Goal: Information Seeking & Learning: Check status

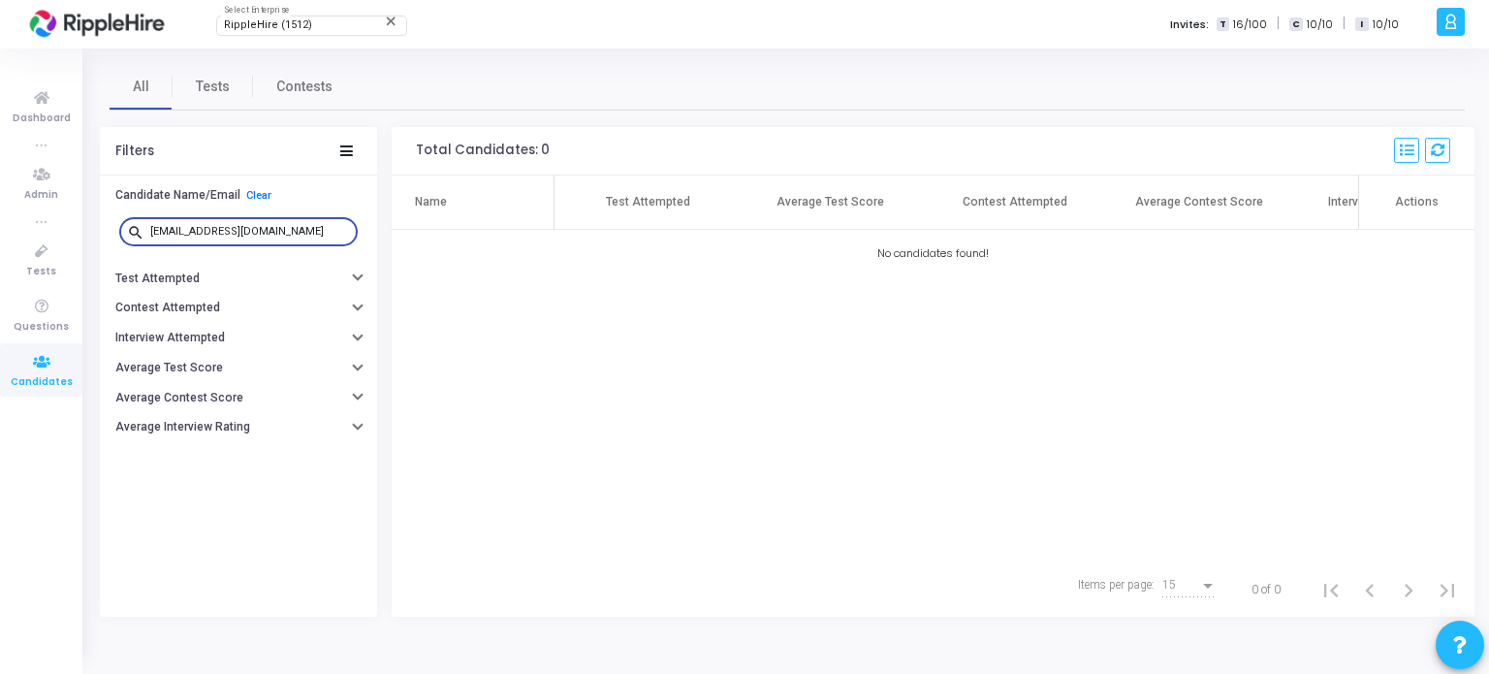
click at [109, 237] on div "search swarajkadm758@yopmail.com" at bounding box center [238, 232] width 277 height 44
type input "[EMAIL_ADDRESS][DOMAIN_NAME]"
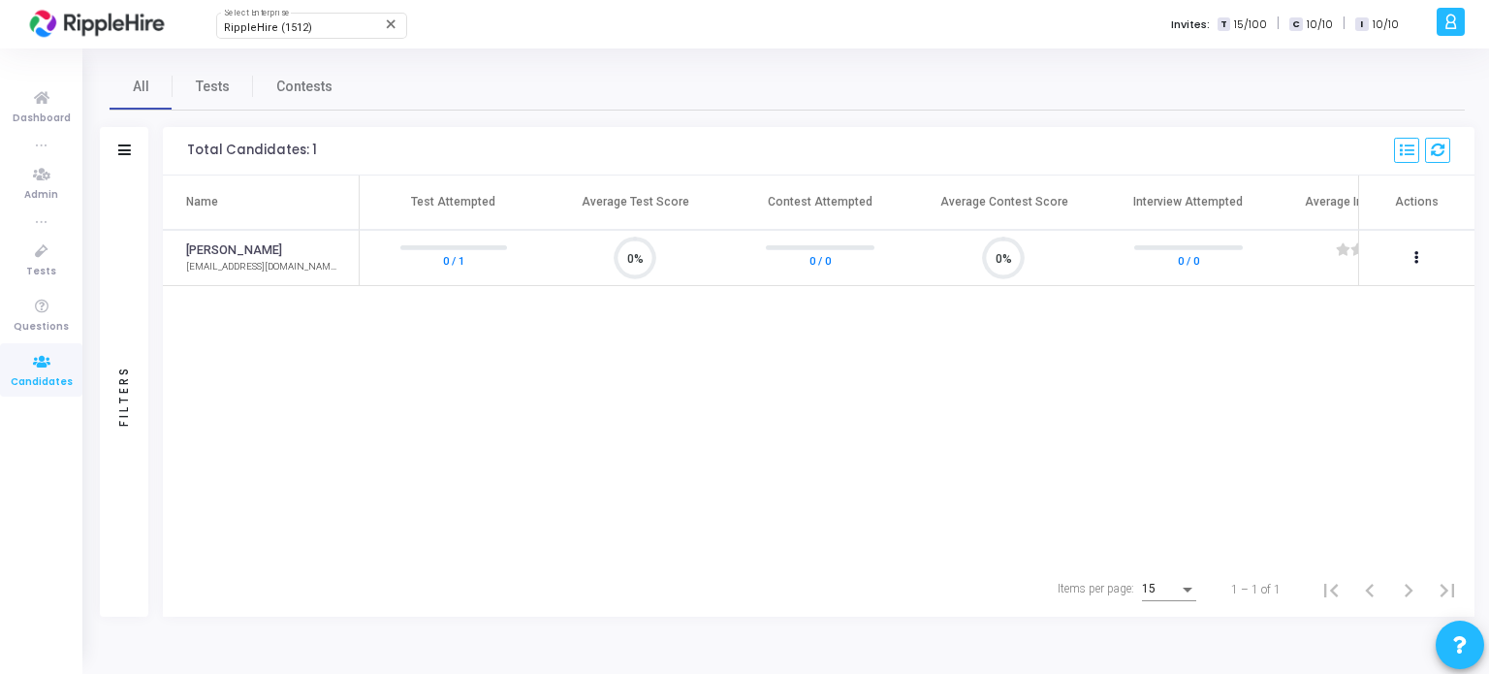
scroll to position [8, 8]
click at [453, 262] on link "0 / 1" at bounding box center [453, 259] width 21 height 19
click at [452, 263] on link "0 / 1" at bounding box center [453, 259] width 21 height 19
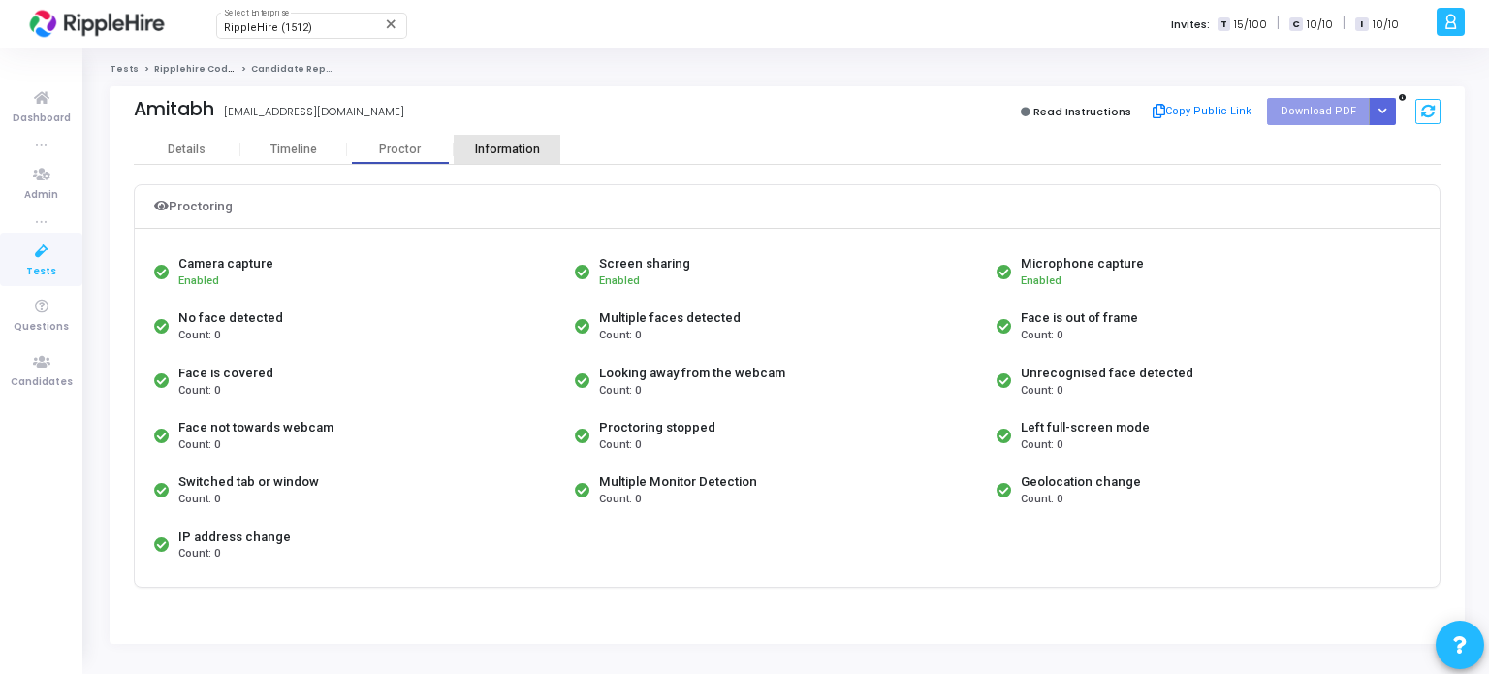
click at [515, 144] on div "Information" at bounding box center [507, 149] width 107 height 15
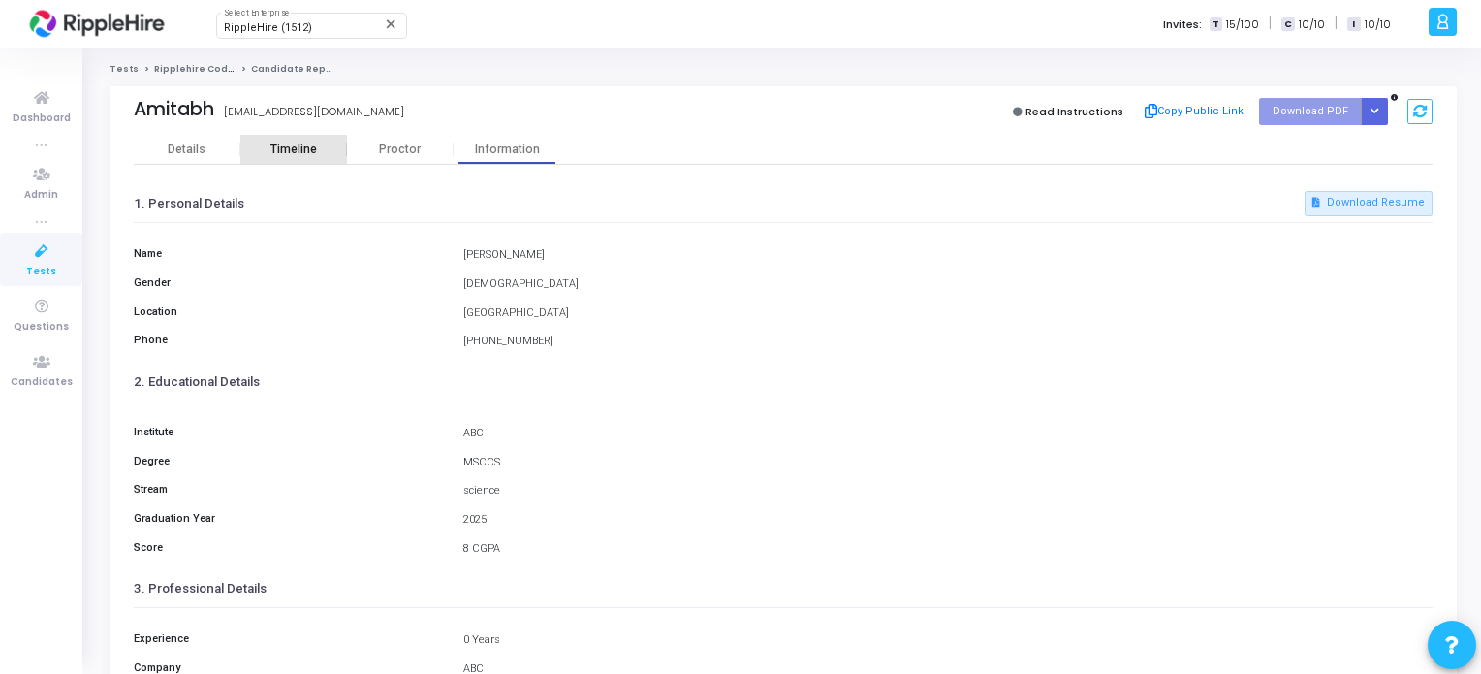
click at [327, 139] on div "Timeline" at bounding box center [293, 149] width 107 height 29
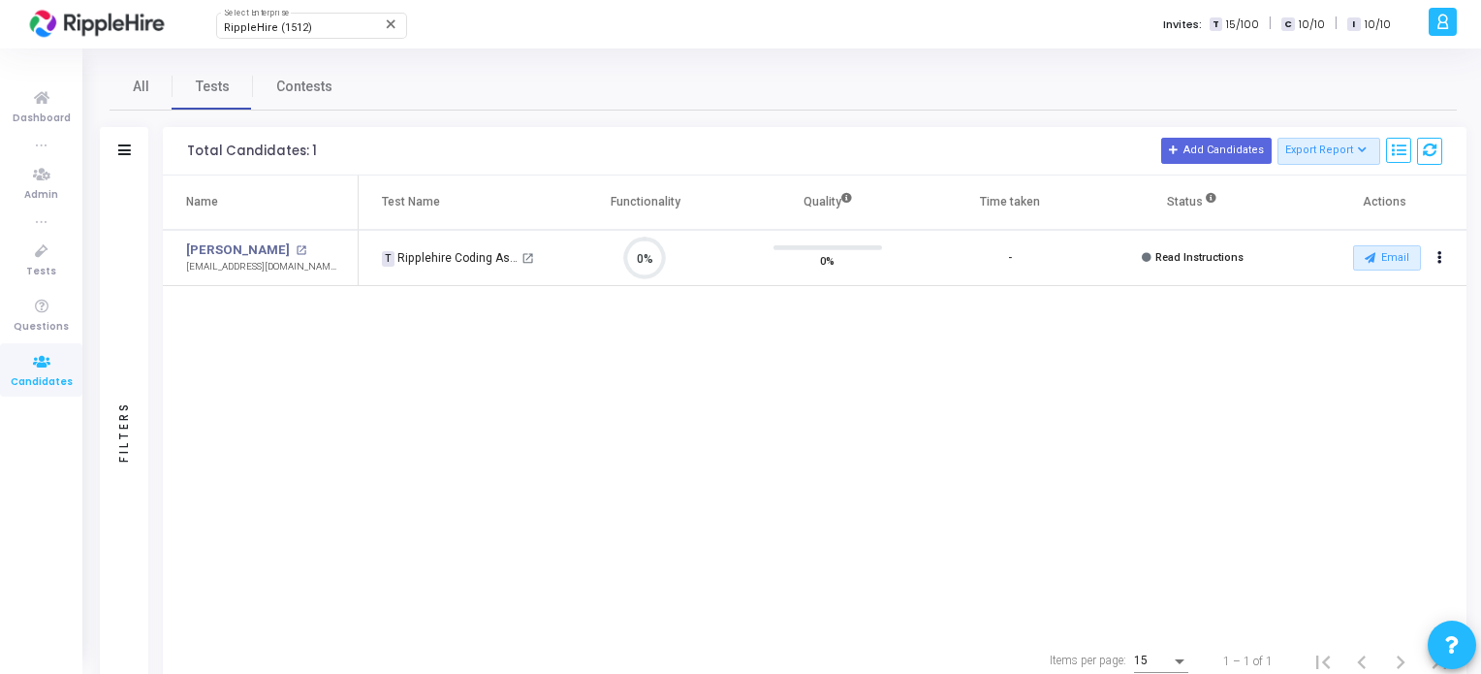
scroll to position [40, 49]
click at [296, 246] on mat-icon "open_in_new" at bounding box center [301, 250] width 11 height 11
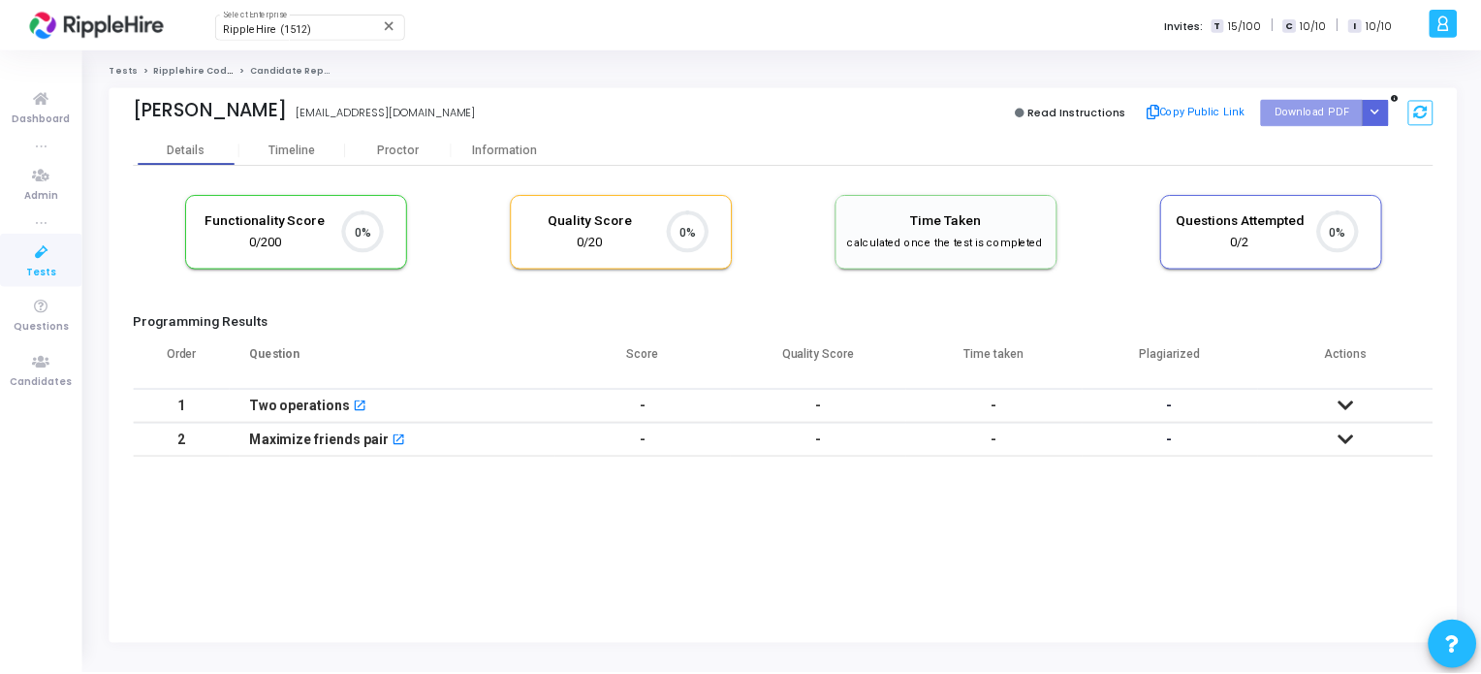
scroll to position [40, 49]
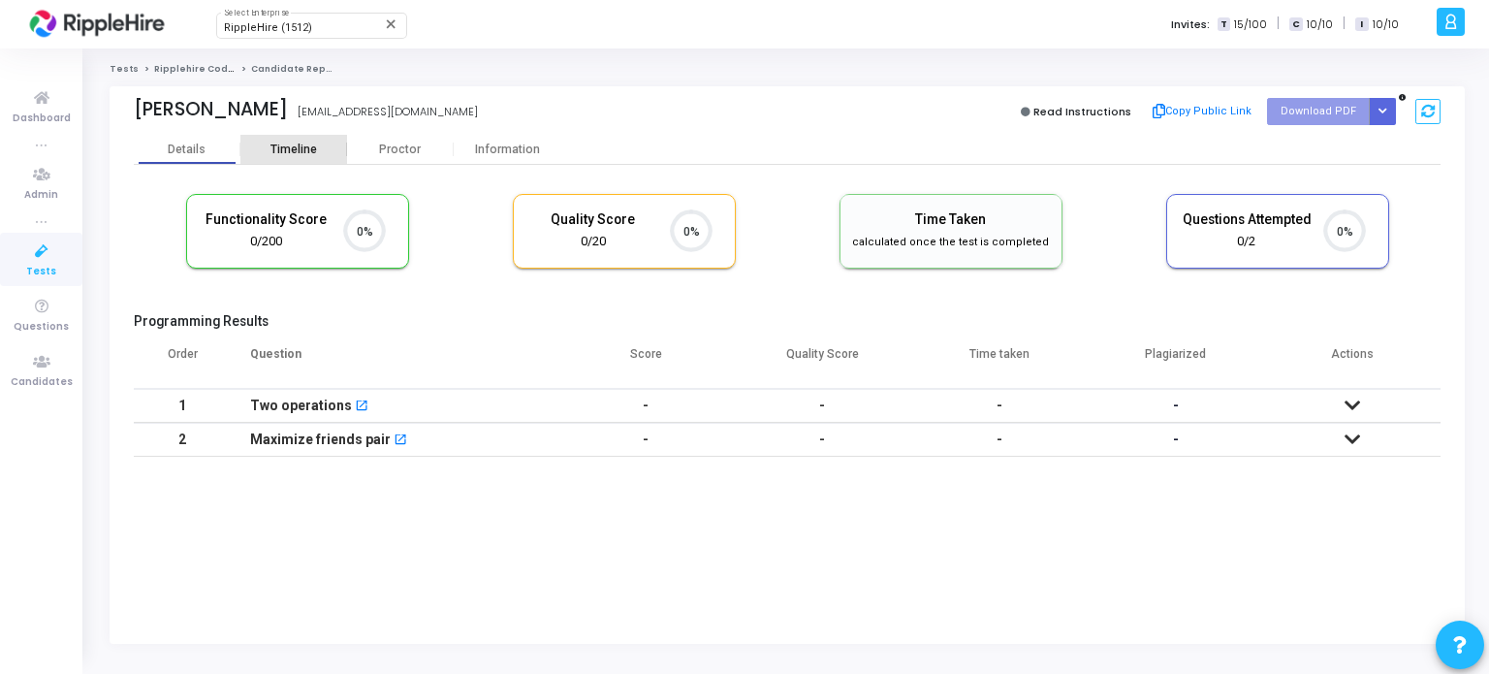
click at [340, 152] on div "Timeline" at bounding box center [293, 149] width 107 height 15
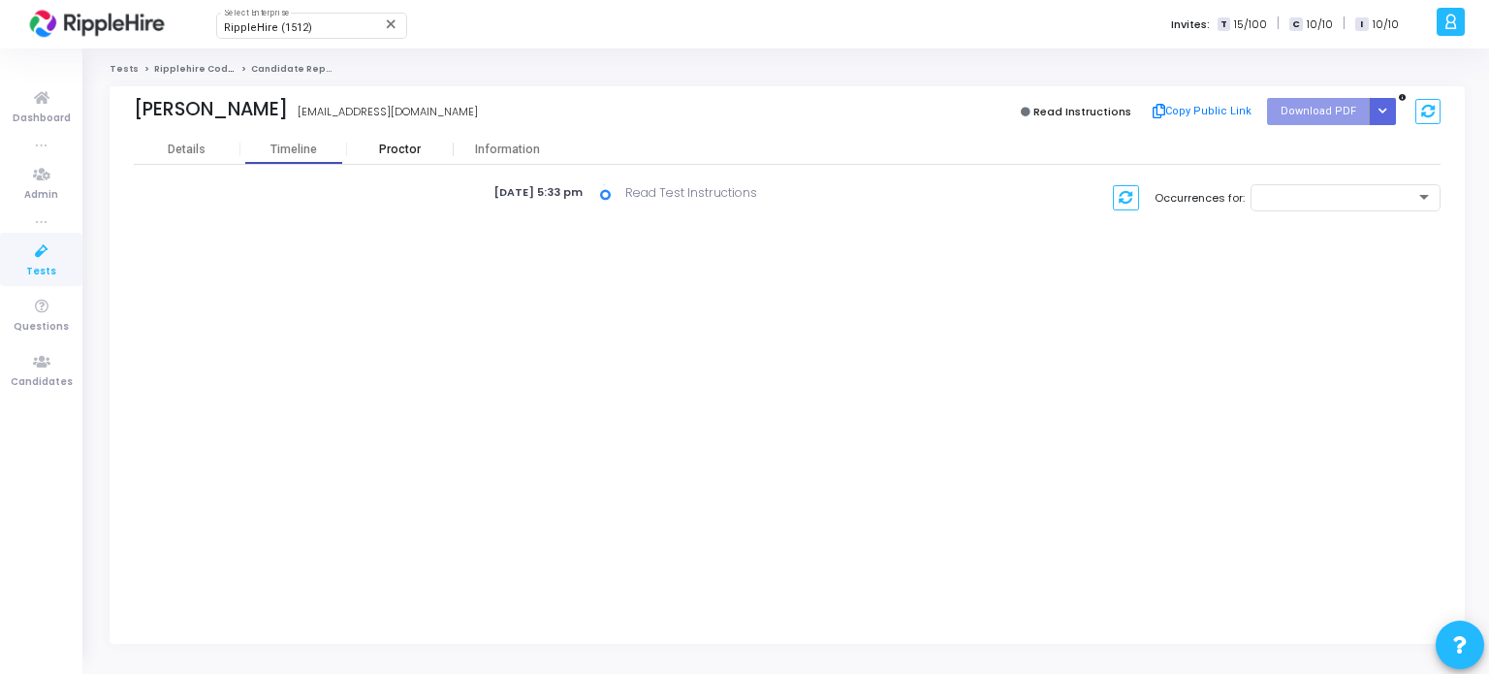
click at [428, 139] on div "Proctor" at bounding box center [400, 149] width 107 height 29
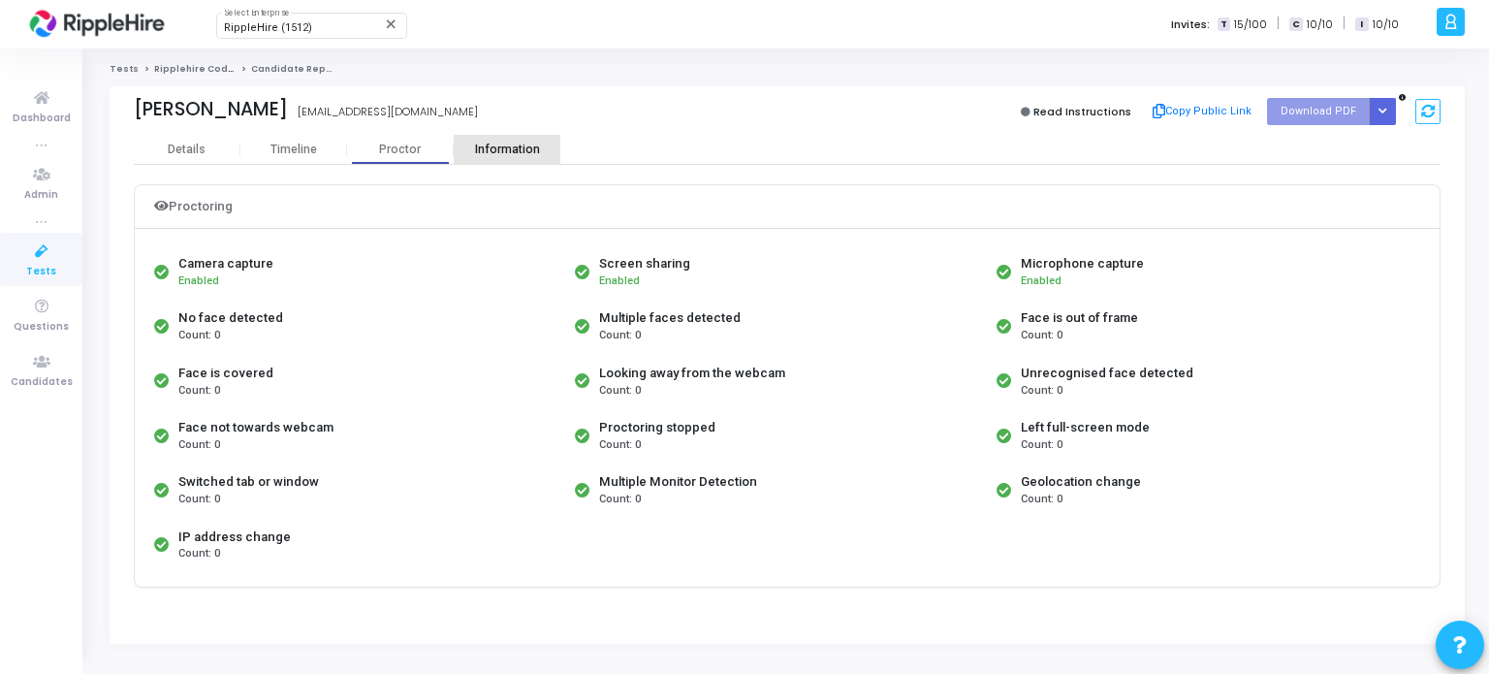
click at [517, 139] on div "Information" at bounding box center [507, 149] width 107 height 29
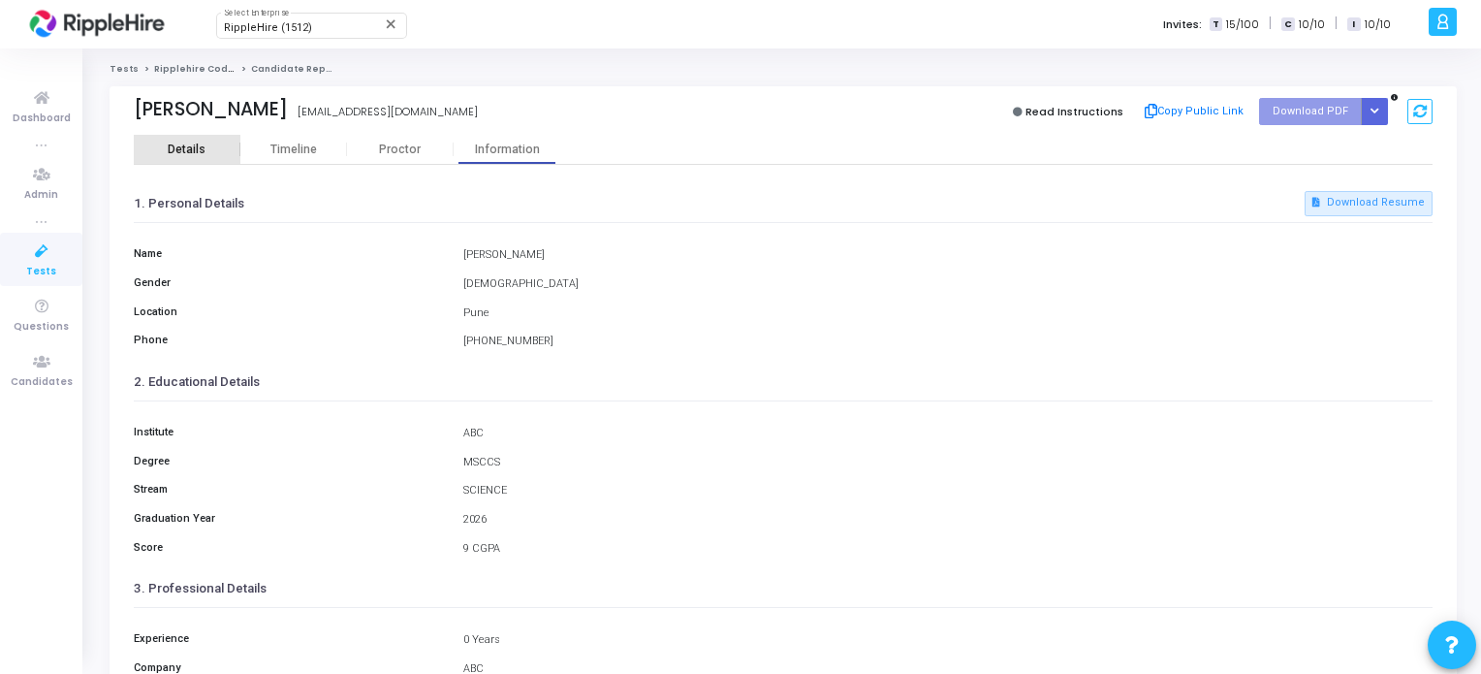
click at [204, 151] on div "Details" at bounding box center [187, 149] width 38 height 15
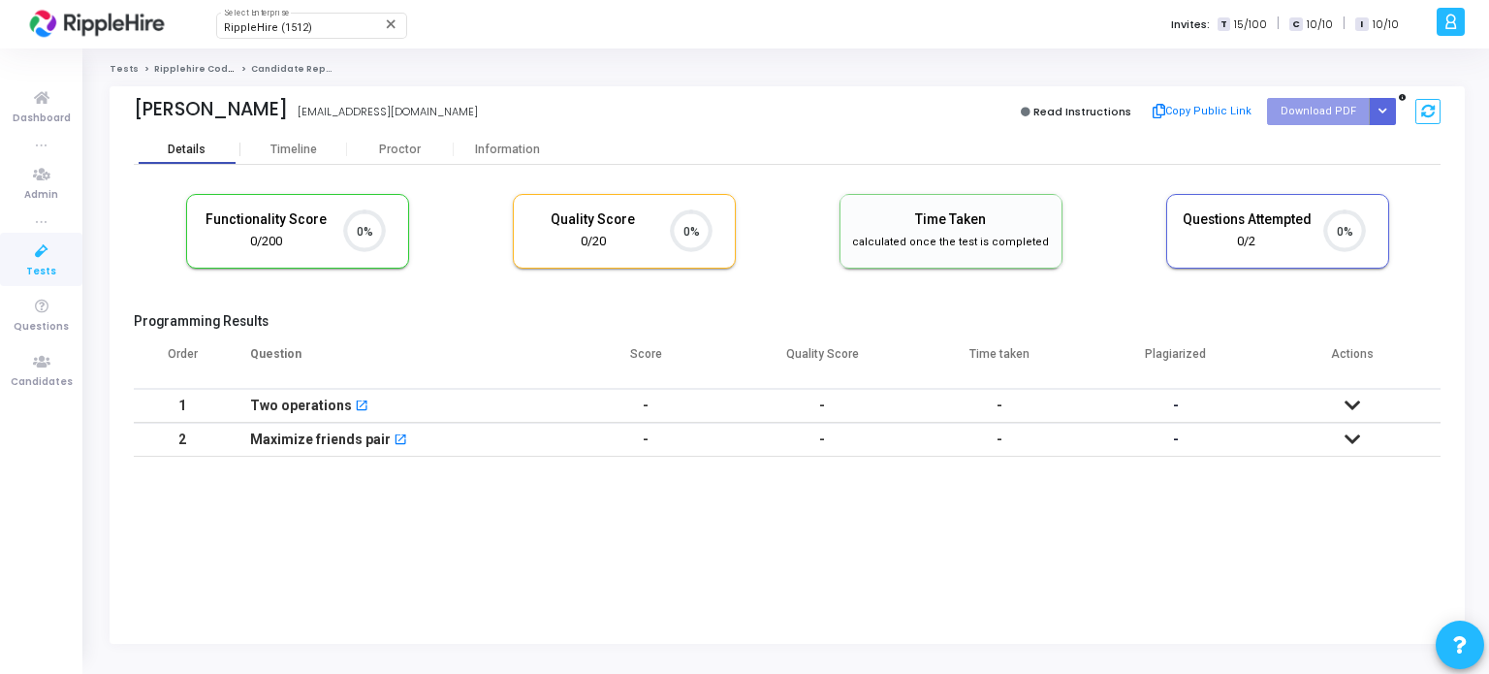
scroll to position [40, 49]
click at [268, 150] on div "Timeline" at bounding box center [293, 149] width 107 height 15
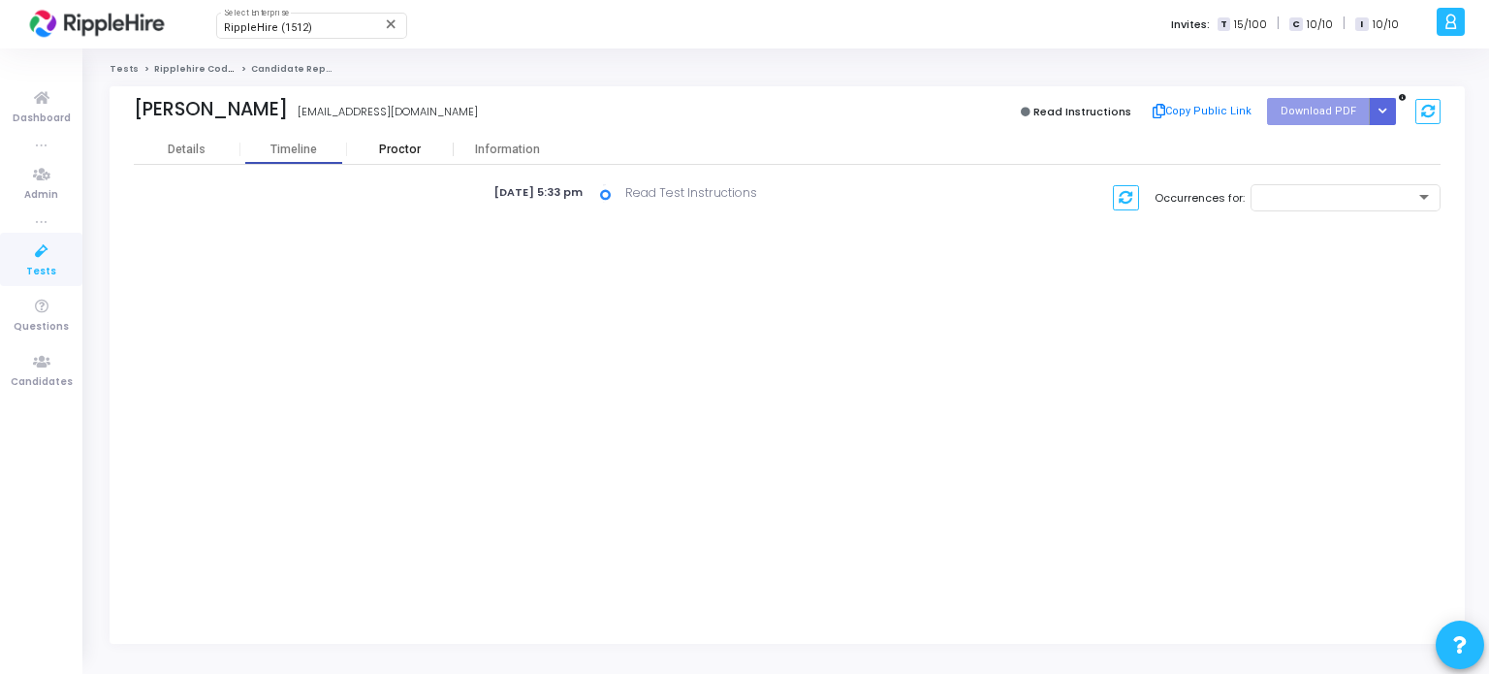
click at [376, 151] on div "Proctor" at bounding box center [400, 149] width 107 height 15
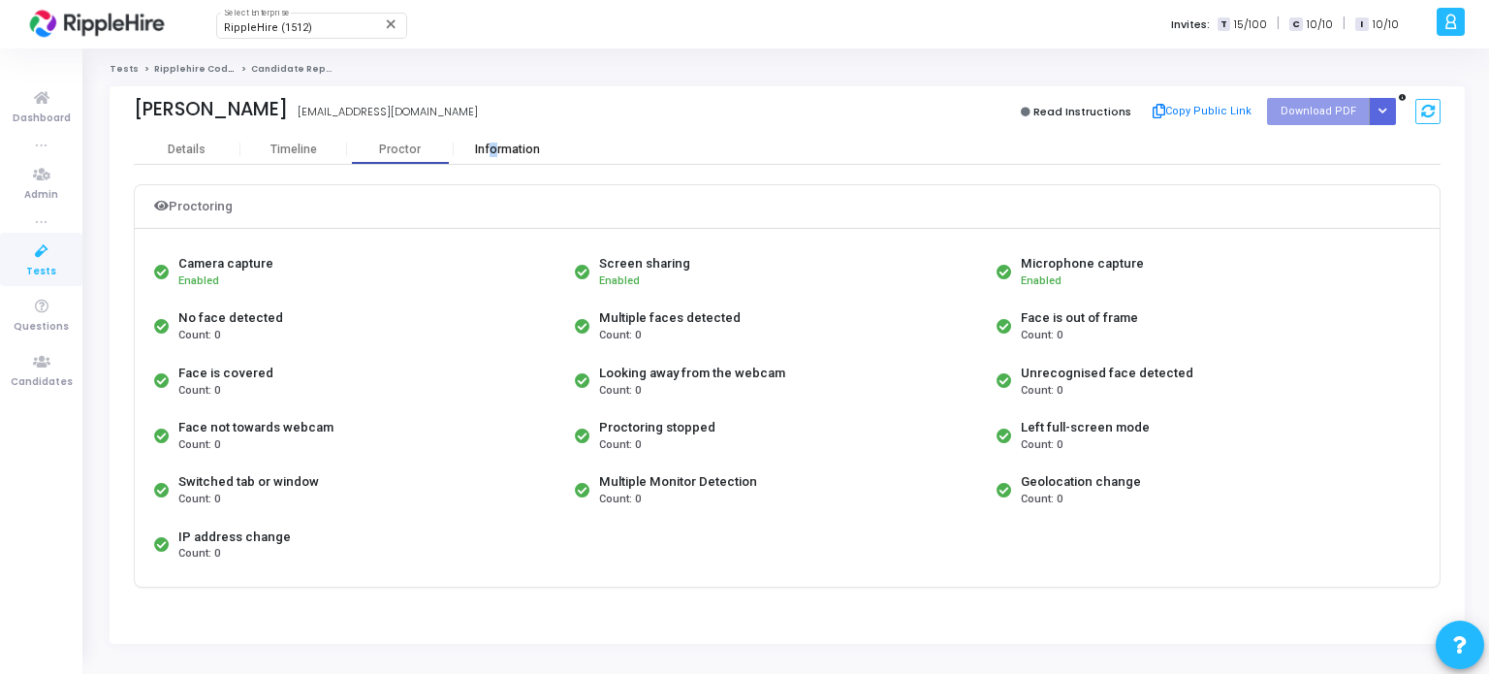
click at [492, 148] on div "Information" at bounding box center [507, 149] width 107 height 15
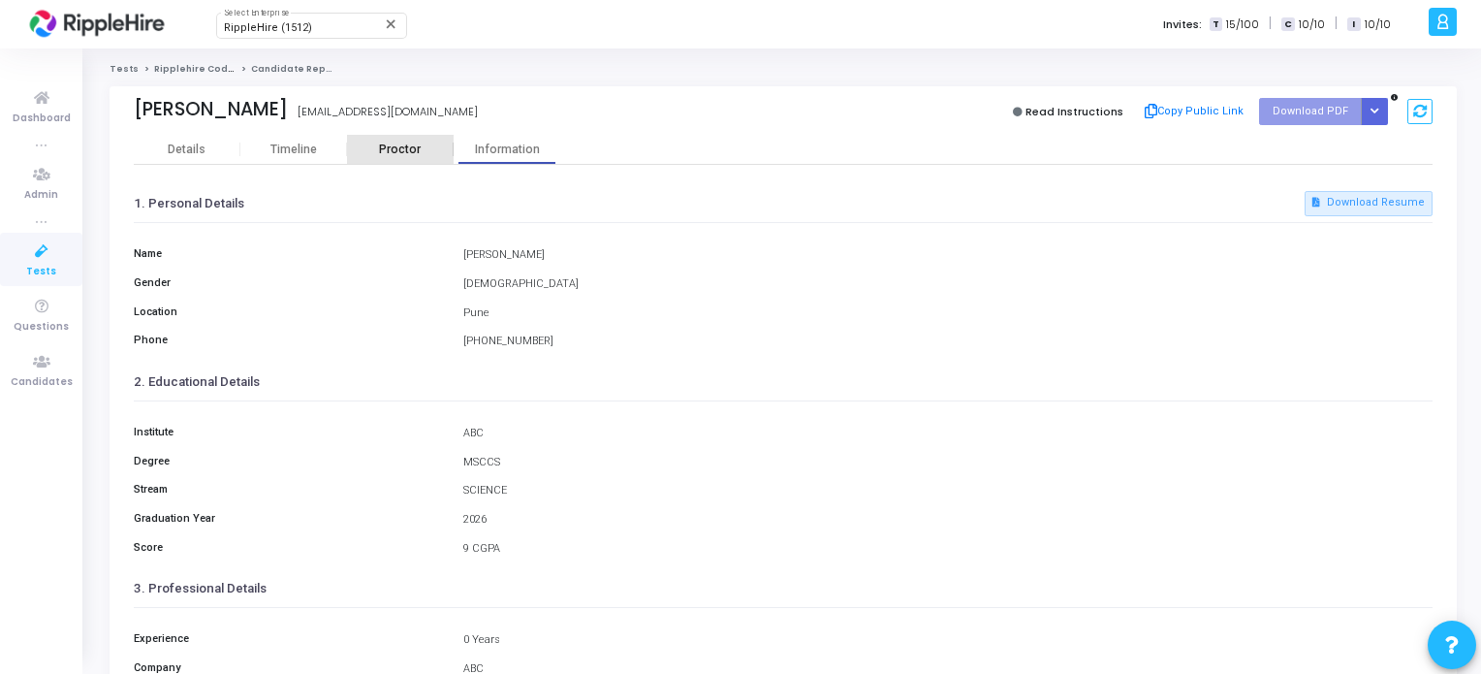
click at [415, 150] on div "Proctor" at bounding box center [400, 149] width 107 height 15
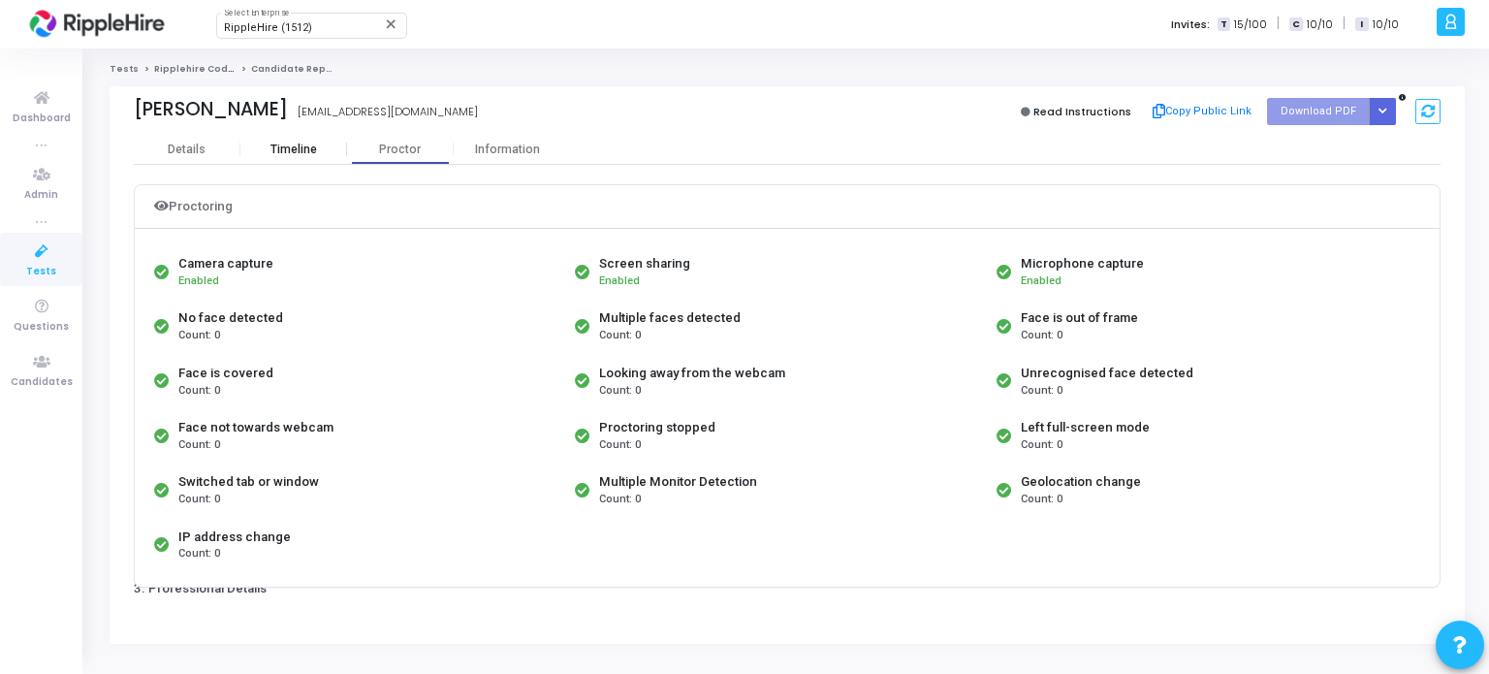
click at [274, 155] on div "Timeline" at bounding box center [293, 149] width 47 height 15
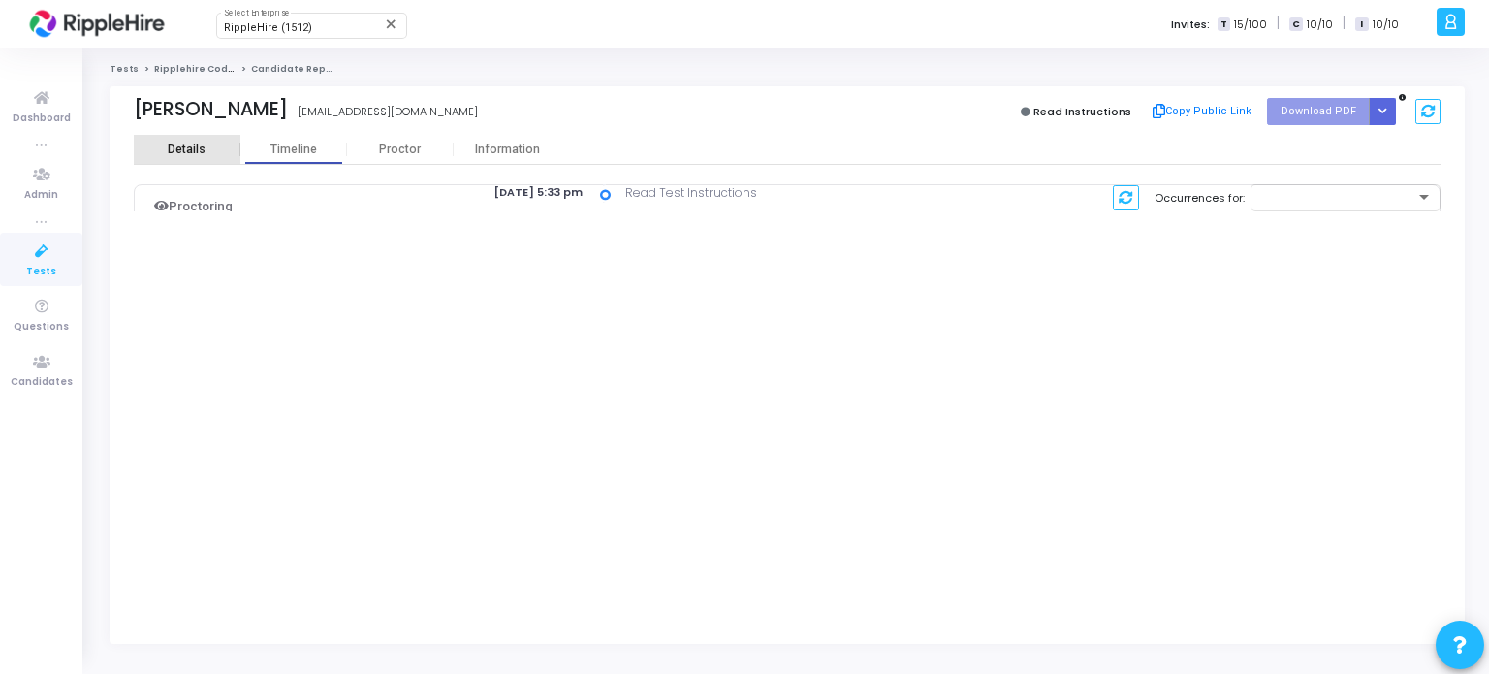
click at [199, 154] on div "Details" at bounding box center [187, 149] width 38 height 15
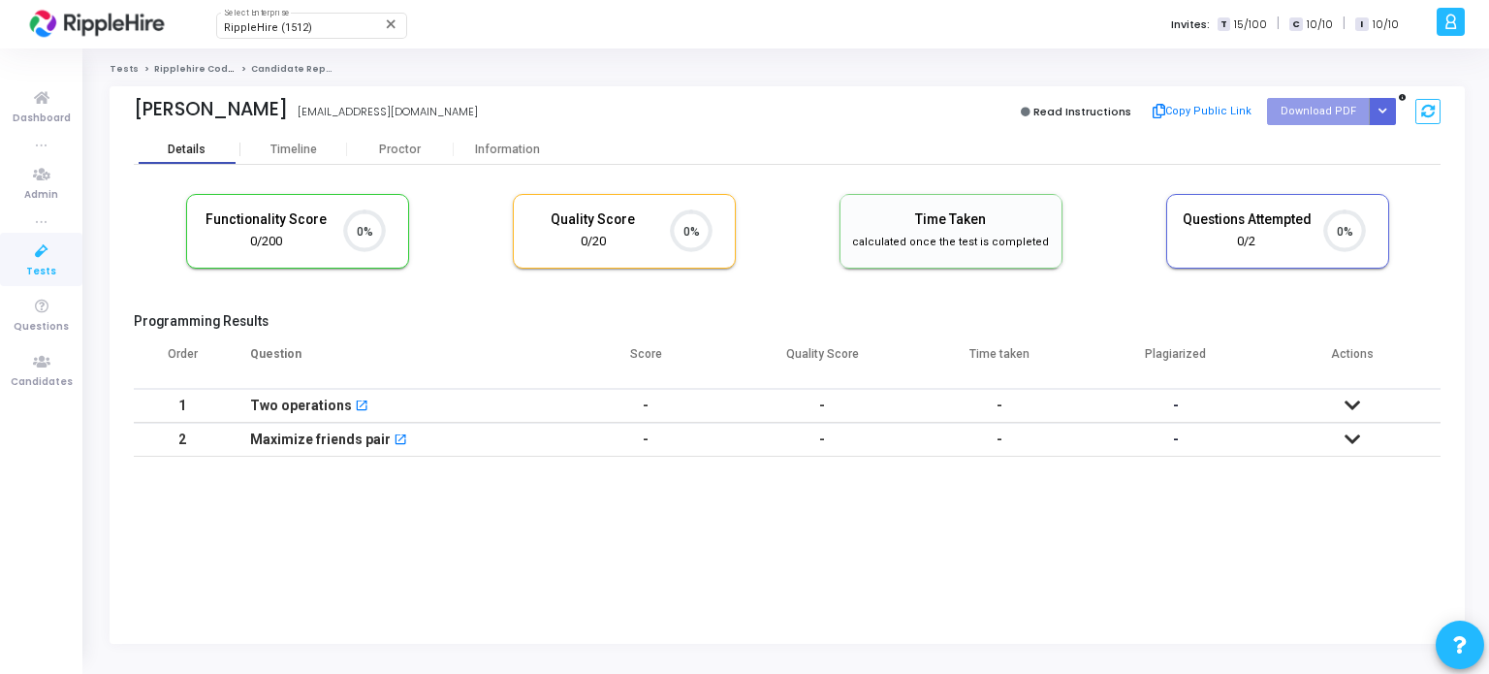
scroll to position [40, 49]
click at [410, 148] on div "Proctor" at bounding box center [400, 149] width 107 height 15
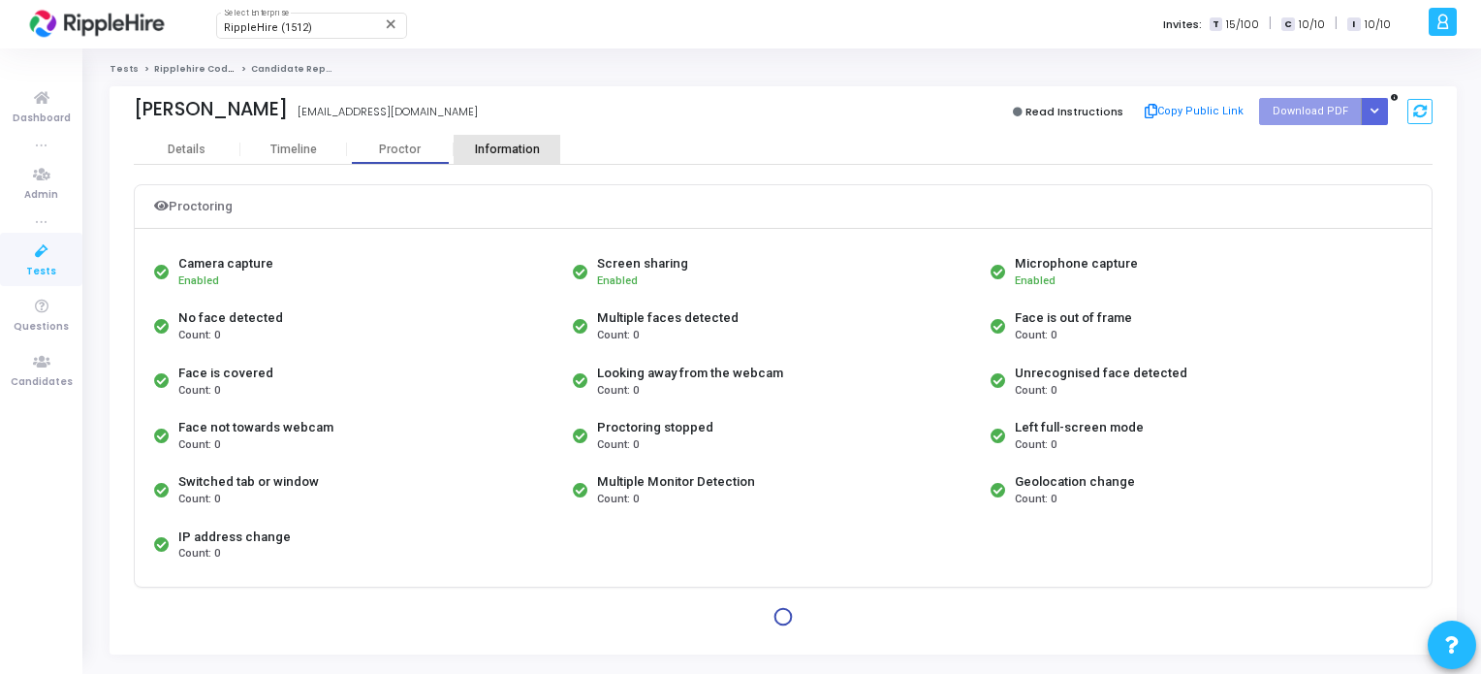
click at [530, 147] on div "Information" at bounding box center [507, 149] width 107 height 15
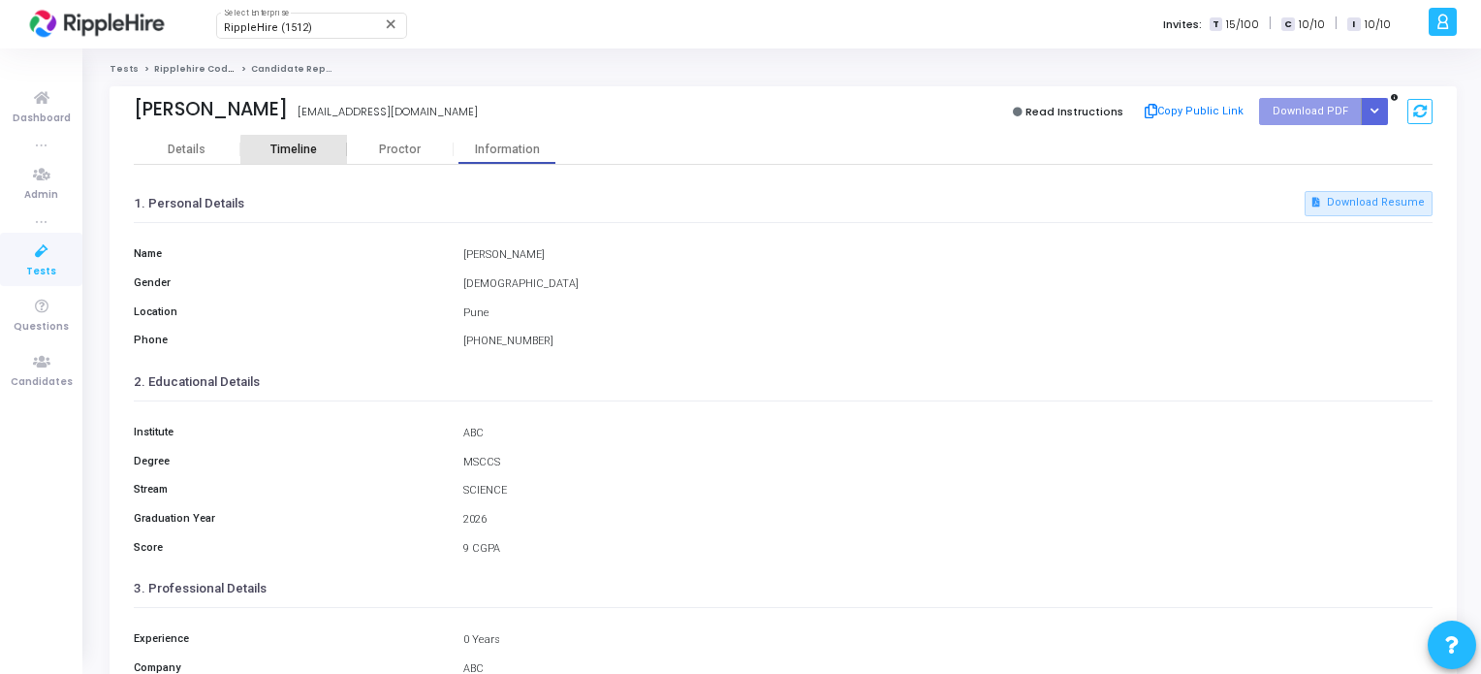
click at [344, 150] on div "Timeline" at bounding box center [293, 149] width 107 height 15
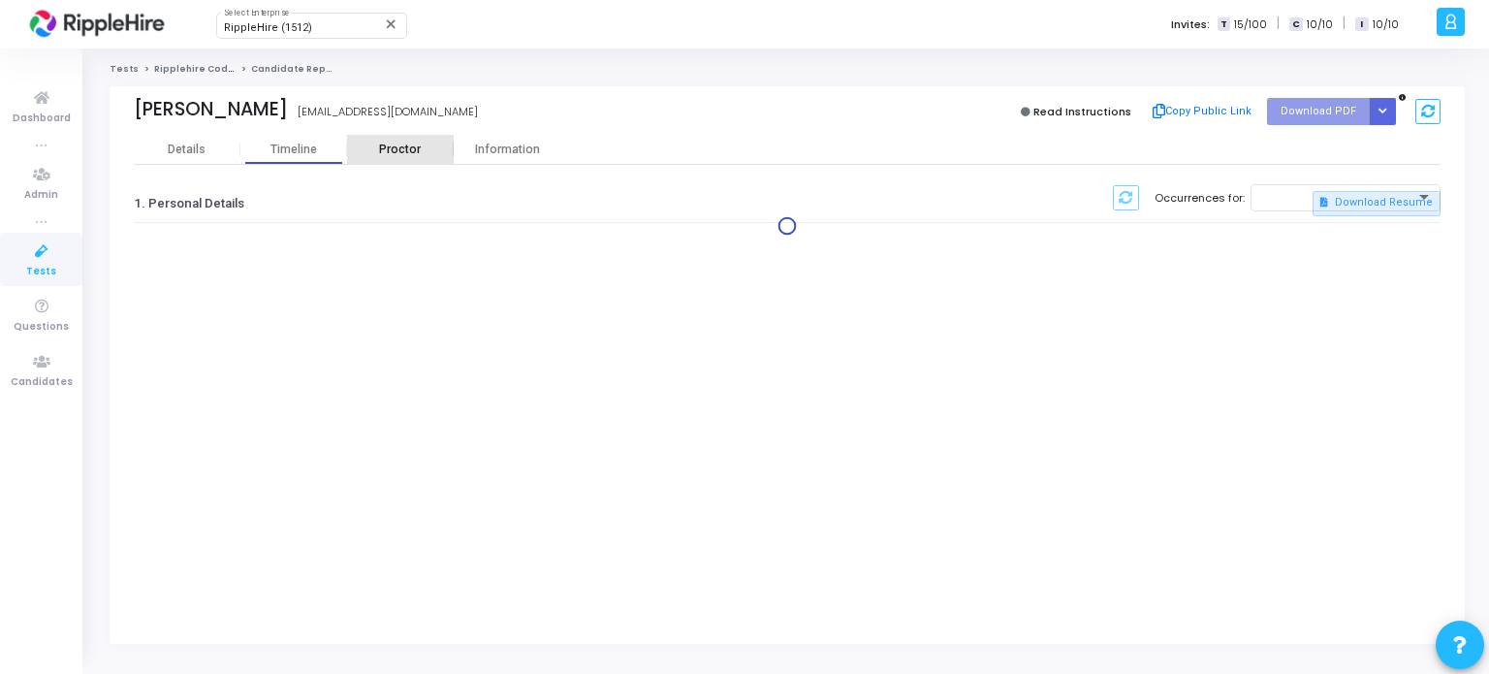
click at [385, 150] on div "Proctor" at bounding box center [400, 149] width 107 height 15
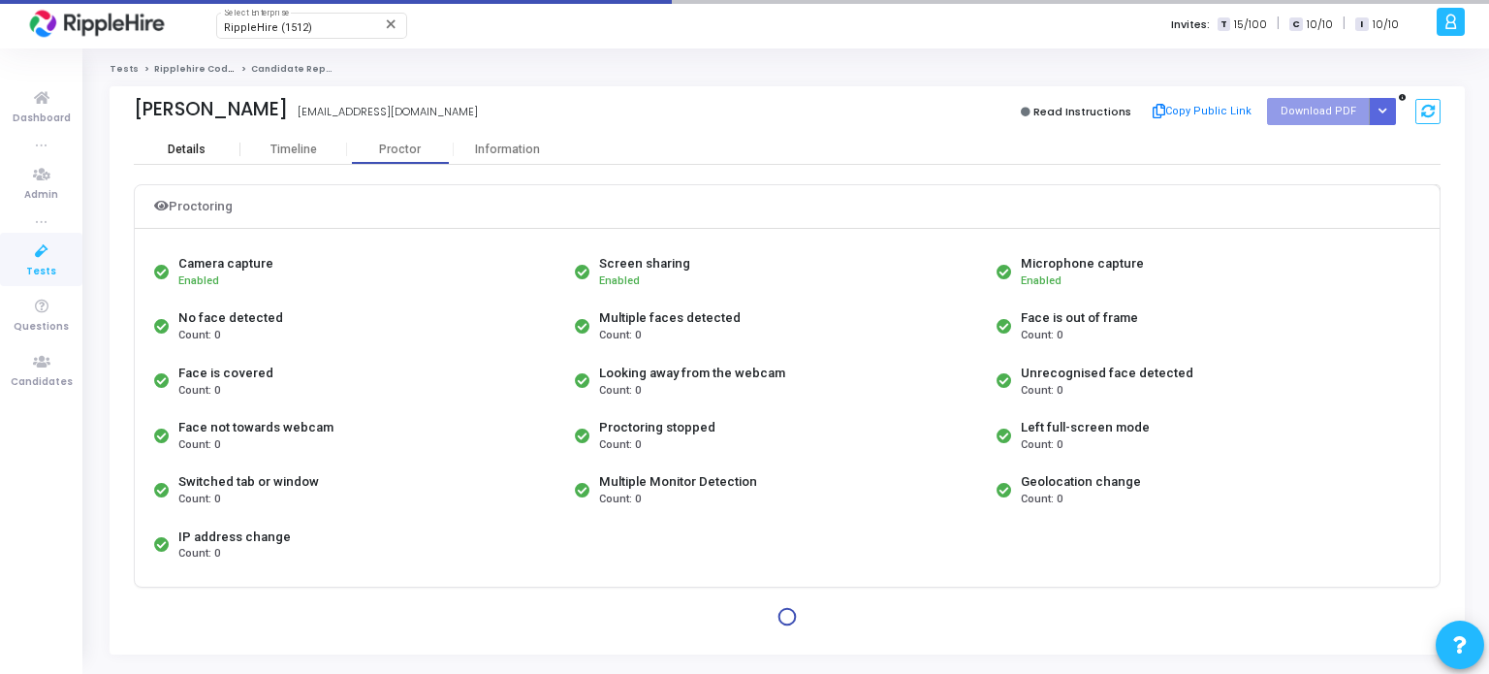
click at [202, 146] on div "Details" at bounding box center [187, 149] width 38 height 15
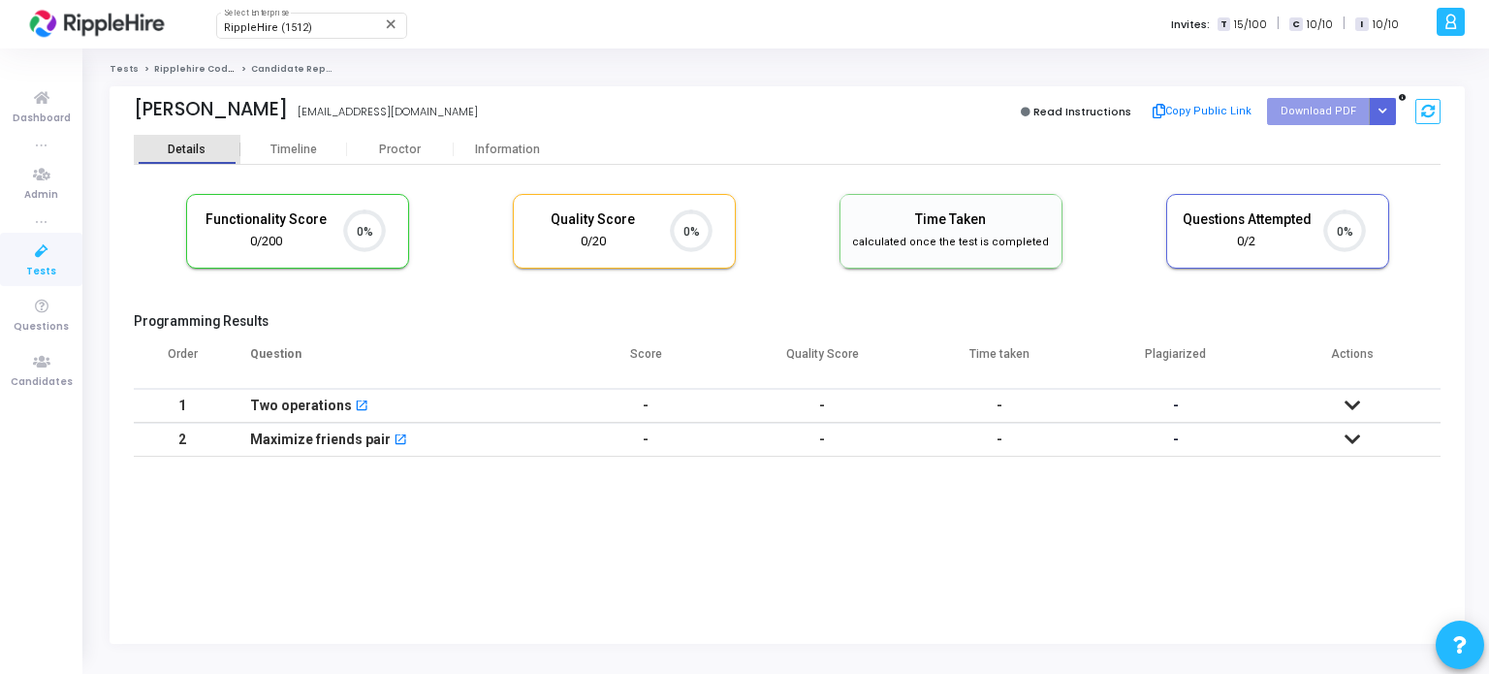
scroll to position [8, 8]
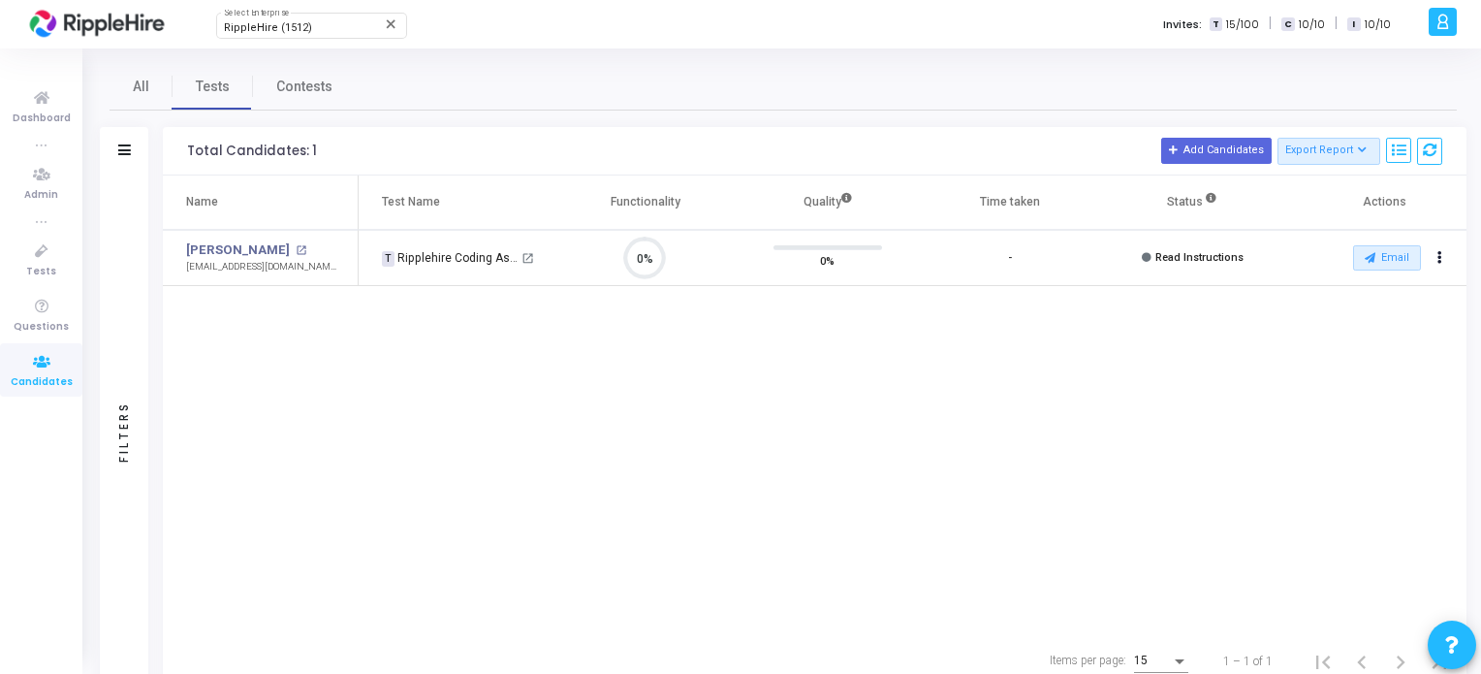
scroll to position [40, 49]
click at [296, 251] on mat-icon "open_in_new" at bounding box center [301, 250] width 11 height 11
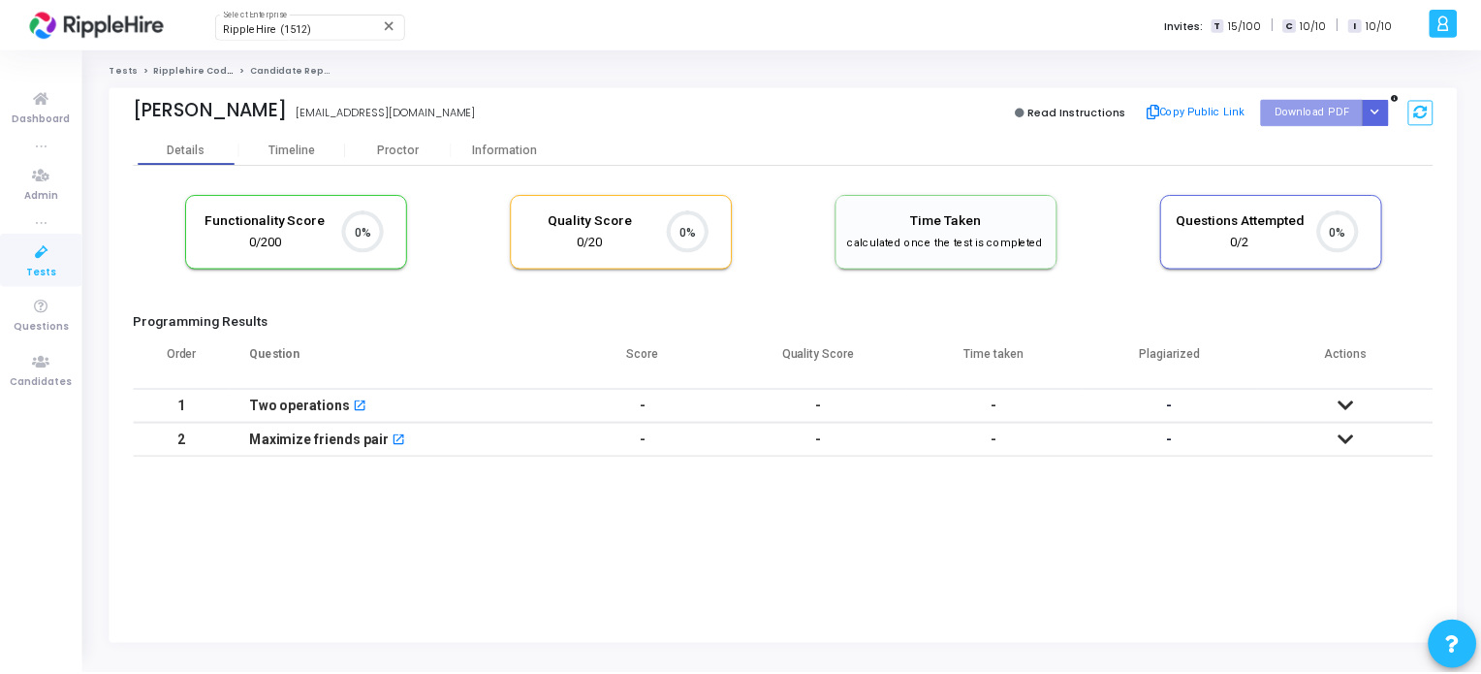
scroll to position [40, 49]
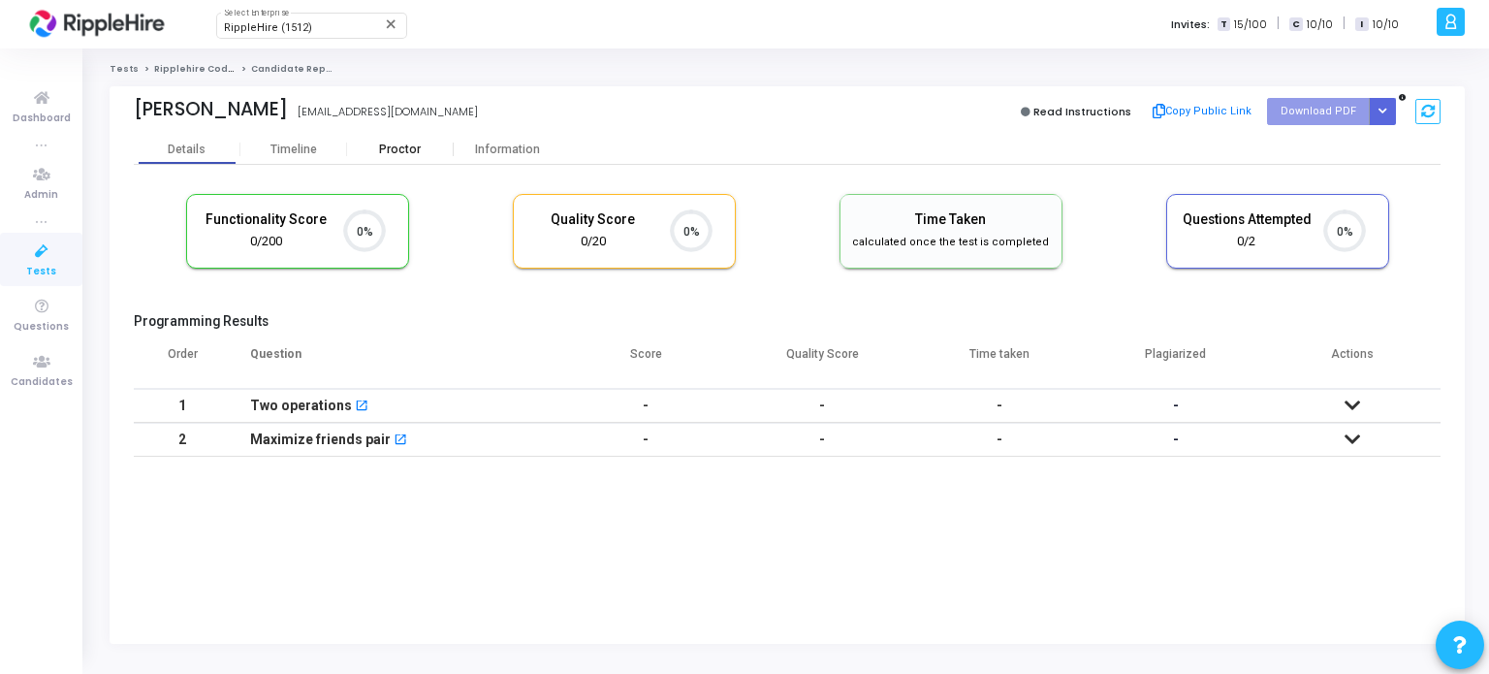
click at [409, 158] on div "Proctor" at bounding box center [400, 149] width 107 height 29
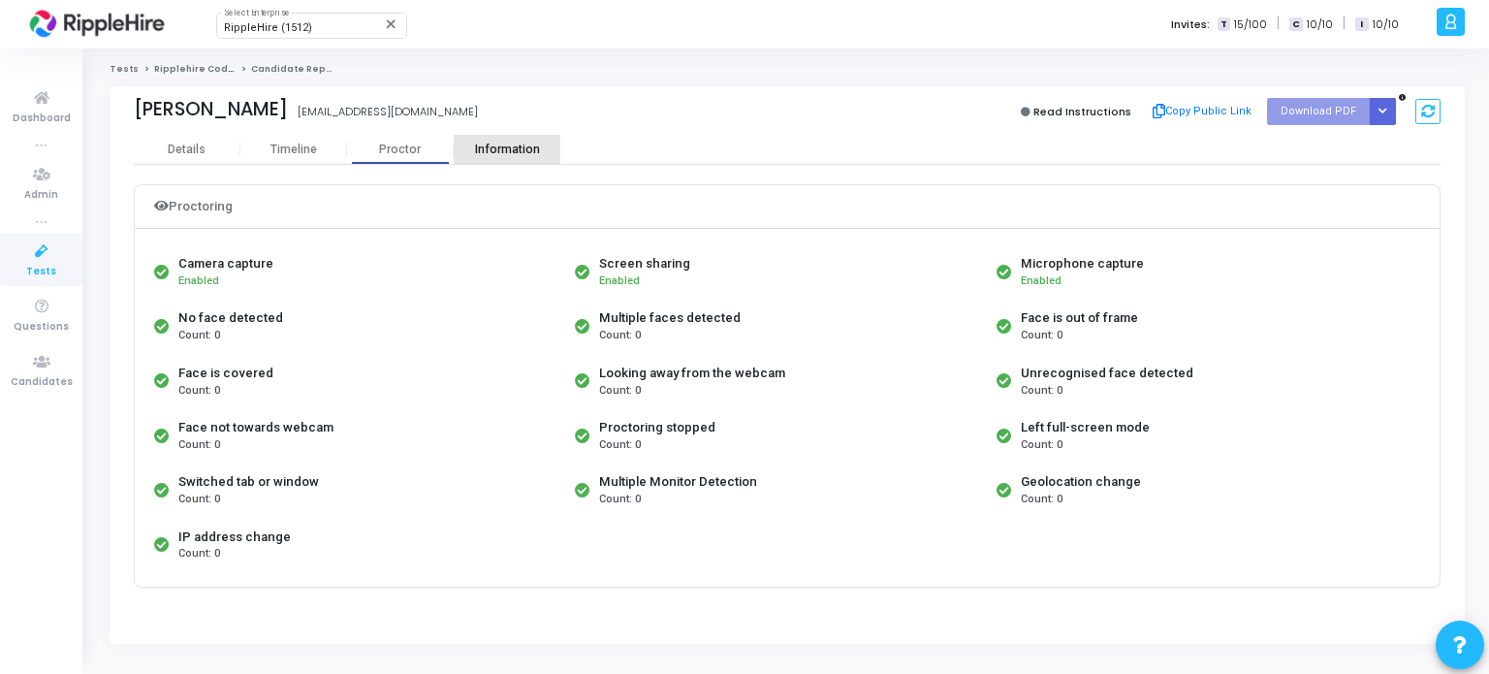
click at [499, 152] on div "Information" at bounding box center [507, 149] width 107 height 15
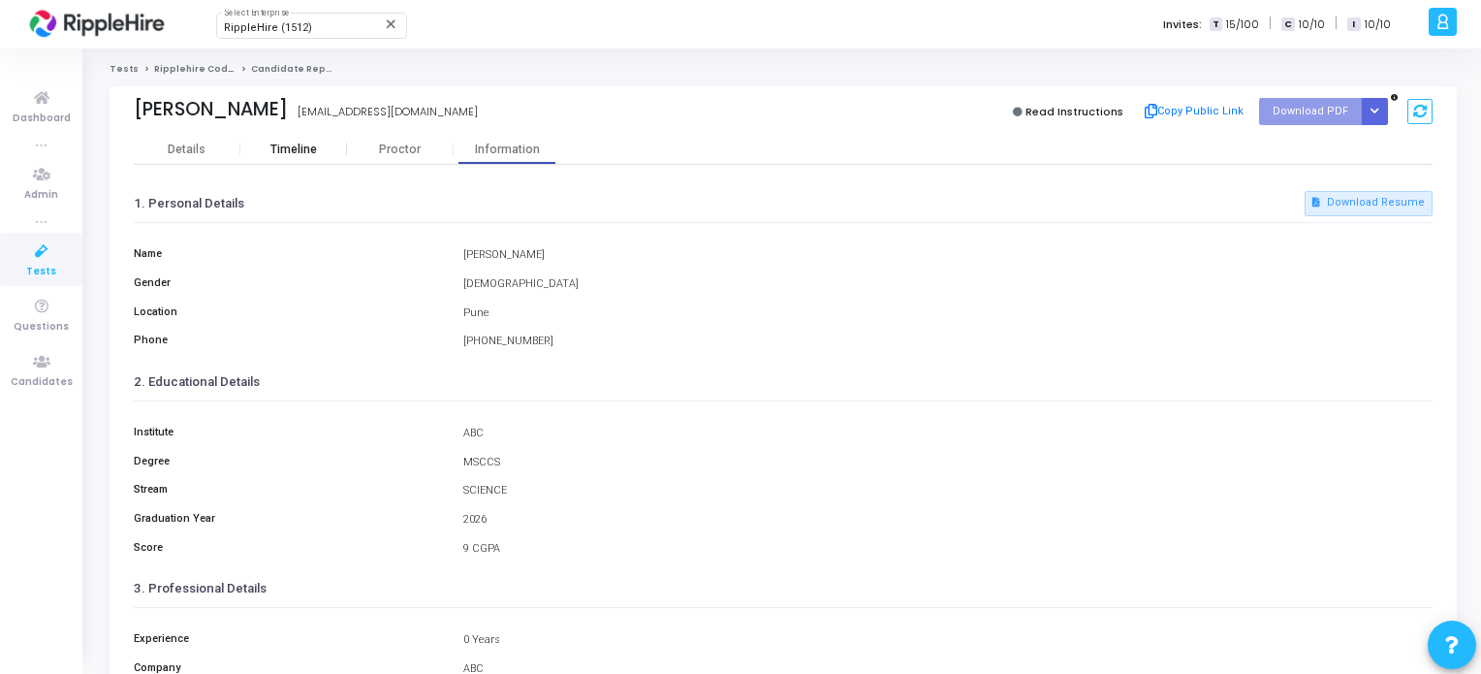
click at [306, 153] on div "Timeline" at bounding box center [293, 149] width 47 height 15
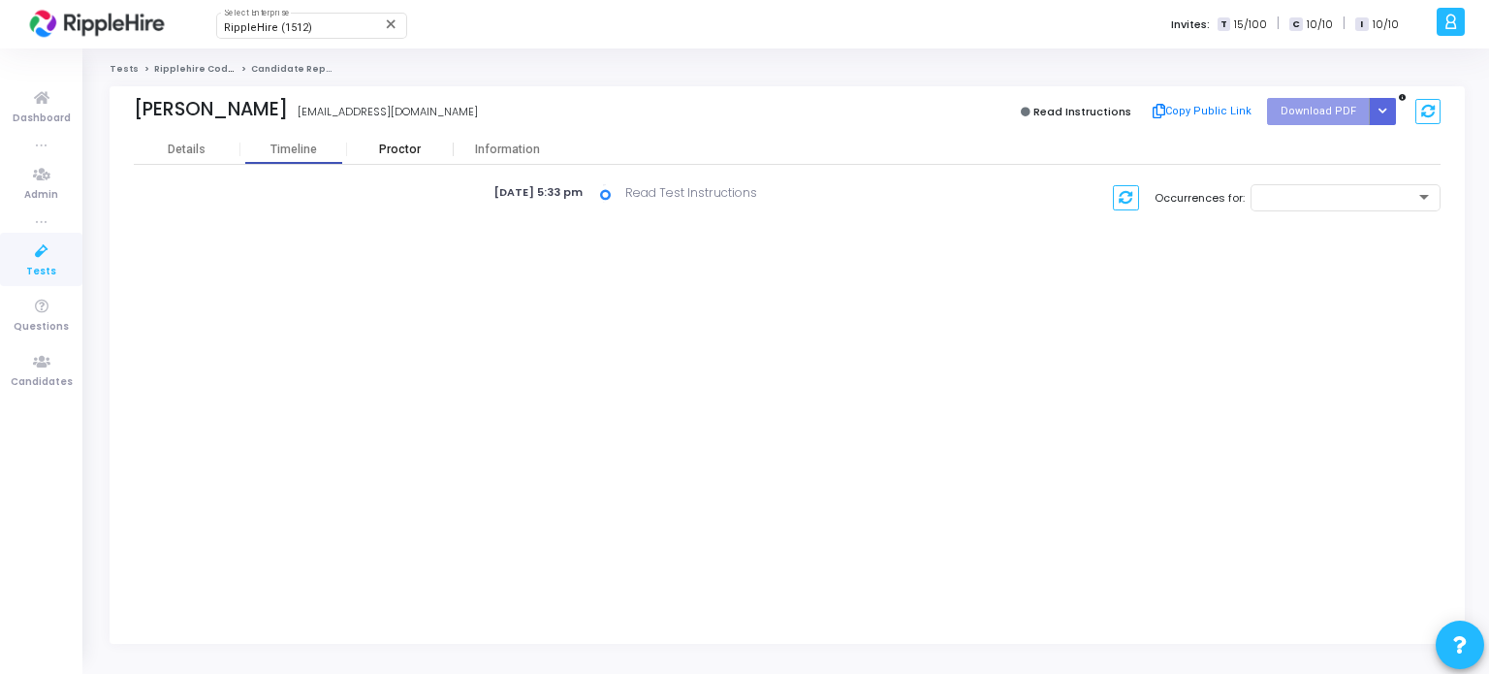
click at [384, 151] on div "Proctor" at bounding box center [400, 149] width 107 height 15
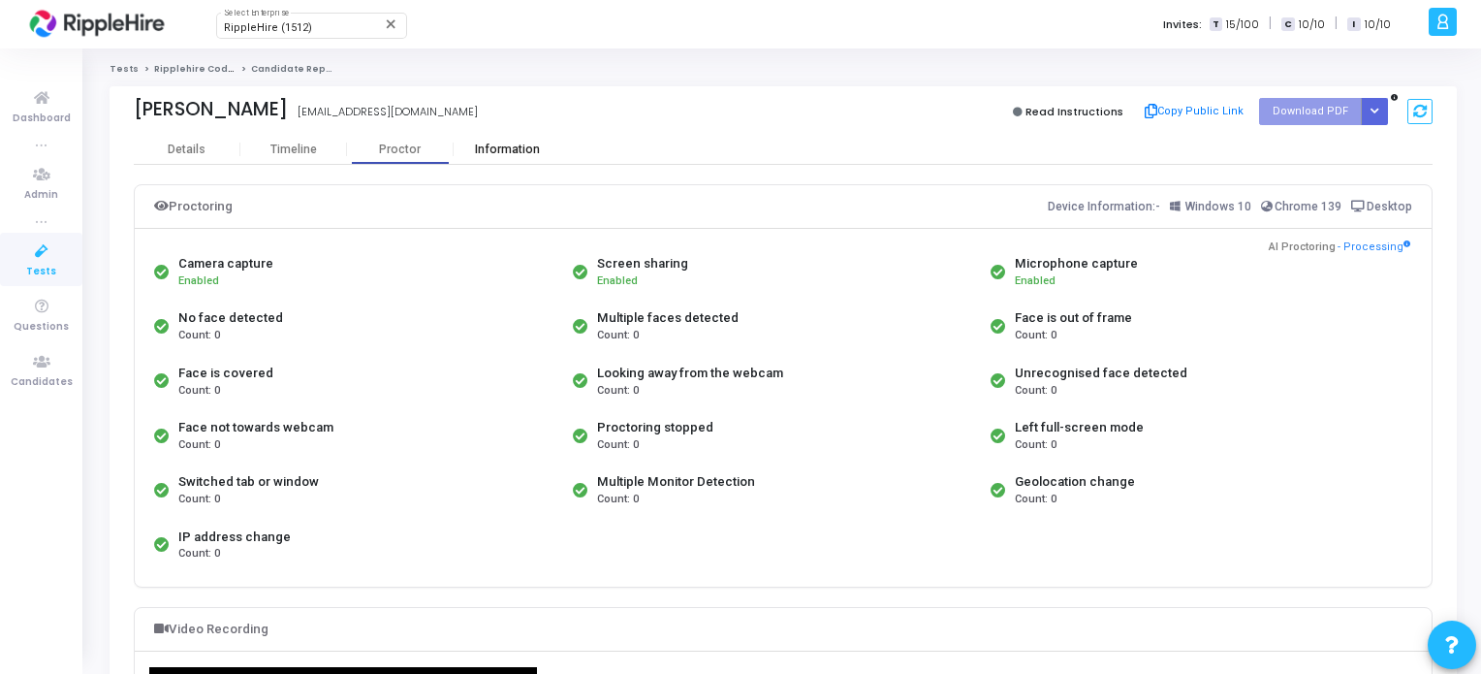
click at [500, 142] on div "Information" at bounding box center [507, 149] width 107 height 15
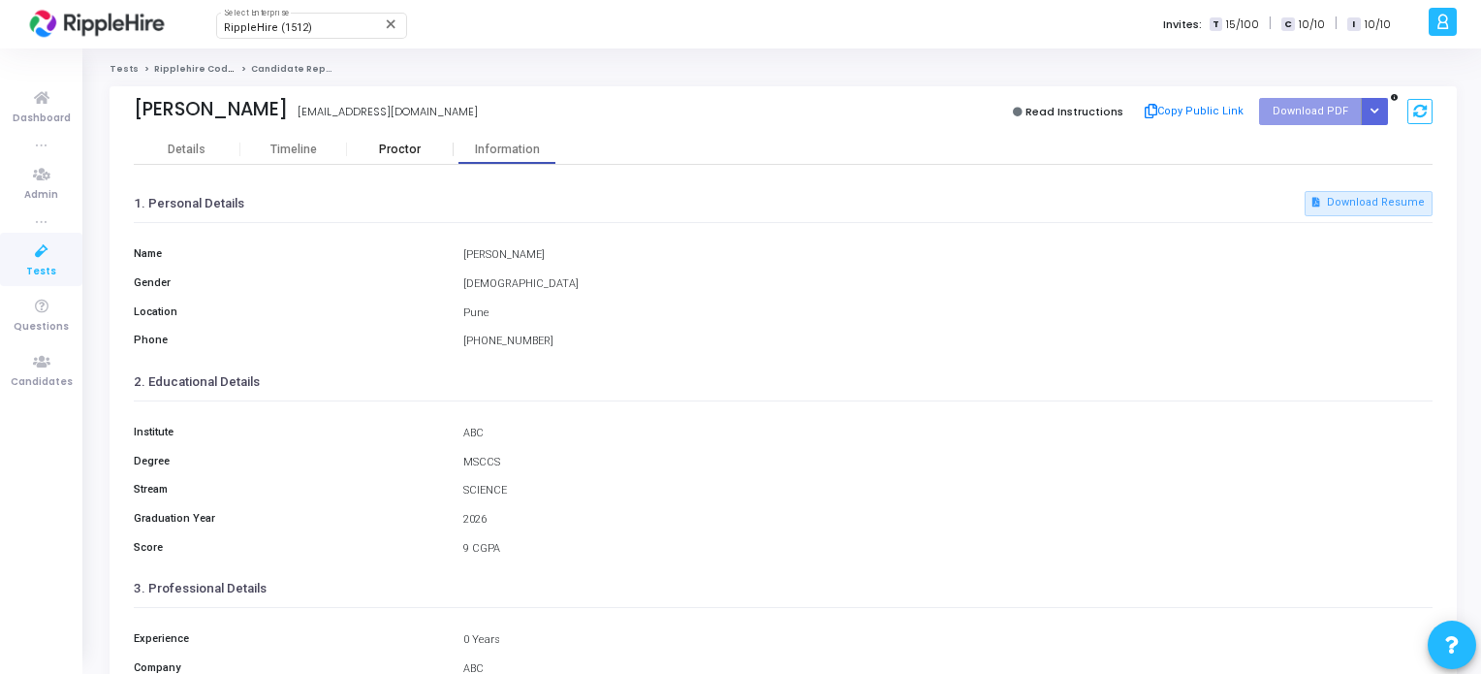
click at [417, 154] on div "Proctor" at bounding box center [400, 149] width 107 height 15
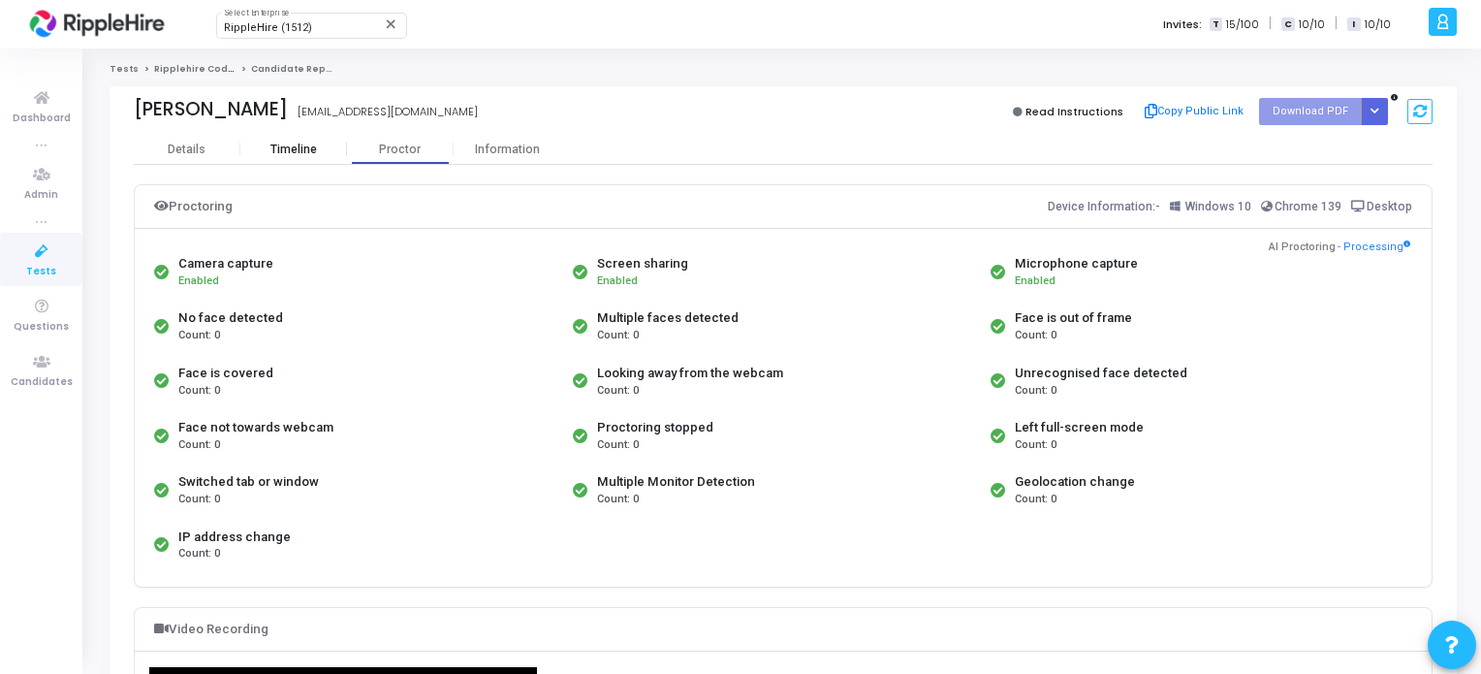
click at [283, 153] on div "Timeline" at bounding box center [293, 149] width 47 height 15
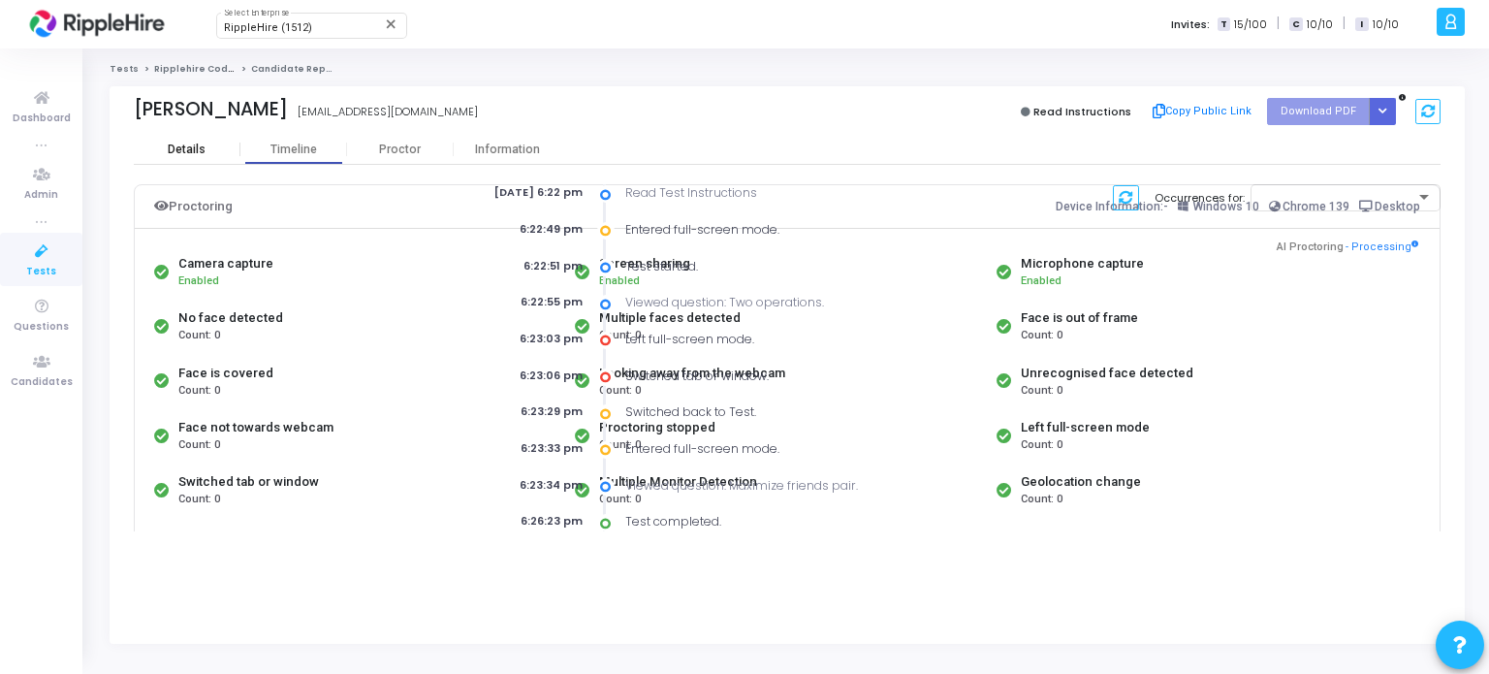
click at [202, 158] on div "Details" at bounding box center [187, 149] width 107 height 29
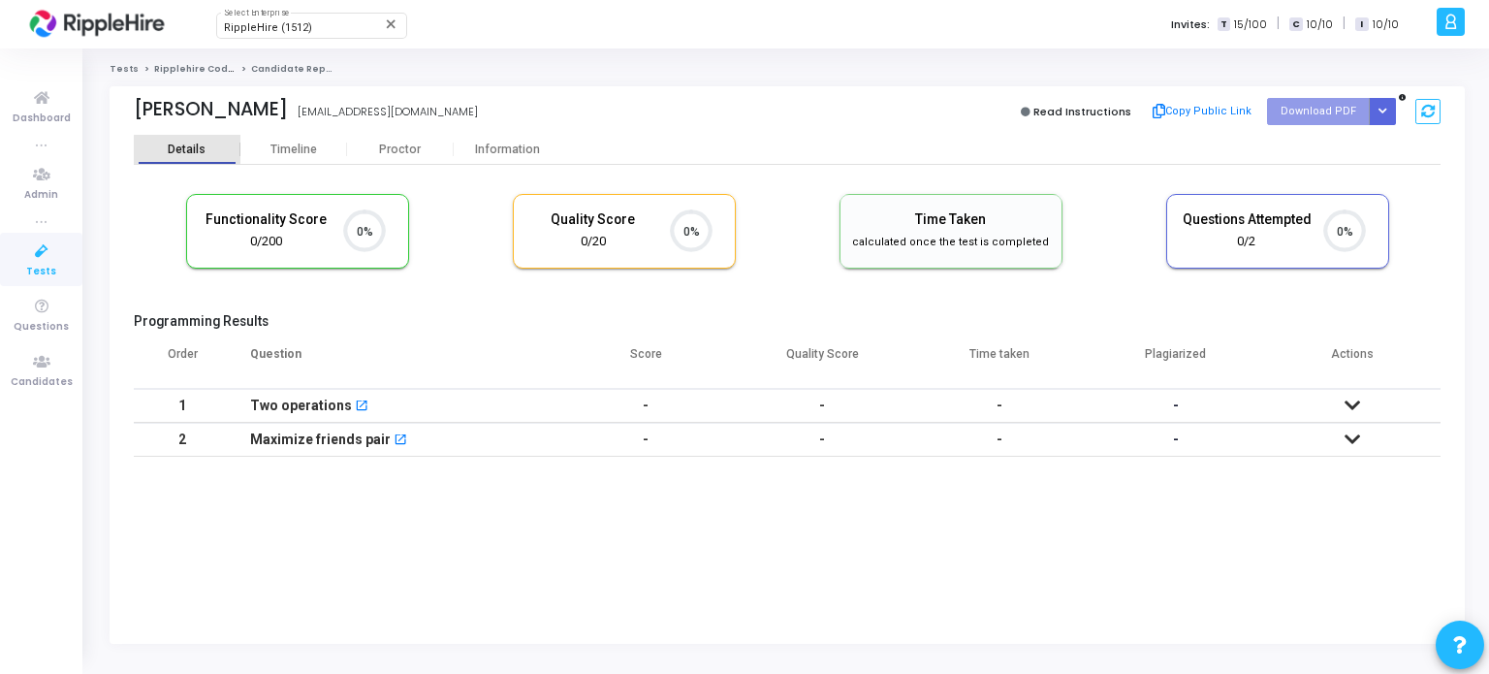
scroll to position [8, 8]
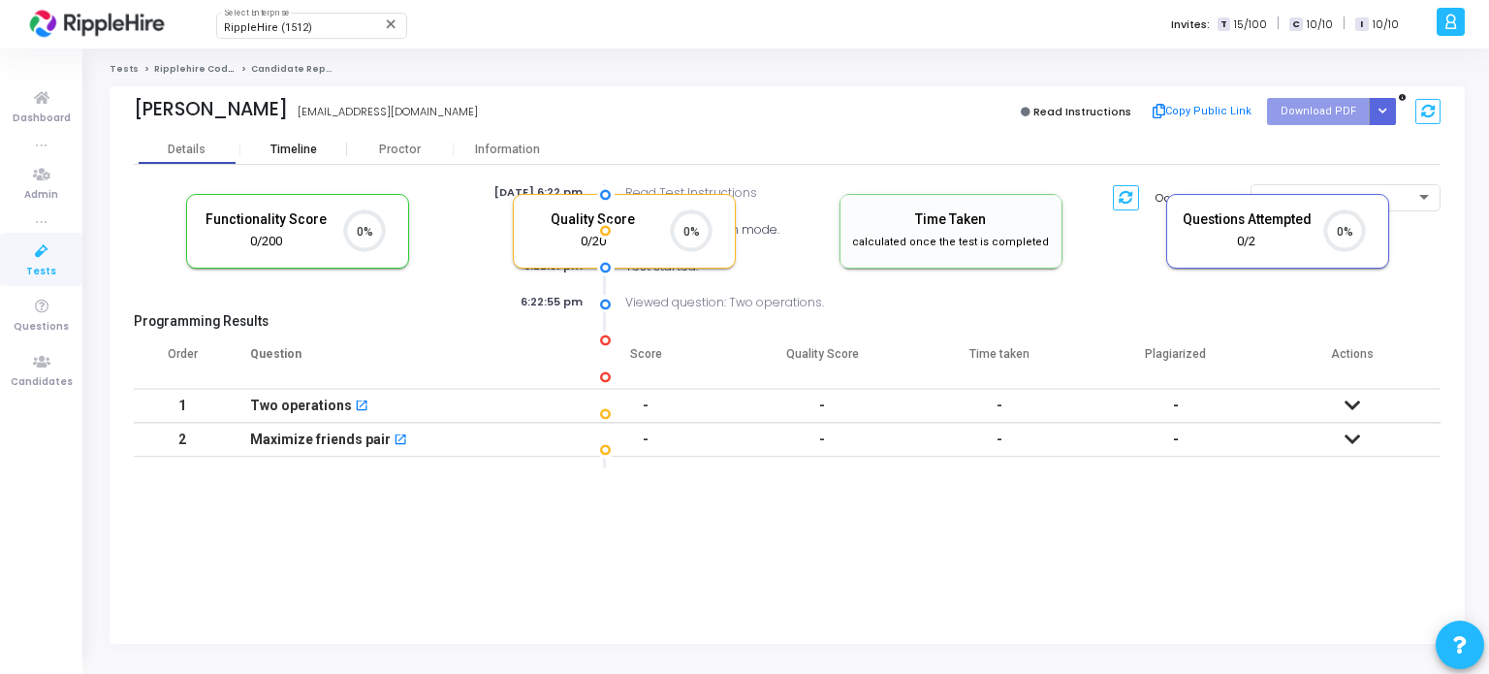
click at [325, 158] on div "Timeline" at bounding box center [293, 149] width 107 height 29
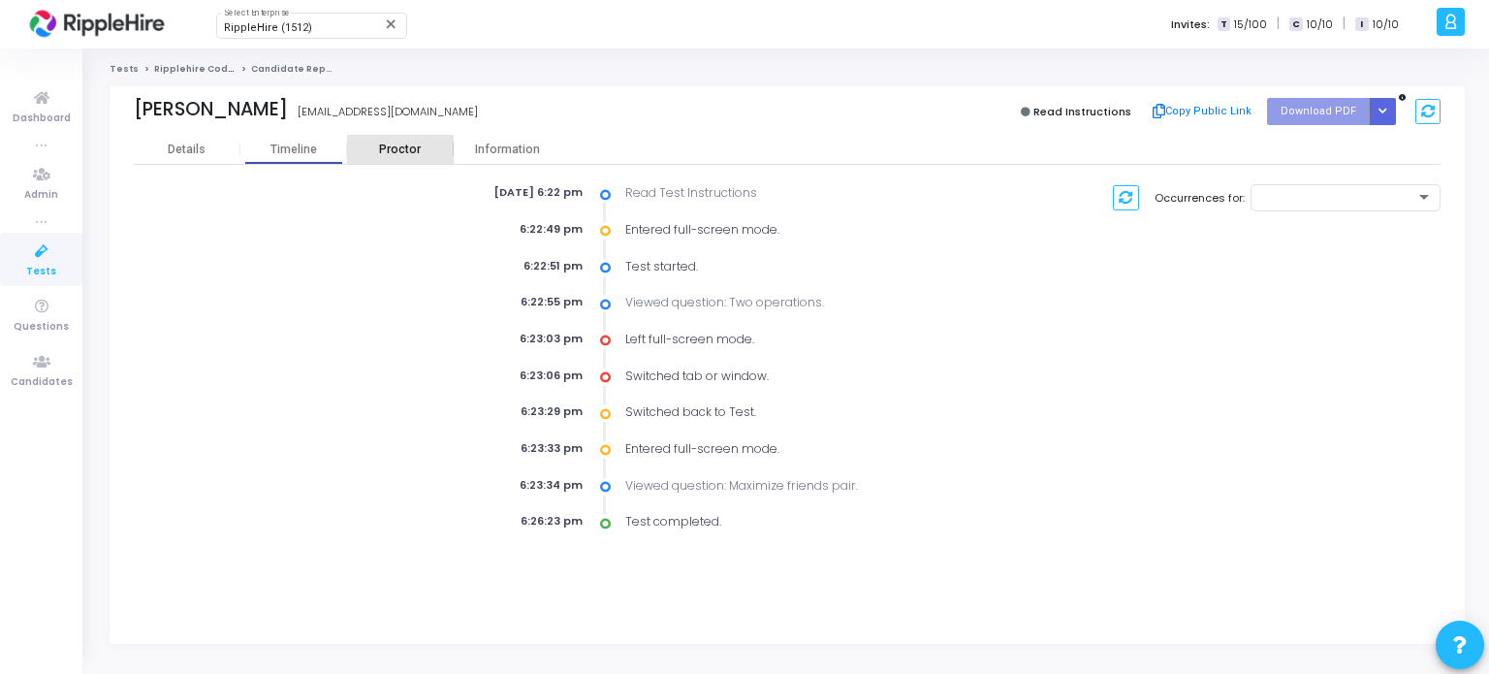
click at [377, 158] on div "Proctor" at bounding box center [400, 149] width 107 height 29
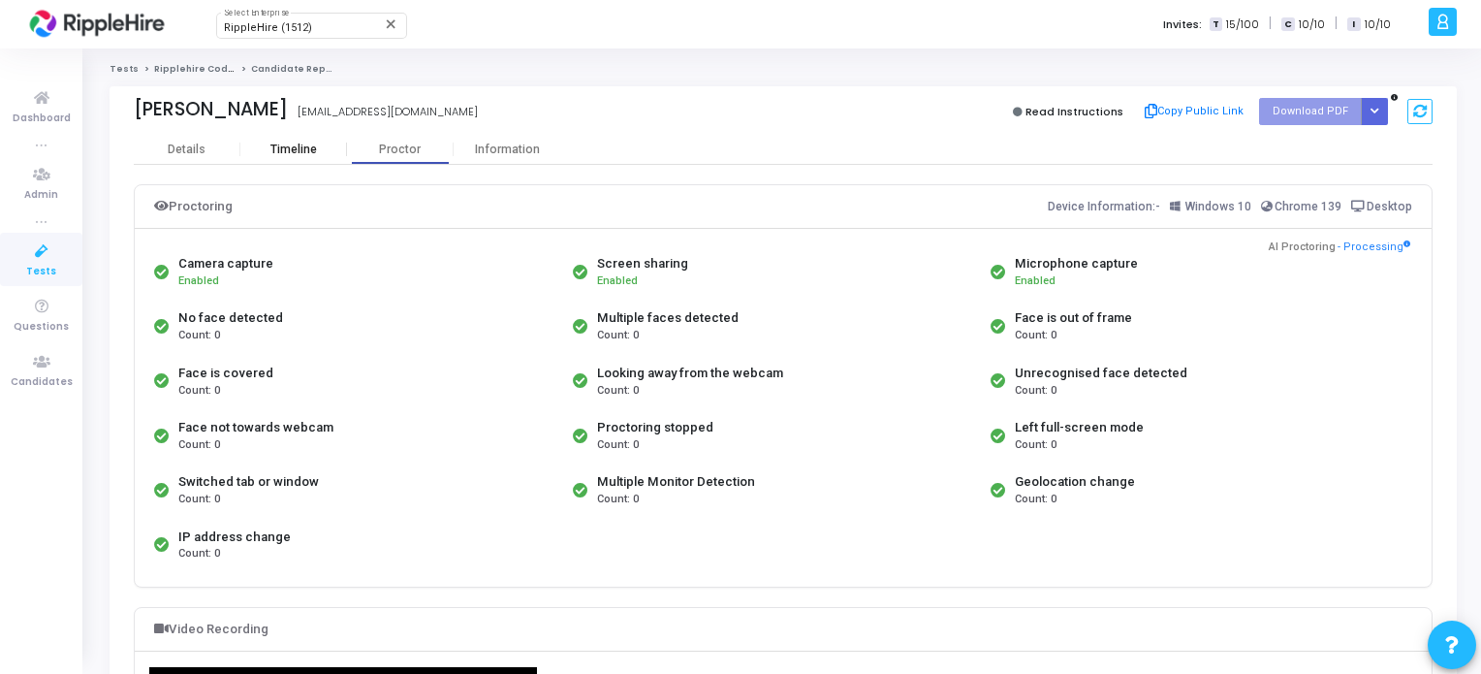
click at [277, 145] on div "Timeline" at bounding box center [293, 149] width 47 height 15
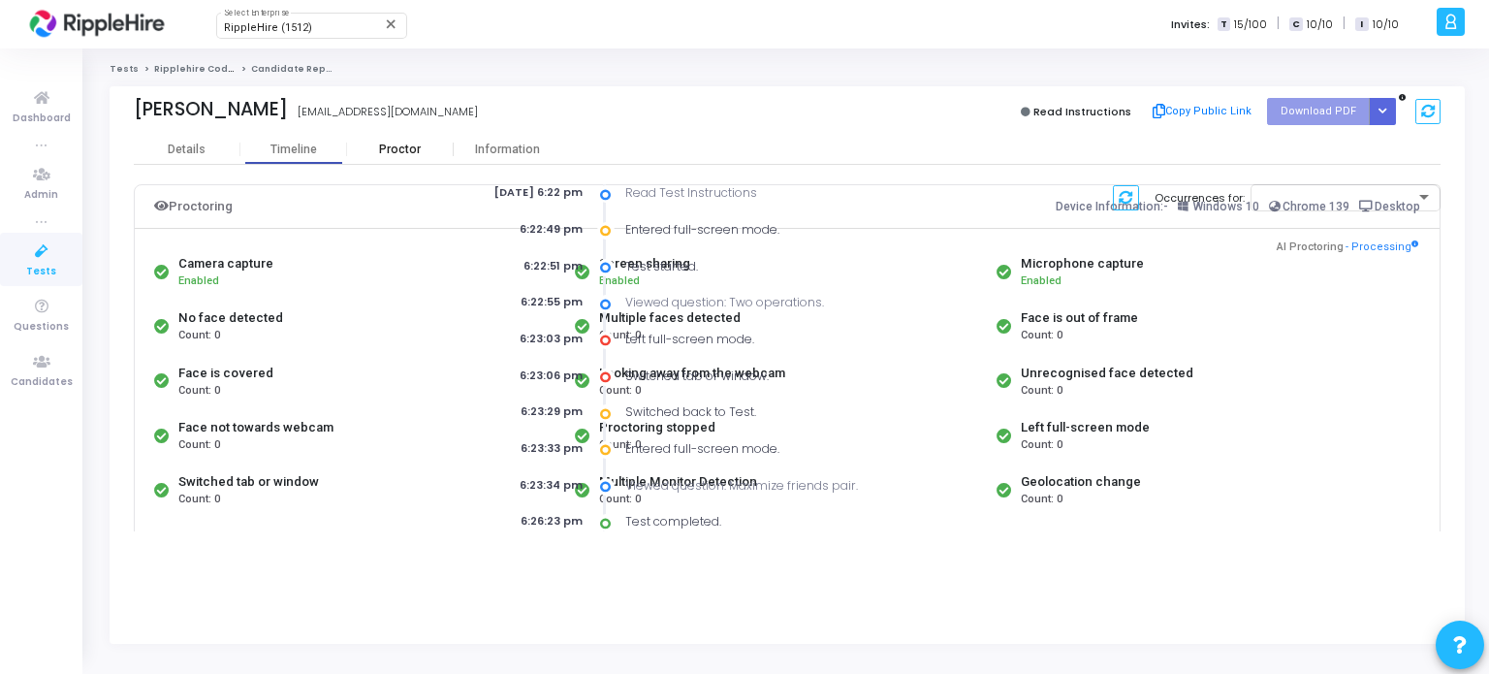
click at [391, 158] on div "Proctor" at bounding box center [400, 149] width 107 height 29
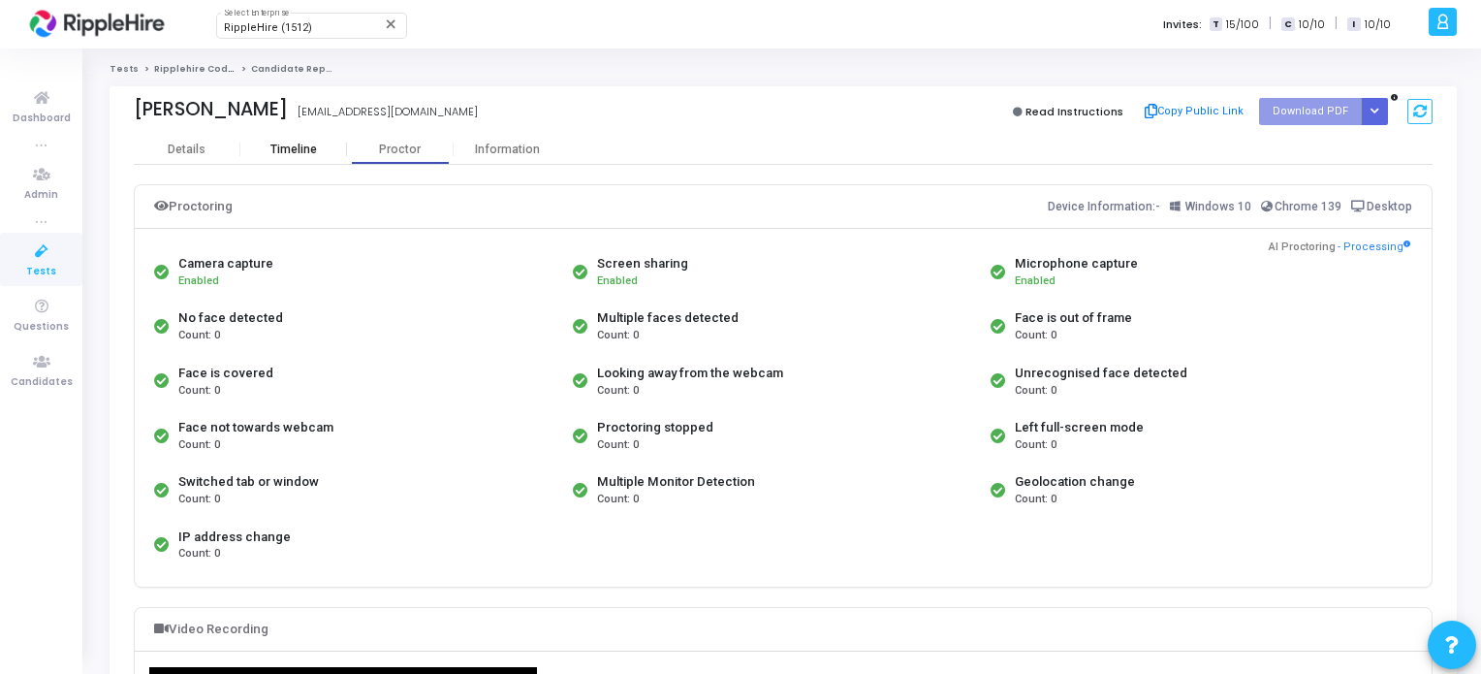
click at [293, 156] on div "Timeline" at bounding box center [293, 149] width 47 height 15
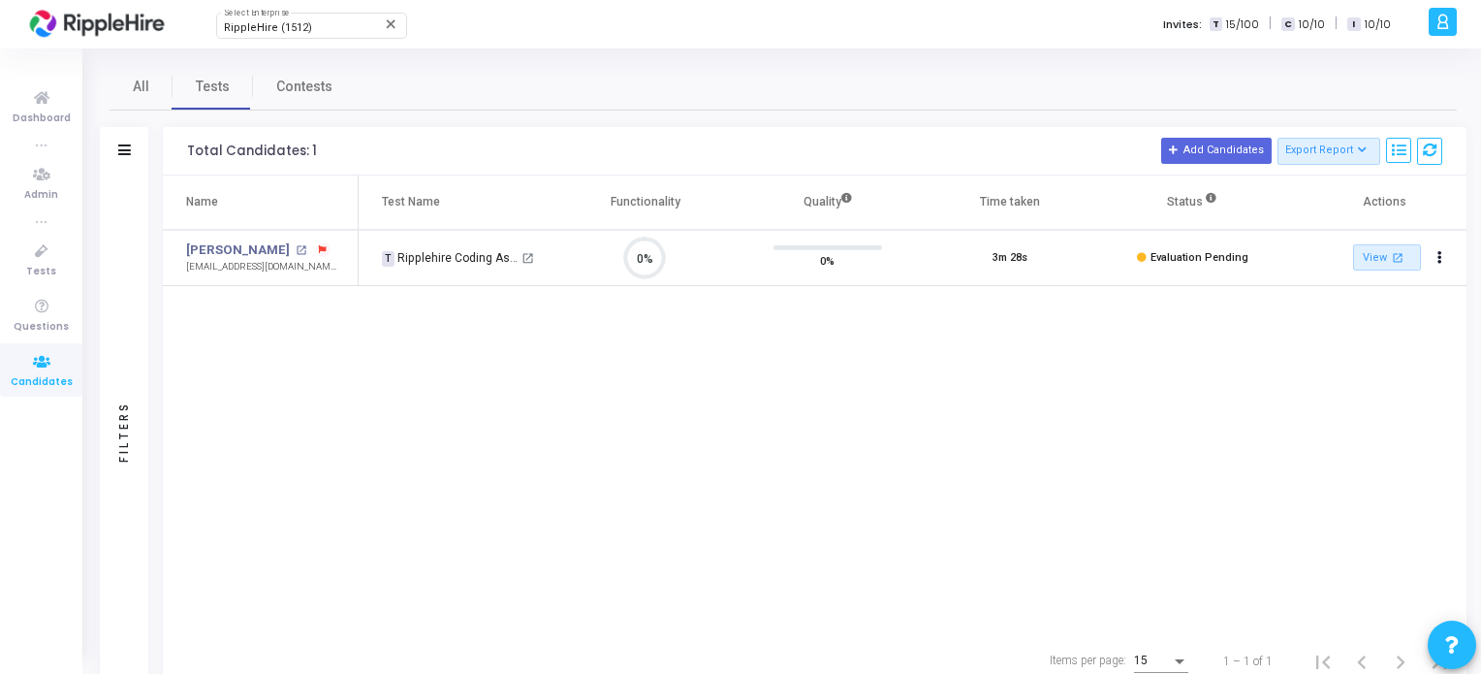
scroll to position [40, 49]
click at [1218, 262] on span "Evaluation Pending" at bounding box center [1199, 257] width 98 height 13
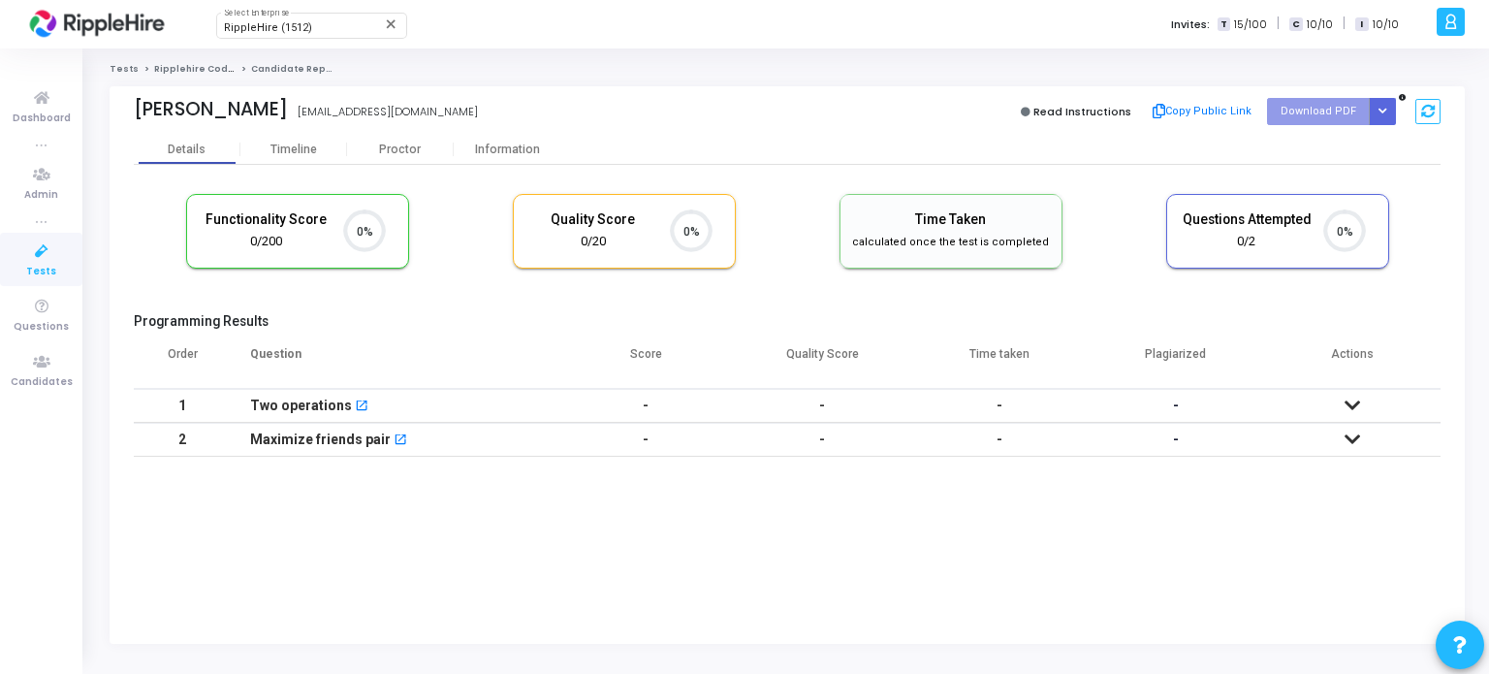
scroll to position [40, 49]
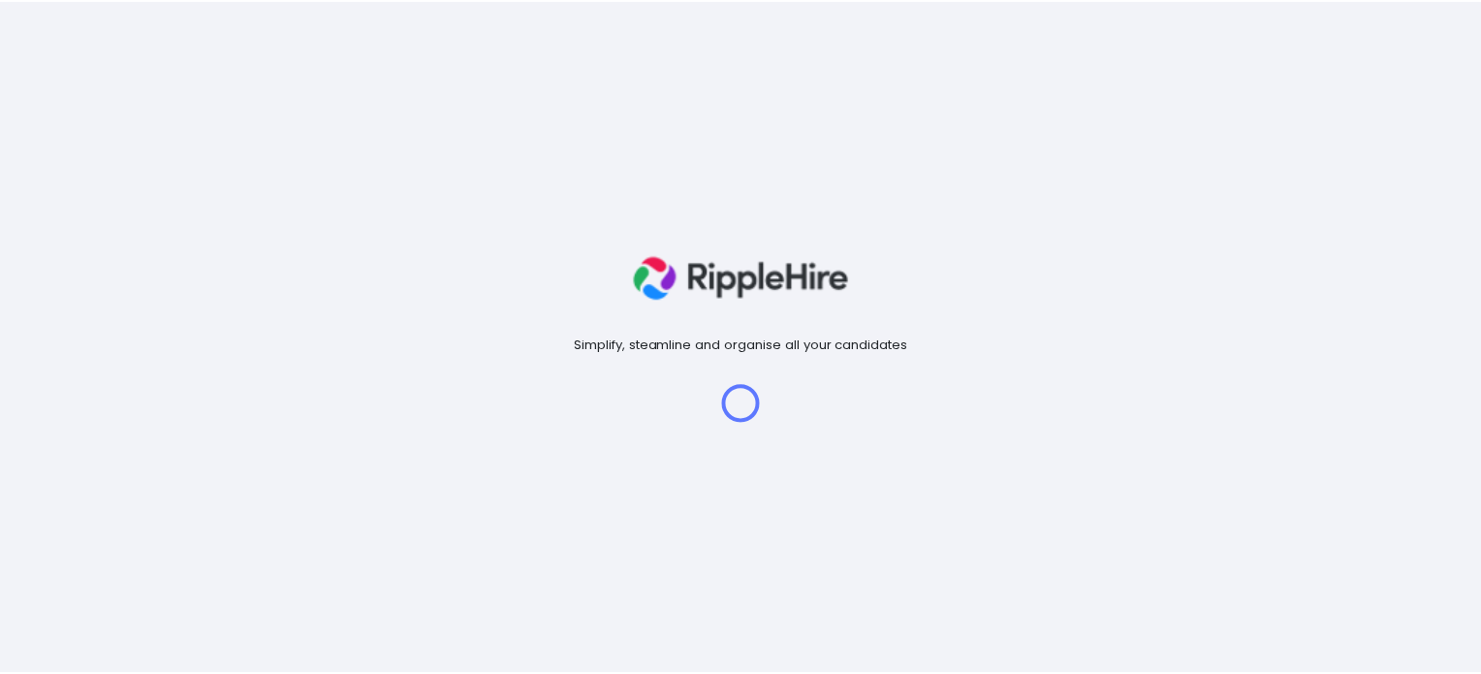
scroll to position [40, 49]
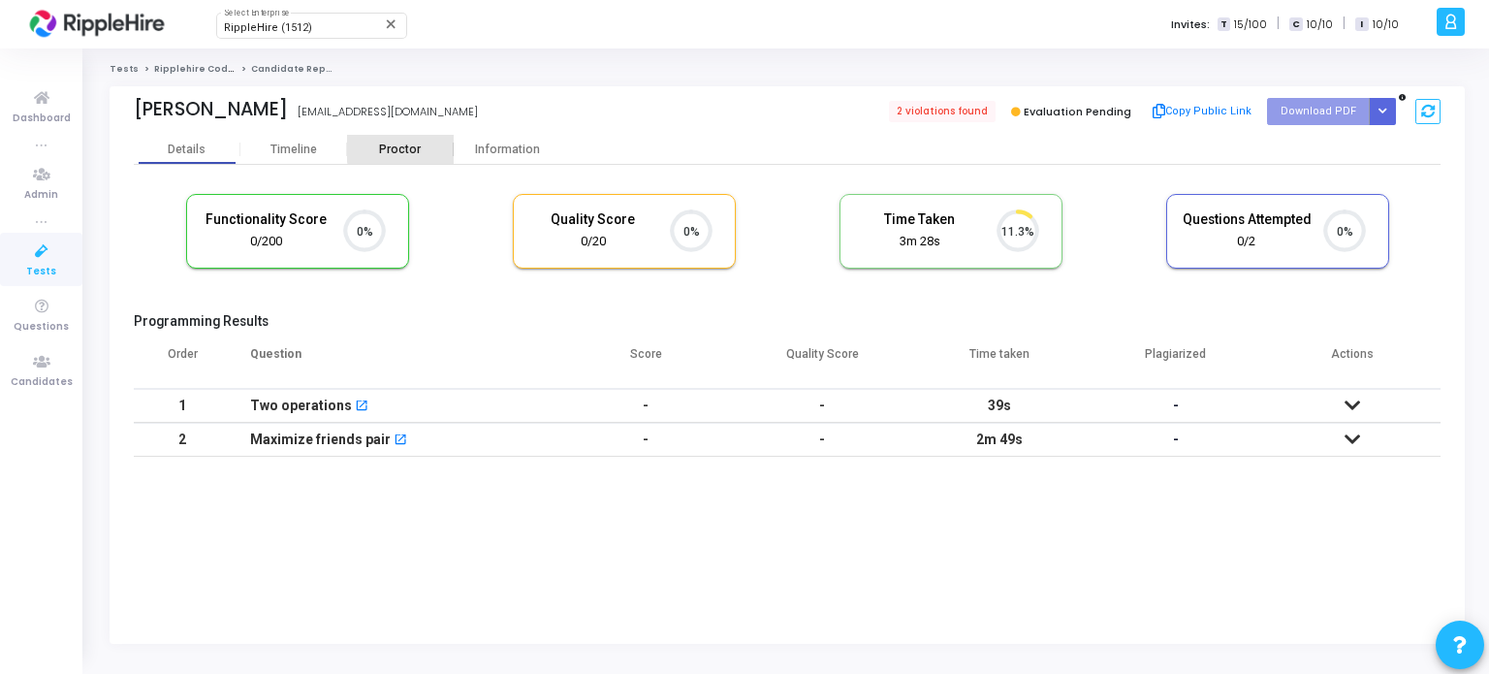
click at [427, 141] on div "Proctor" at bounding box center [400, 149] width 107 height 29
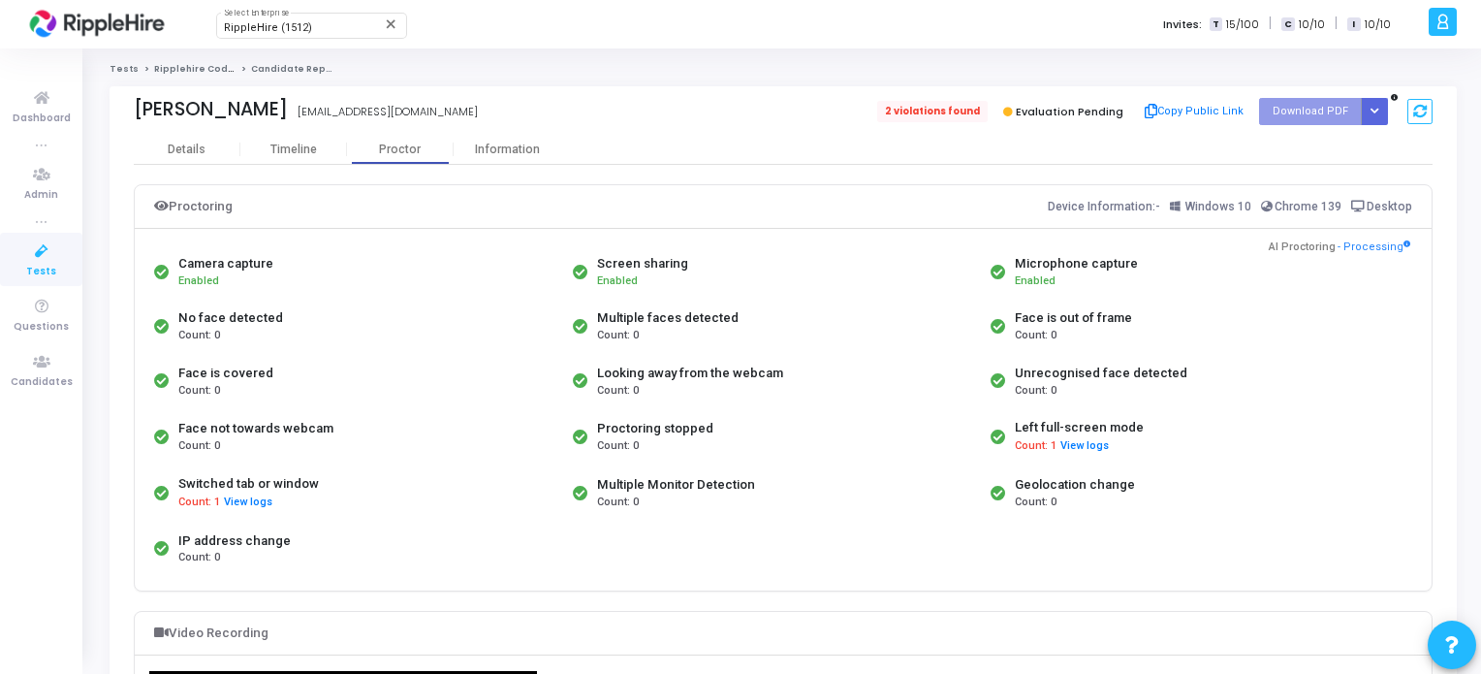
click at [954, 110] on span "2 violations found" at bounding box center [932, 111] width 110 height 21
click at [490, 155] on div "Information" at bounding box center [507, 149] width 107 height 15
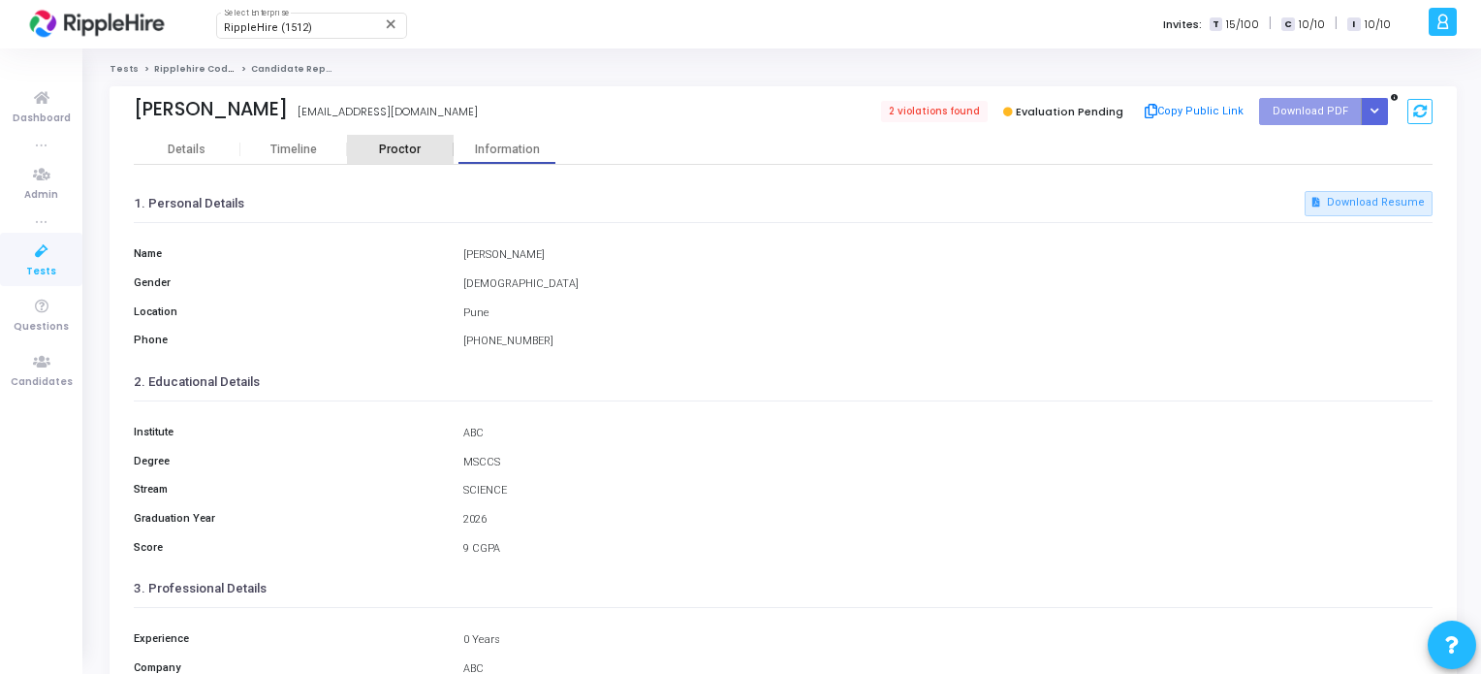
click at [400, 146] on div "Proctor" at bounding box center [400, 149] width 107 height 15
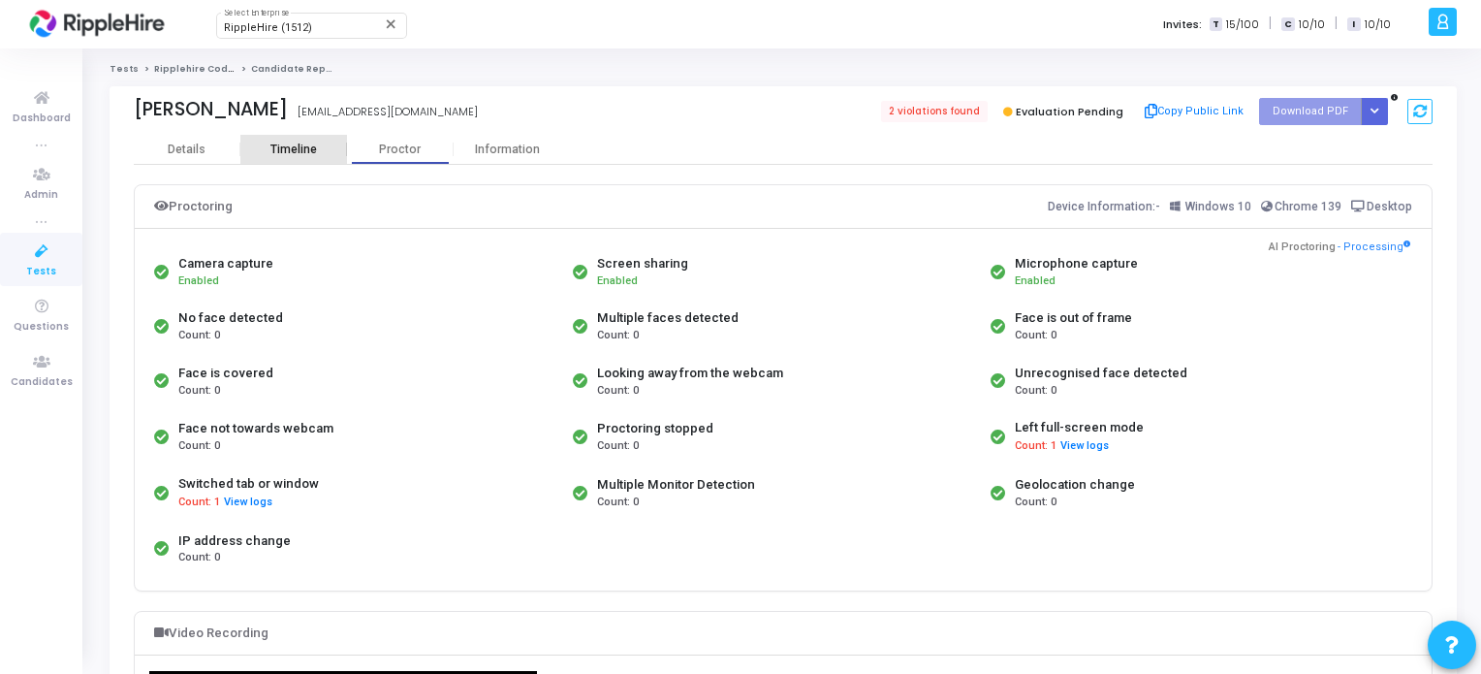
click at [298, 146] on div "Timeline" at bounding box center [293, 149] width 47 height 15
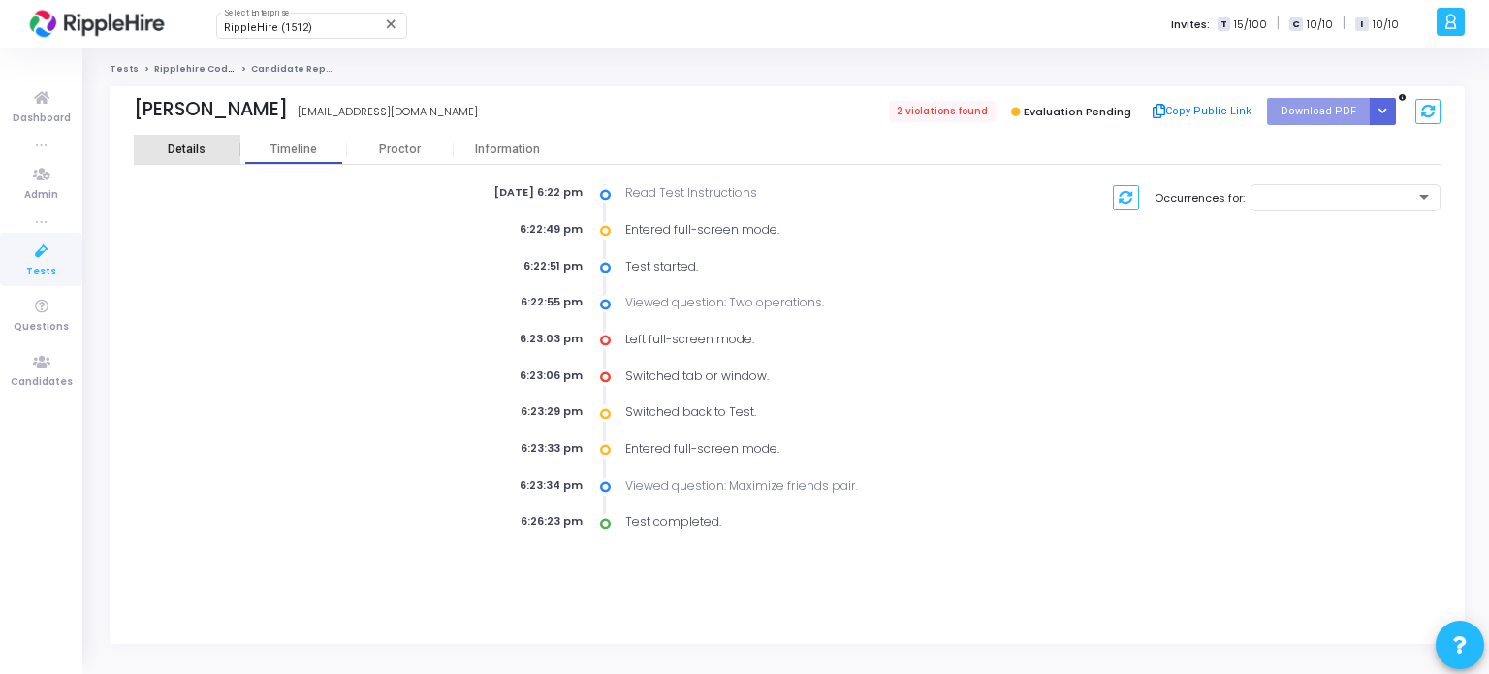
click at [174, 146] on div "Details" at bounding box center [187, 149] width 38 height 15
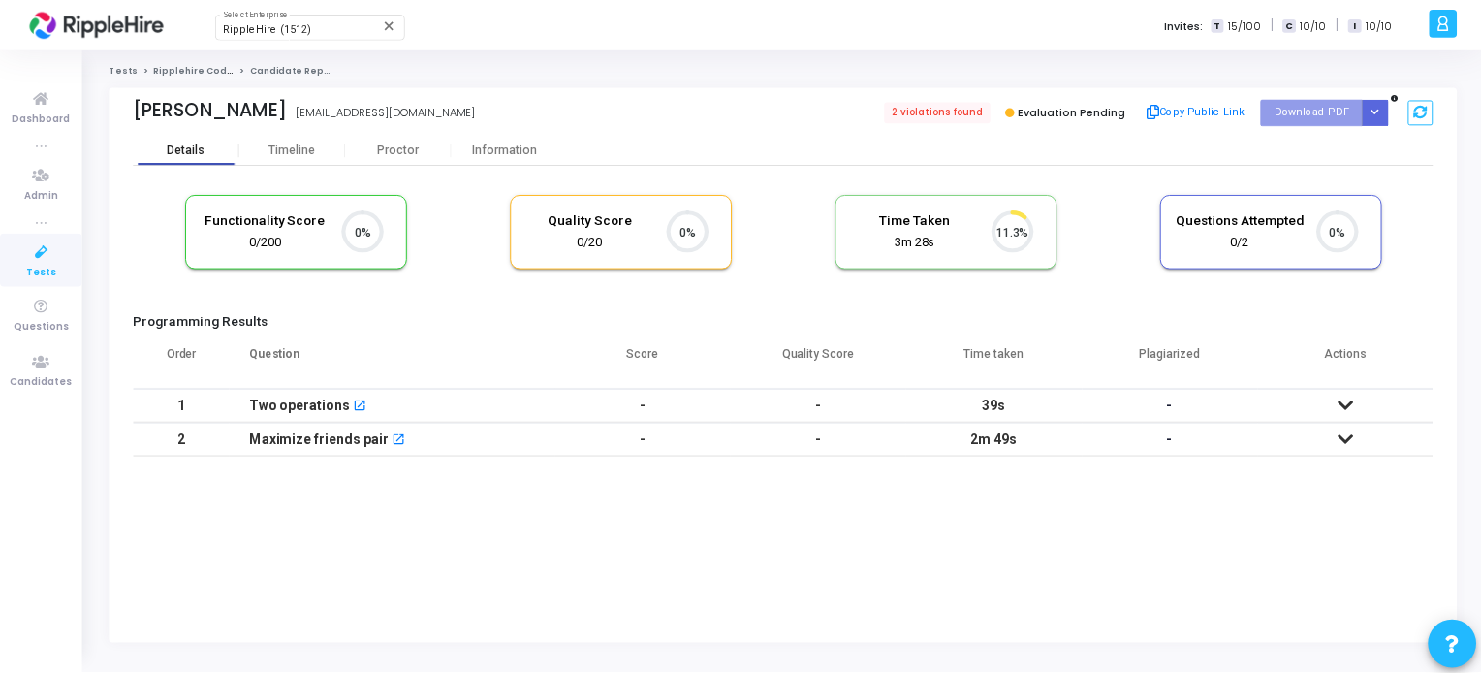
scroll to position [40, 49]
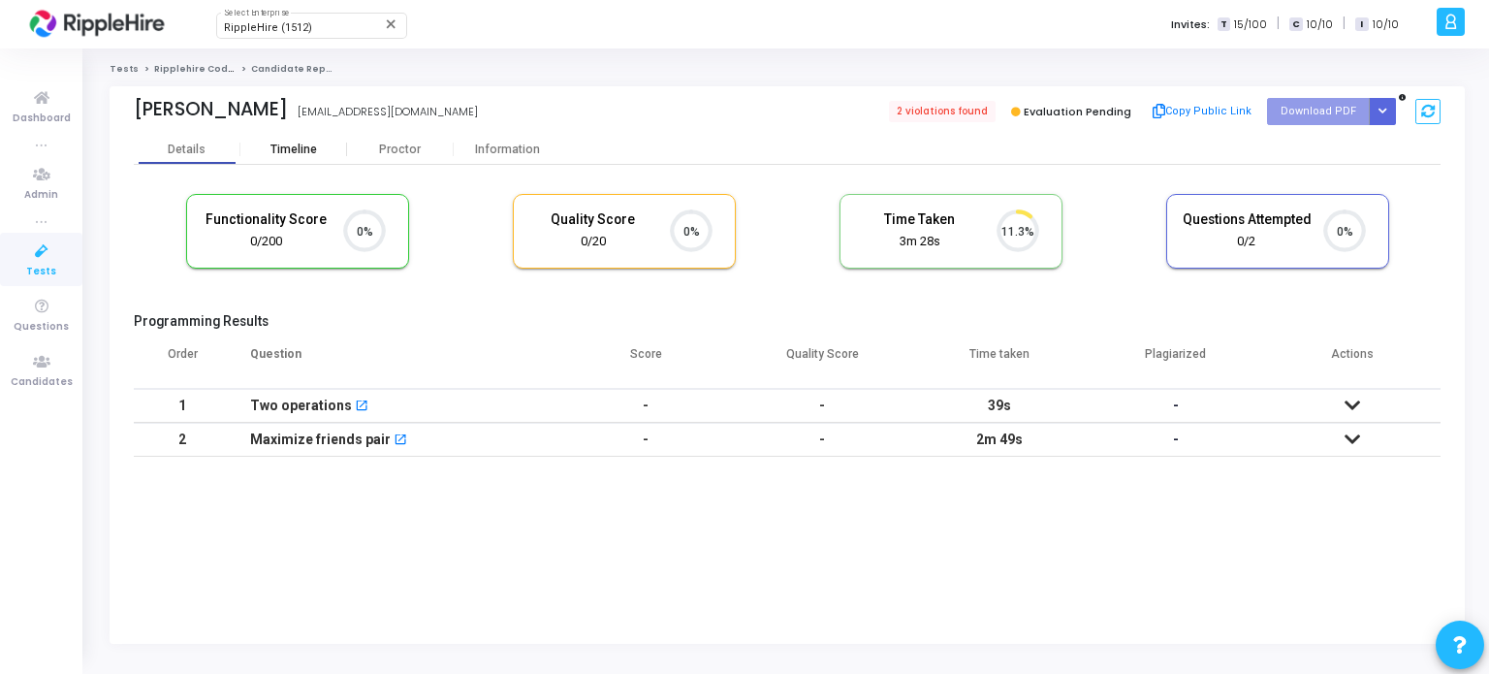
click at [287, 150] on div "Timeline" at bounding box center [293, 149] width 47 height 15
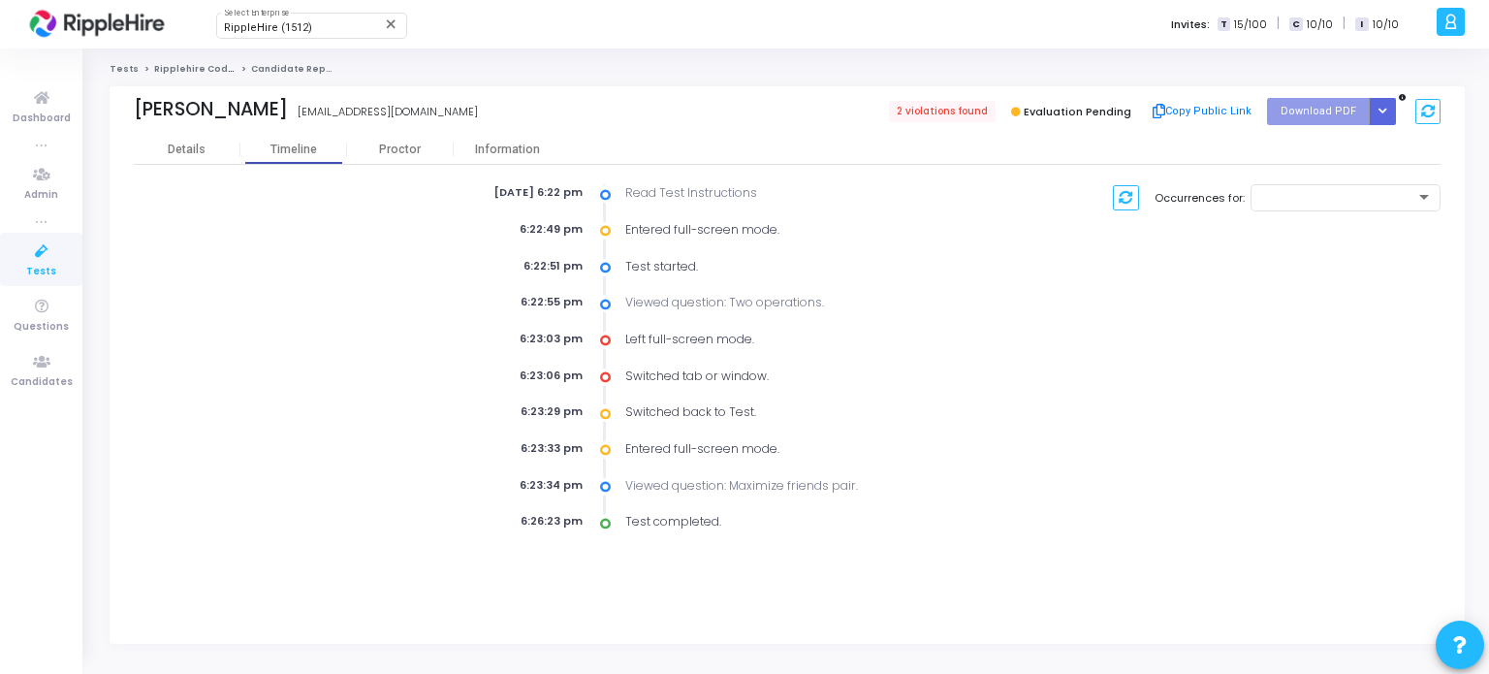
click at [411, 165] on div "Aug 22nd 2025, 6:22 pm Read Test Instructions 6:22:49 pm Entered full-screen mo…" at bounding box center [787, 348] width 1306 height 366
click at [406, 150] on div "Proctor" at bounding box center [400, 149] width 107 height 15
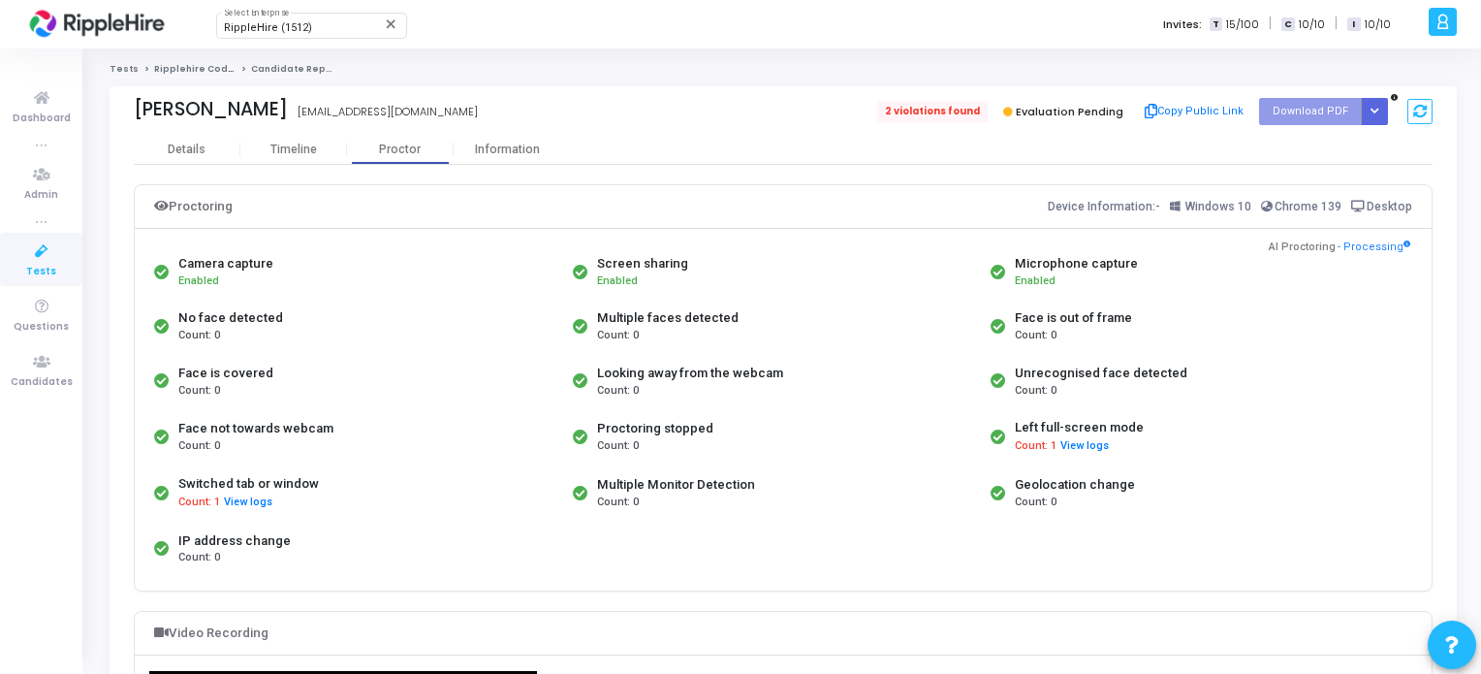
click at [940, 114] on span "2 violations found" at bounding box center [932, 111] width 110 height 21
click at [921, 114] on span "2 violations found" at bounding box center [932, 111] width 110 height 21
click at [975, 110] on span "2 violations found" at bounding box center [932, 111] width 110 height 21
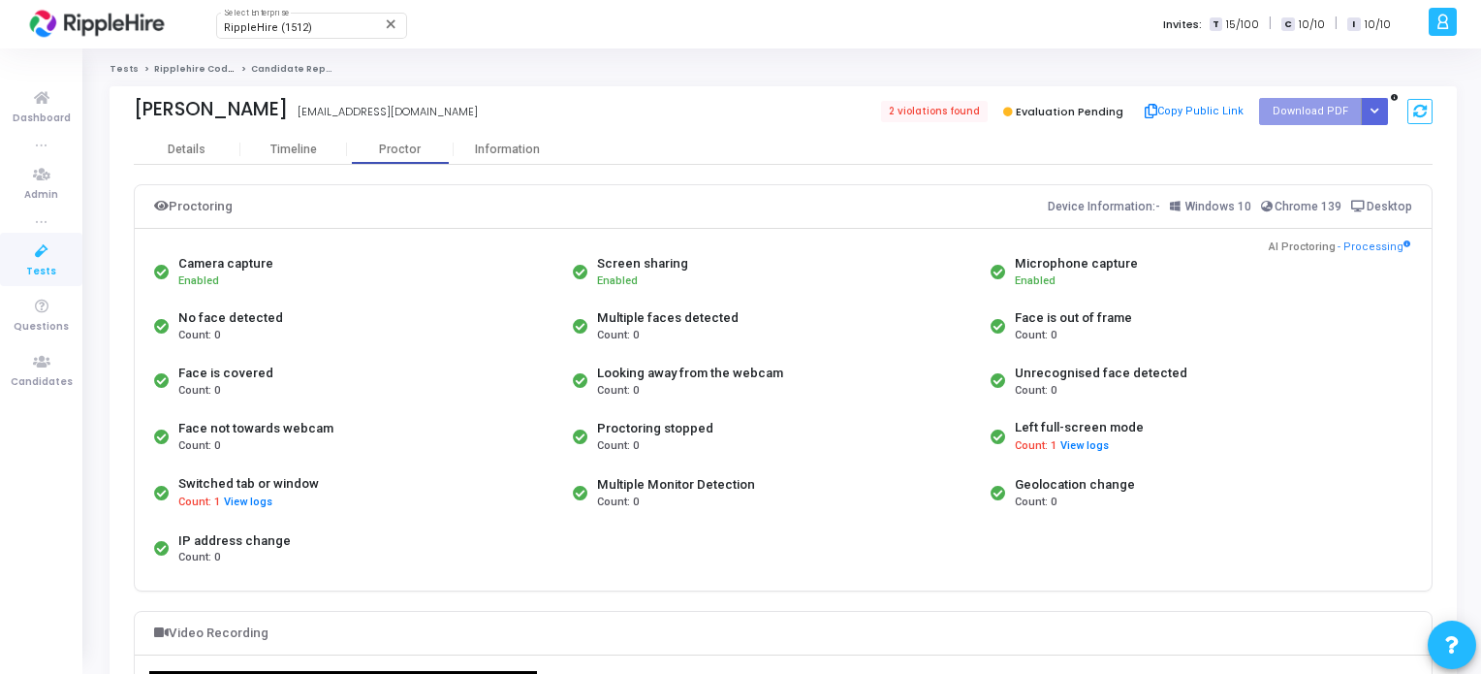
click at [1069, 119] on div "Evaluation Pending" at bounding box center [1062, 111] width 131 height 27
click at [236, 503] on button "View logs" at bounding box center [248, 502] width 50 height 18
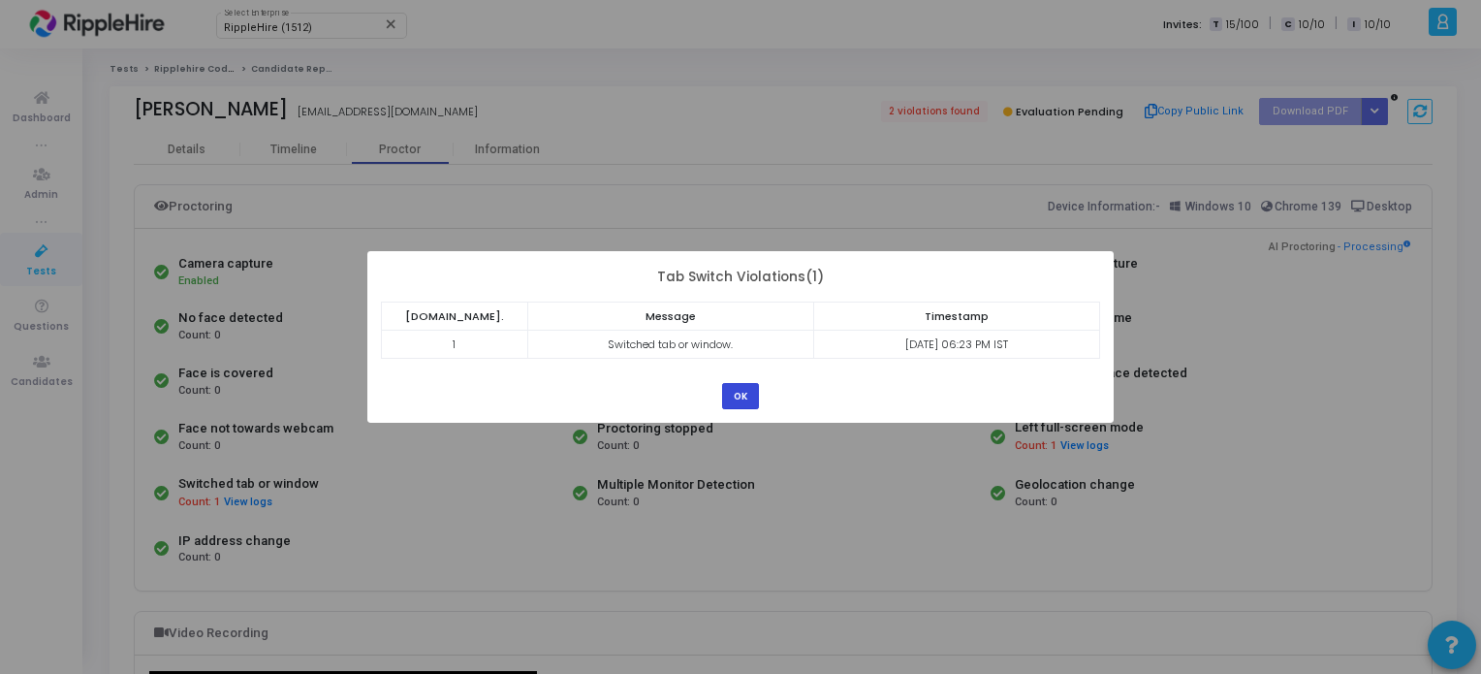
click at [728, 394] on button "OK" at bounding box center [740, 396] width 37 height 26
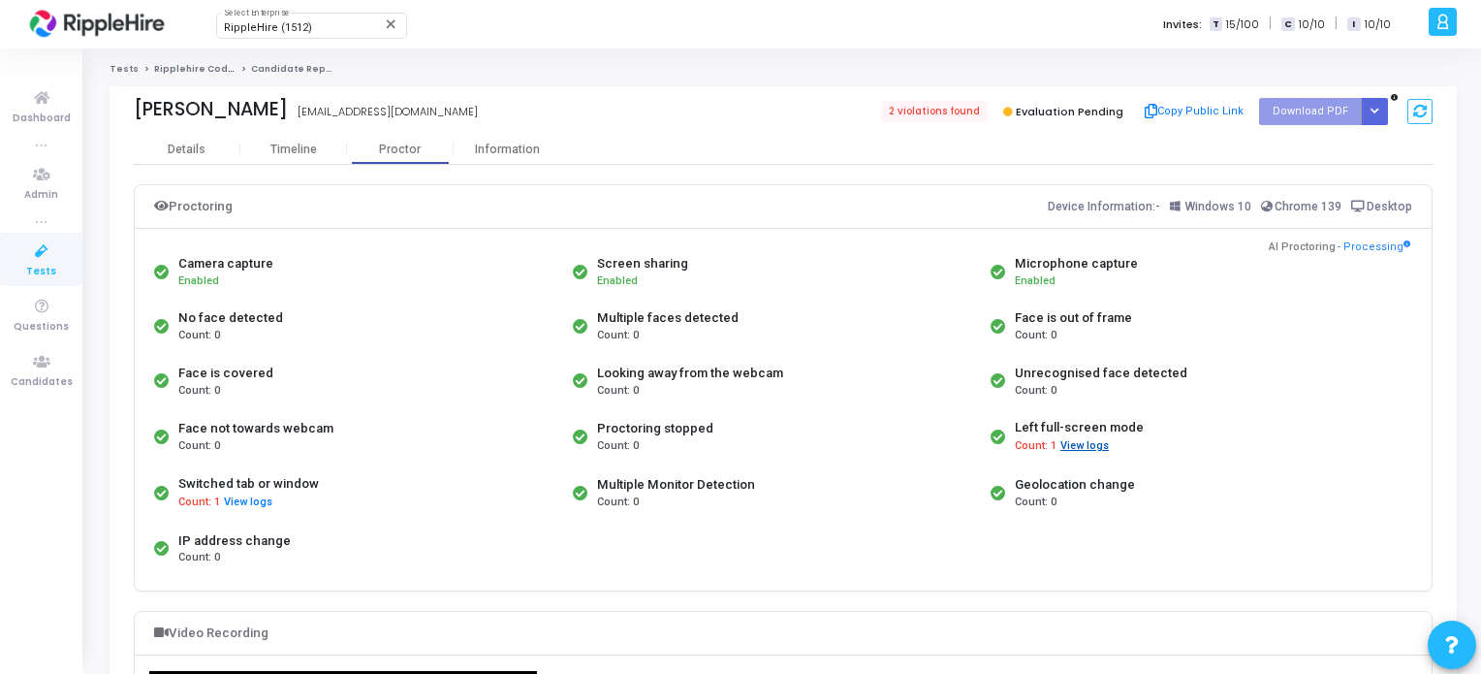
click at [1094, 441] on button "View logs" at bounding box center [1084, 446] width 50 height 18
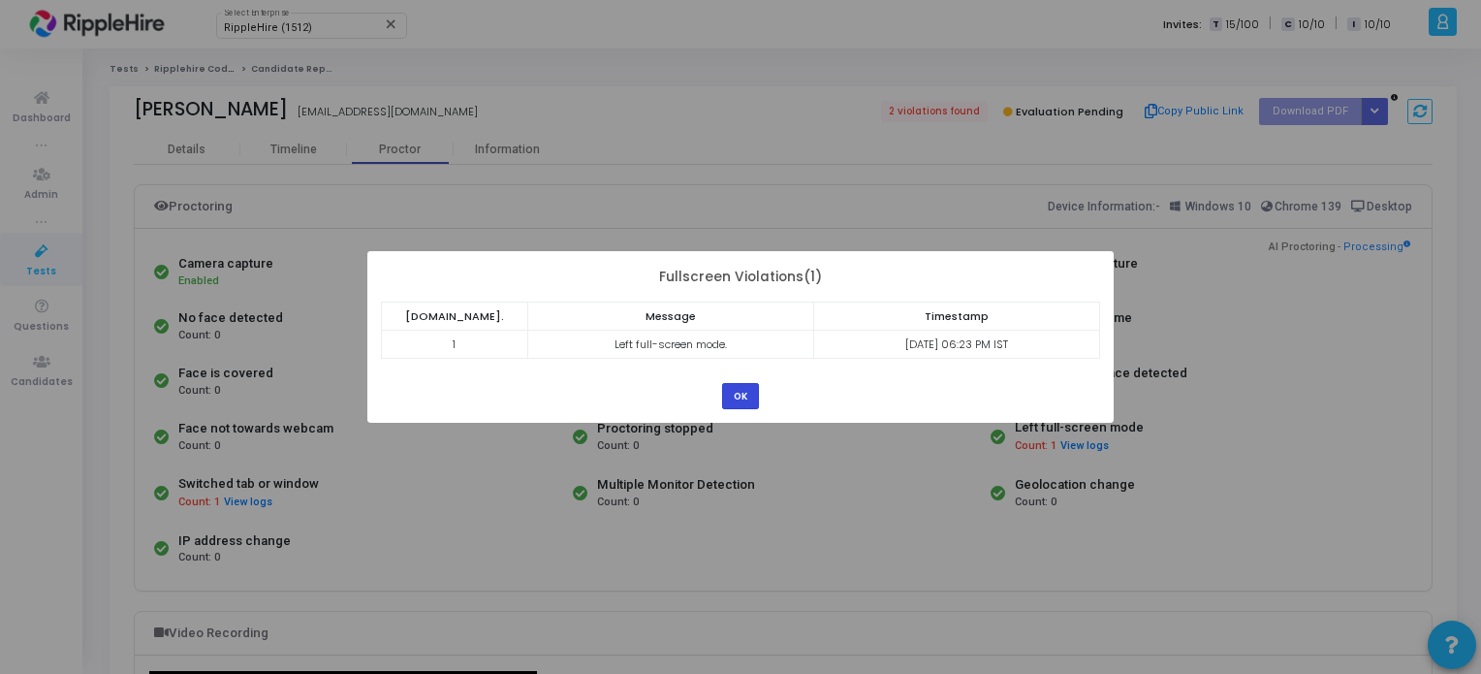
click at [742, 388] on button "OK" at bounding box center [740, 396] width 37 height 26
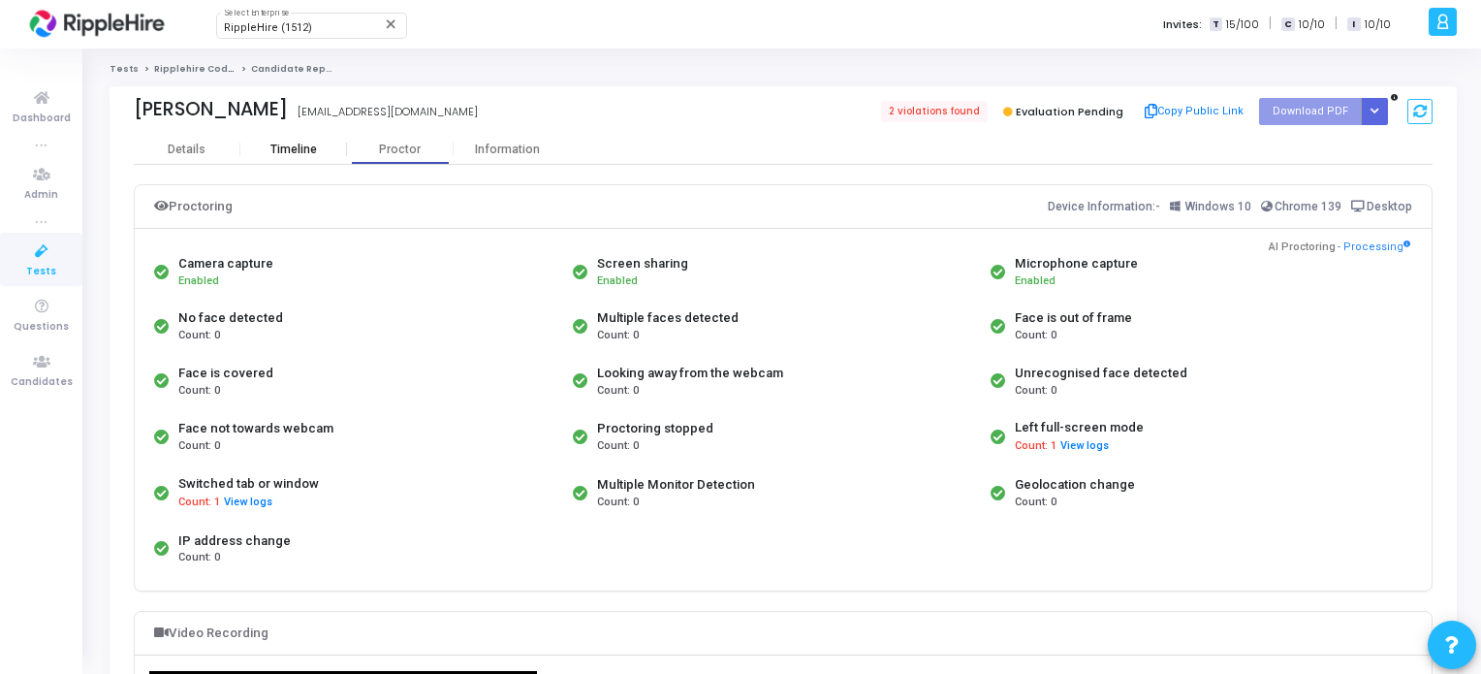
click at [292, 155] on div "Timeline" at bounding box center [293, 149] width 47 height 15
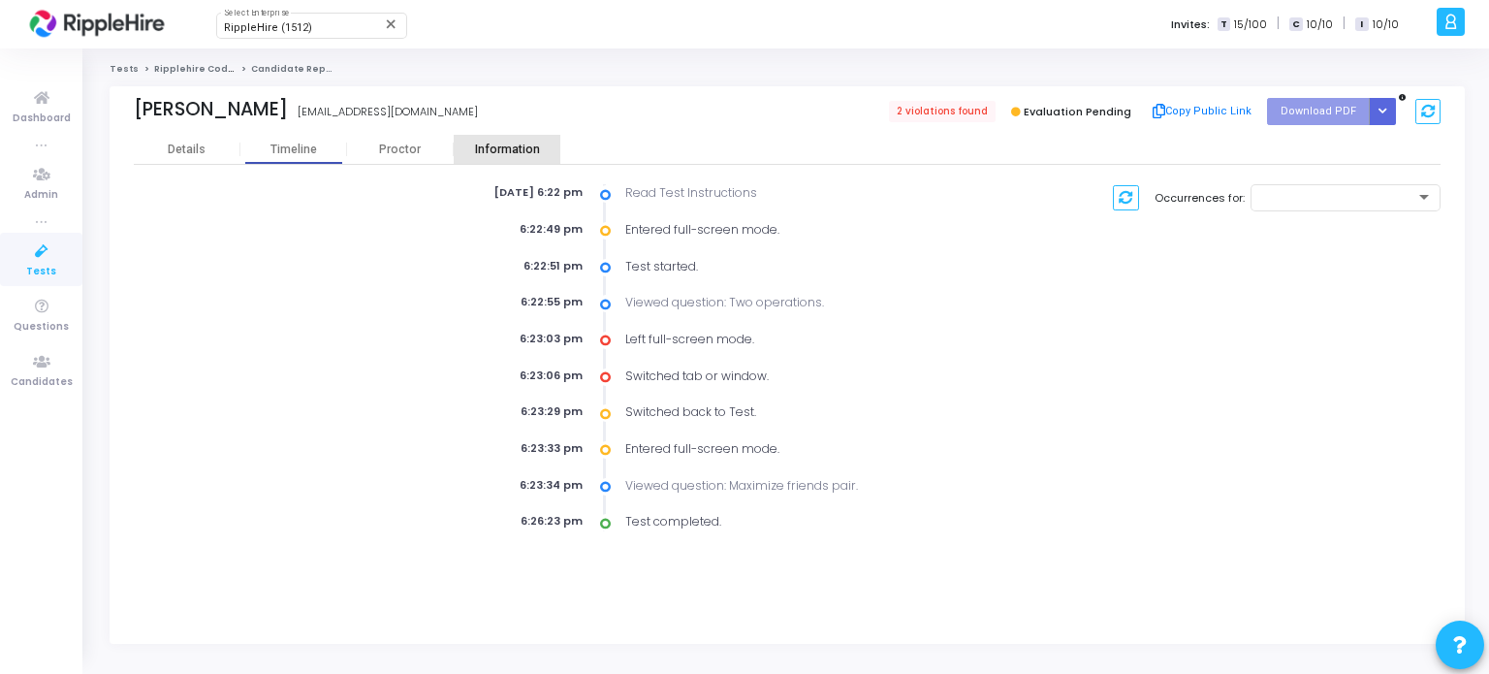
click at [506, 158] on div "Information" at bounding box center [507, 149] width 107 height 29
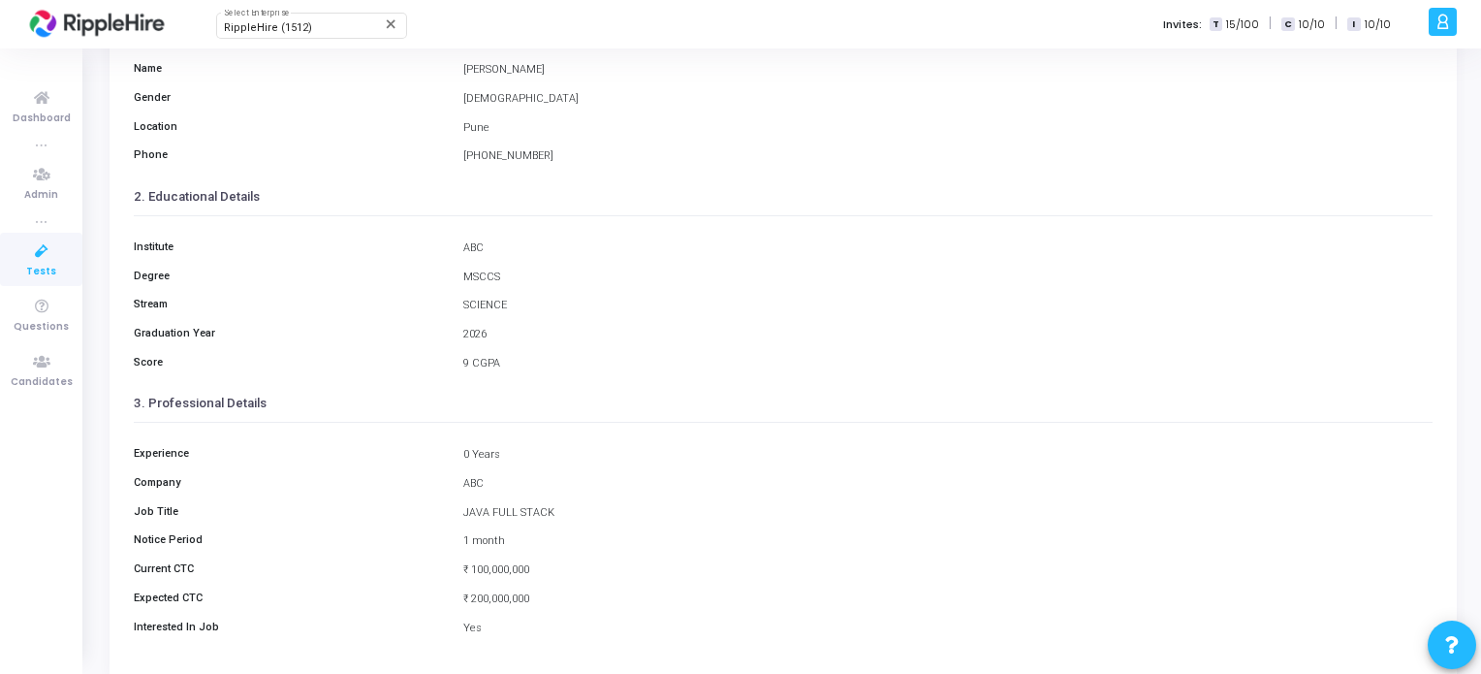
scroll to position [217, 0]
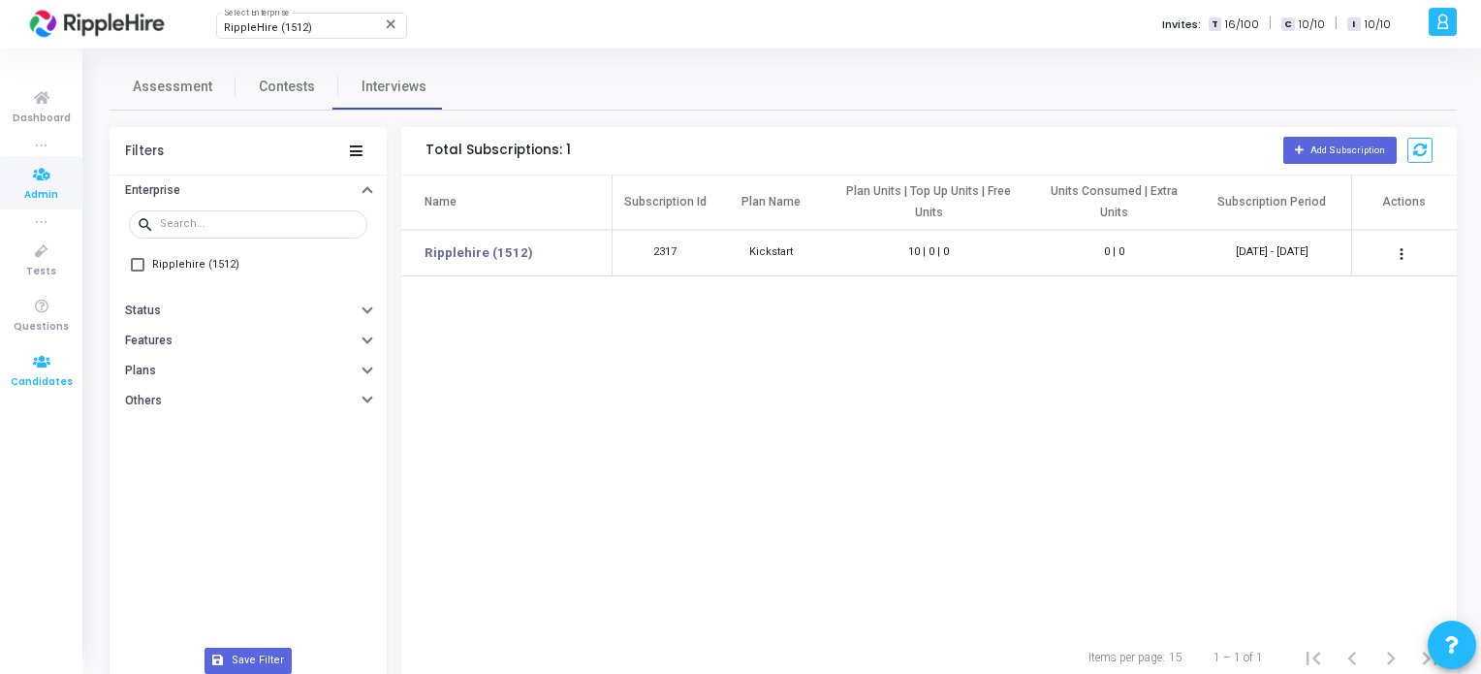
click at [35, 352] on icon at bounding box center [41, 362] width 41 height 24
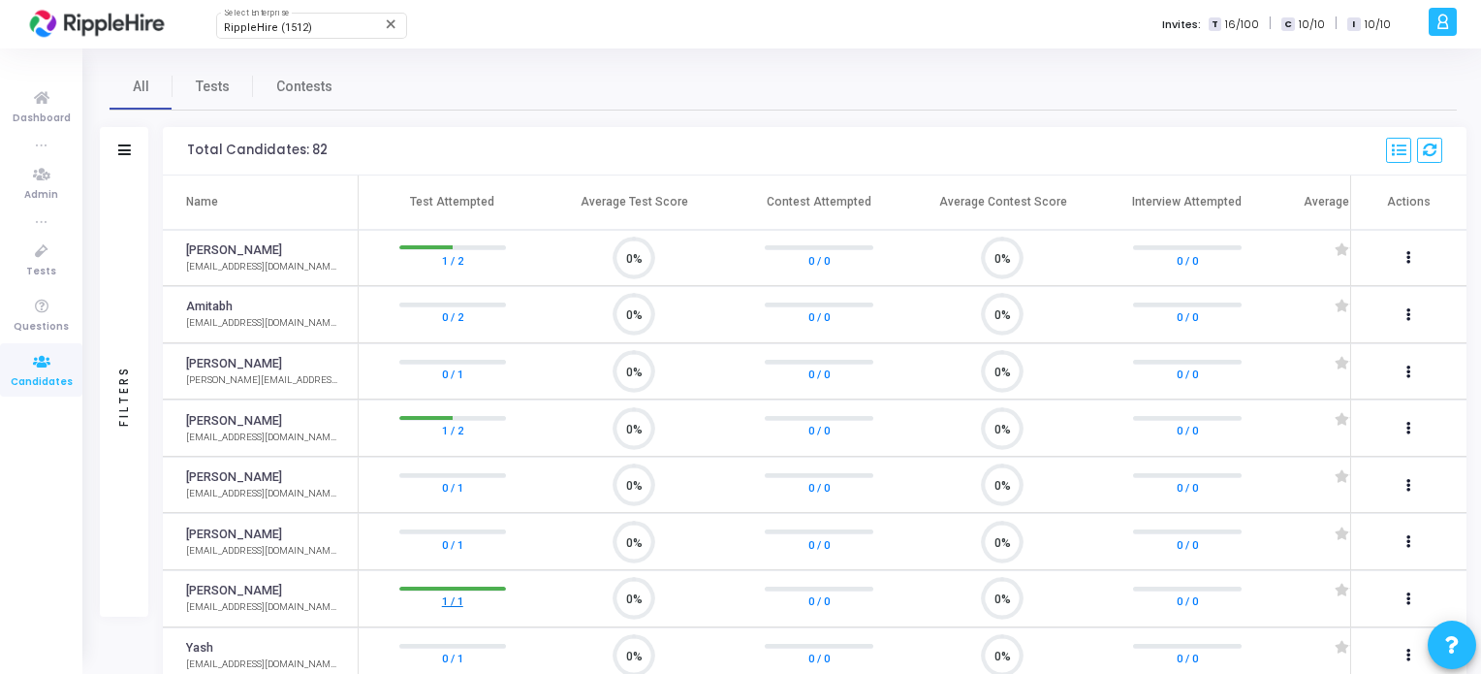
click at [449, 600] on link "1 / 1" at bounding box center [452, 600] width 21 height 19
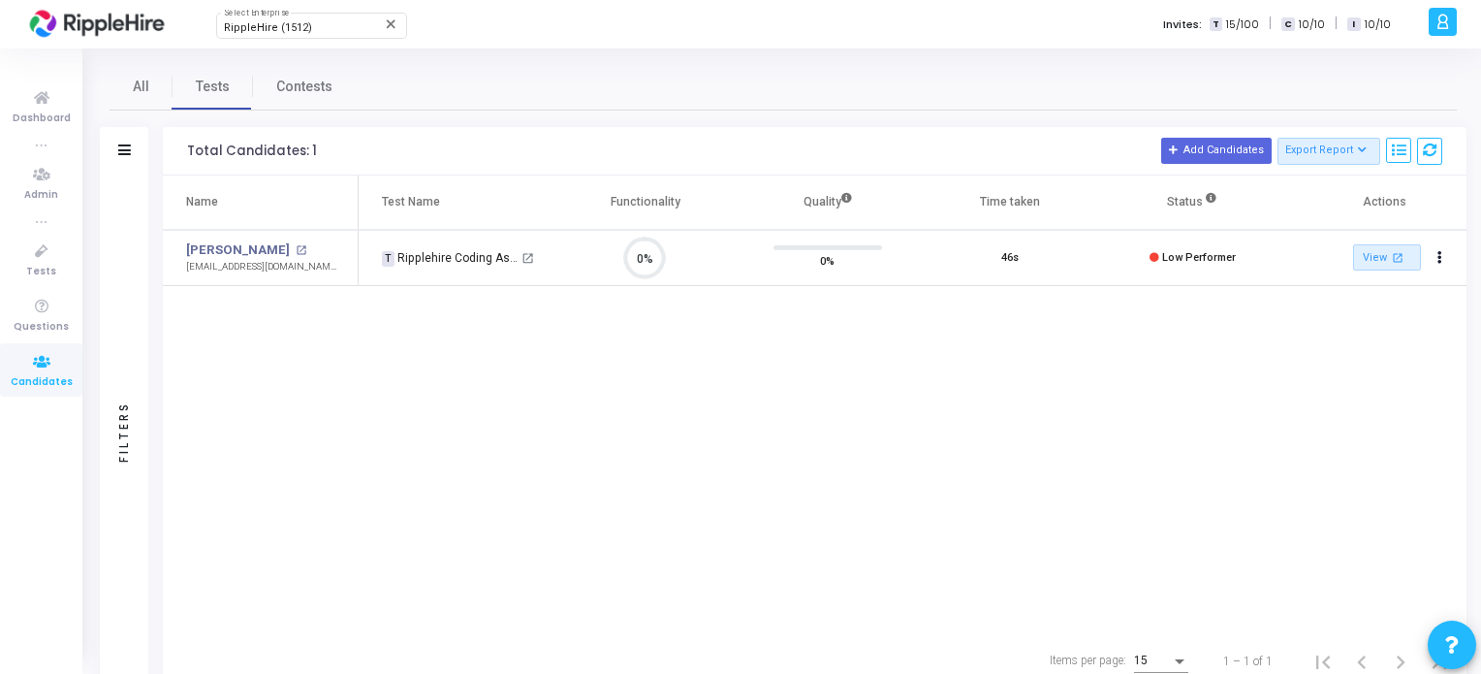
scroll to position [40, 49]
click at [296, 250] on mat-icon "open_in_new" at bounding box center [301, 250] width 11 height 11
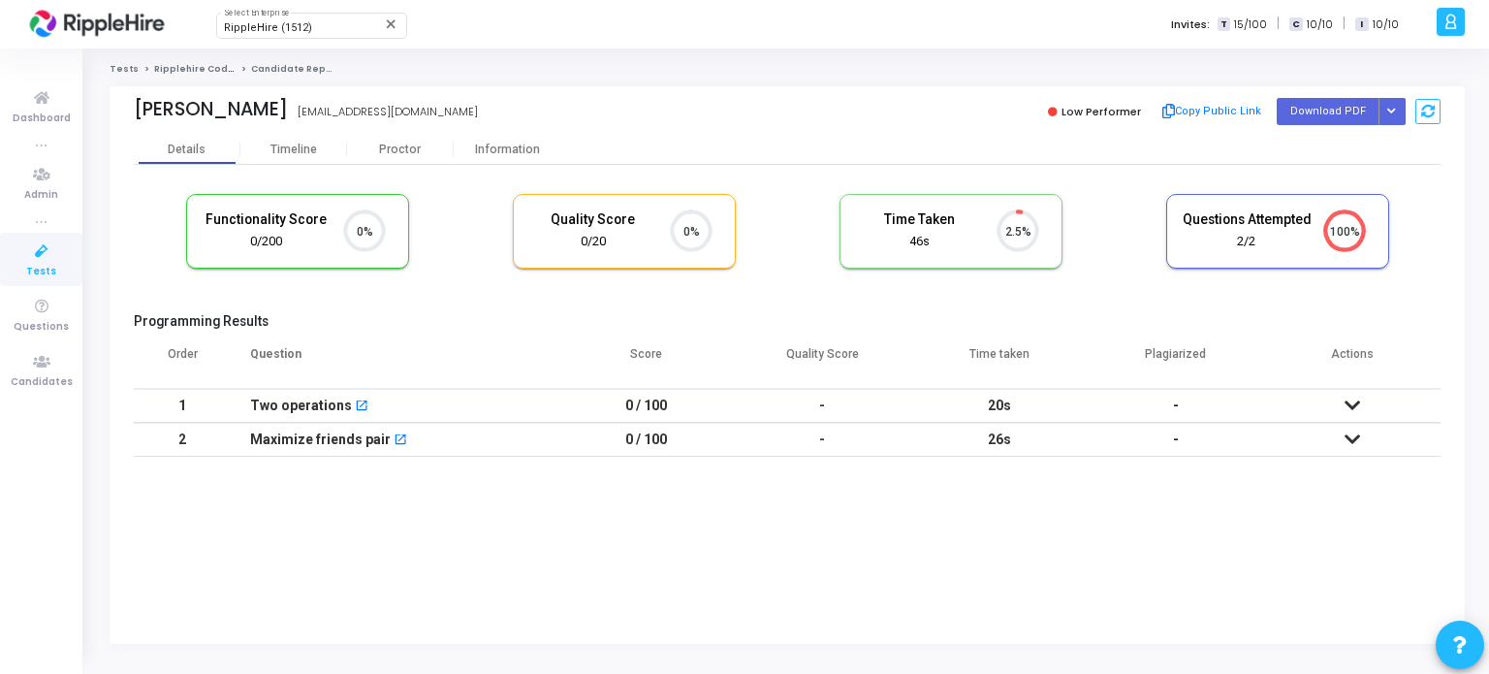
click at [1348, 403] on icon at bounding box center [1352, 405] width 16 height 14
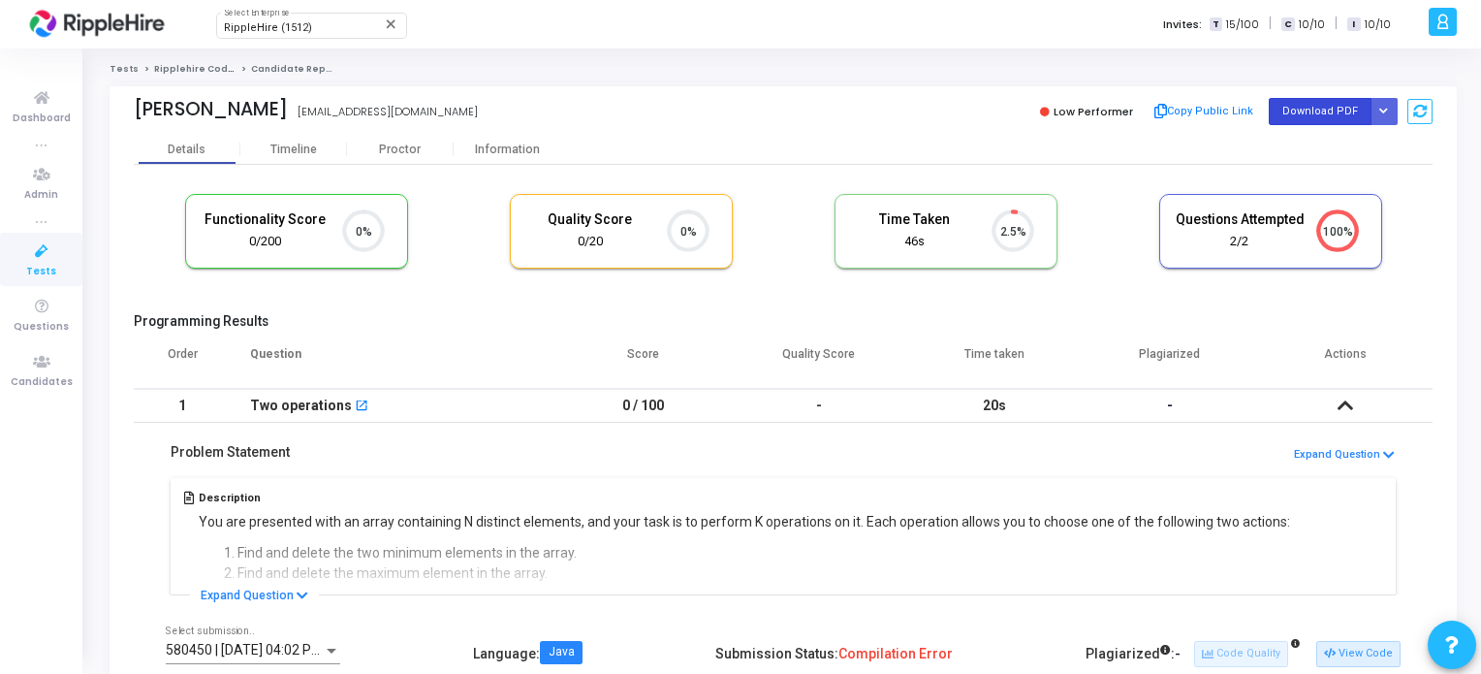
click at [1306, 111] on button "Download PDF" at bounding box center [1320, 111] width 103 height 26
drag, startPoint x: 969, startPoint y: 398, endPoint x: 1010, endPoint y: 400, distance: 40.7
click at [1010, 400] on td "20s" at bounding box center [993, 406] width 175 height 34
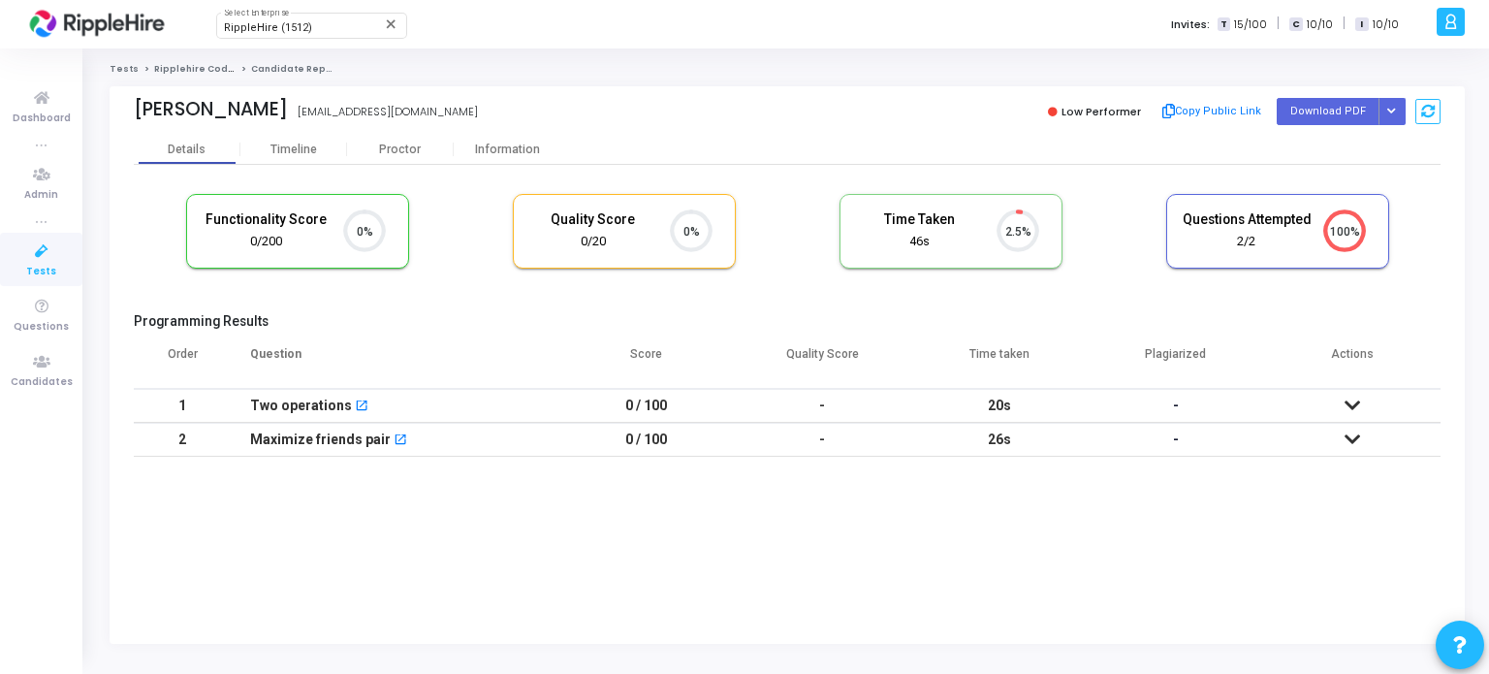
click at [1112, 559] on kt-portlet-body "Details Timeline [PERSON_NAME] Information Functionality Score 0/200 0% Quality…" at bounding box center [787, 389] width 1355 height 509
click at [1351, 407] on icon at bounding box center [1352, 405] width 16 height 14
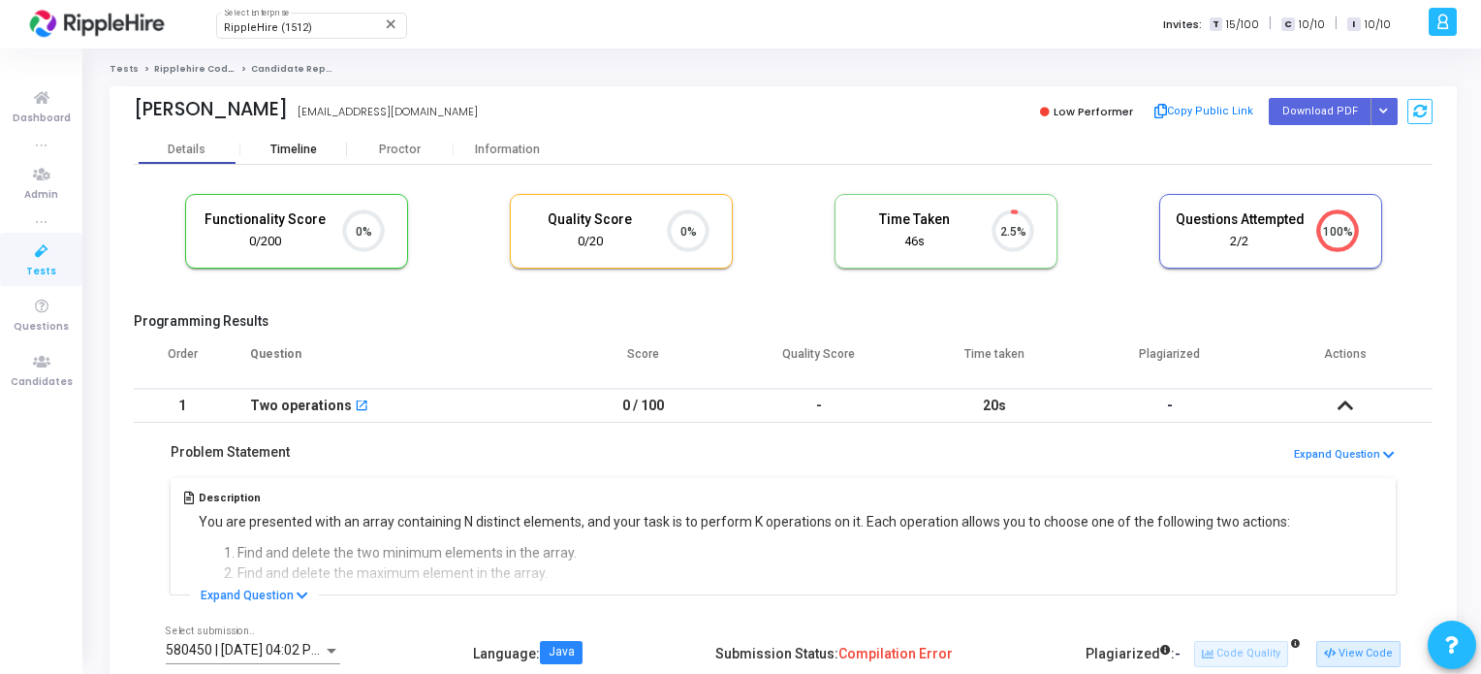
click at [287, 142] on div "Timeline" at bounding box center [293, 149] width 47 height 15
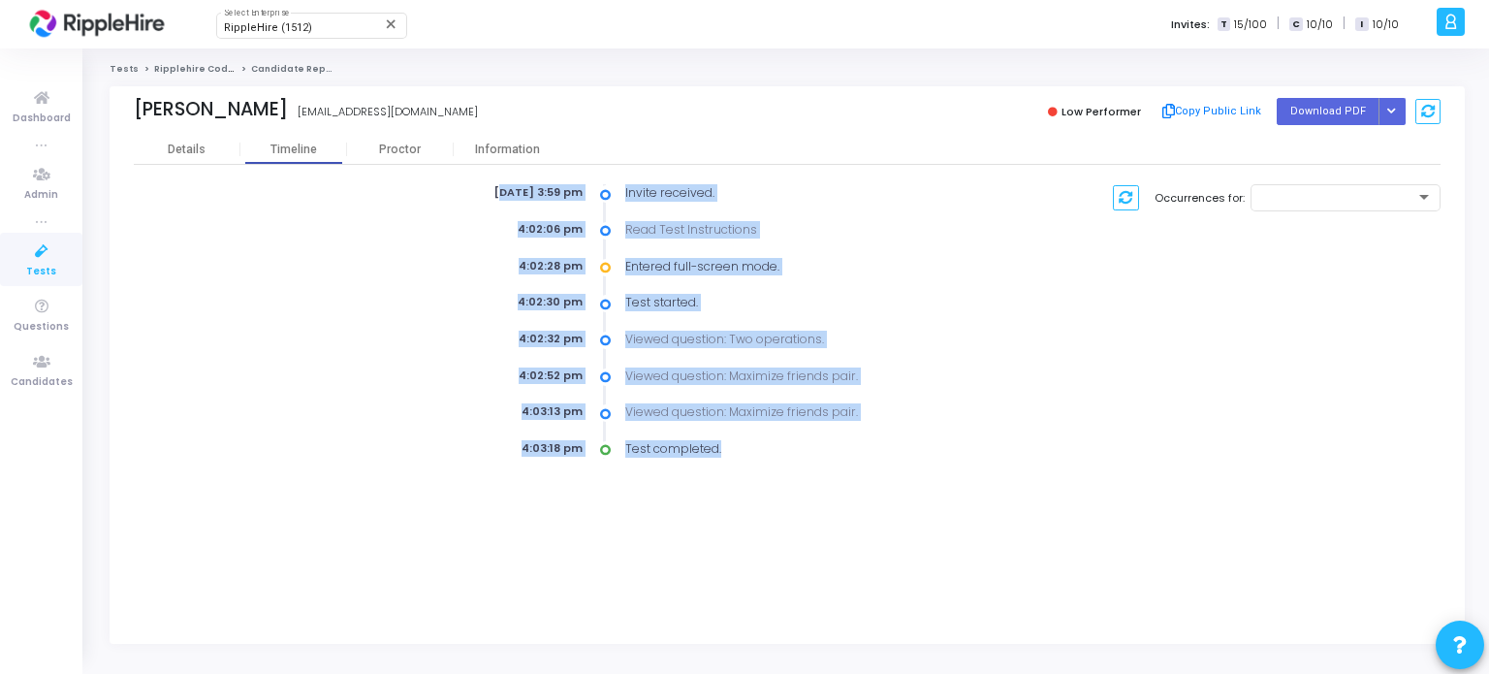
drag, startPoint x: 452, startPoint y: 199, endPoint x: 872, endPoint y: 437, distance: 483.4
click at [872, 437] on div "[DATE] 3:59 pm Invite received. 4:02:06 pm Read Test Instructions 4:02:28 pm En…" at bounding box center [674, 321] width 648 height 274
click at [981, 367] on div "Viewed question: Maximize friends pair." at bounding box center [806, 375] width 385 height 17
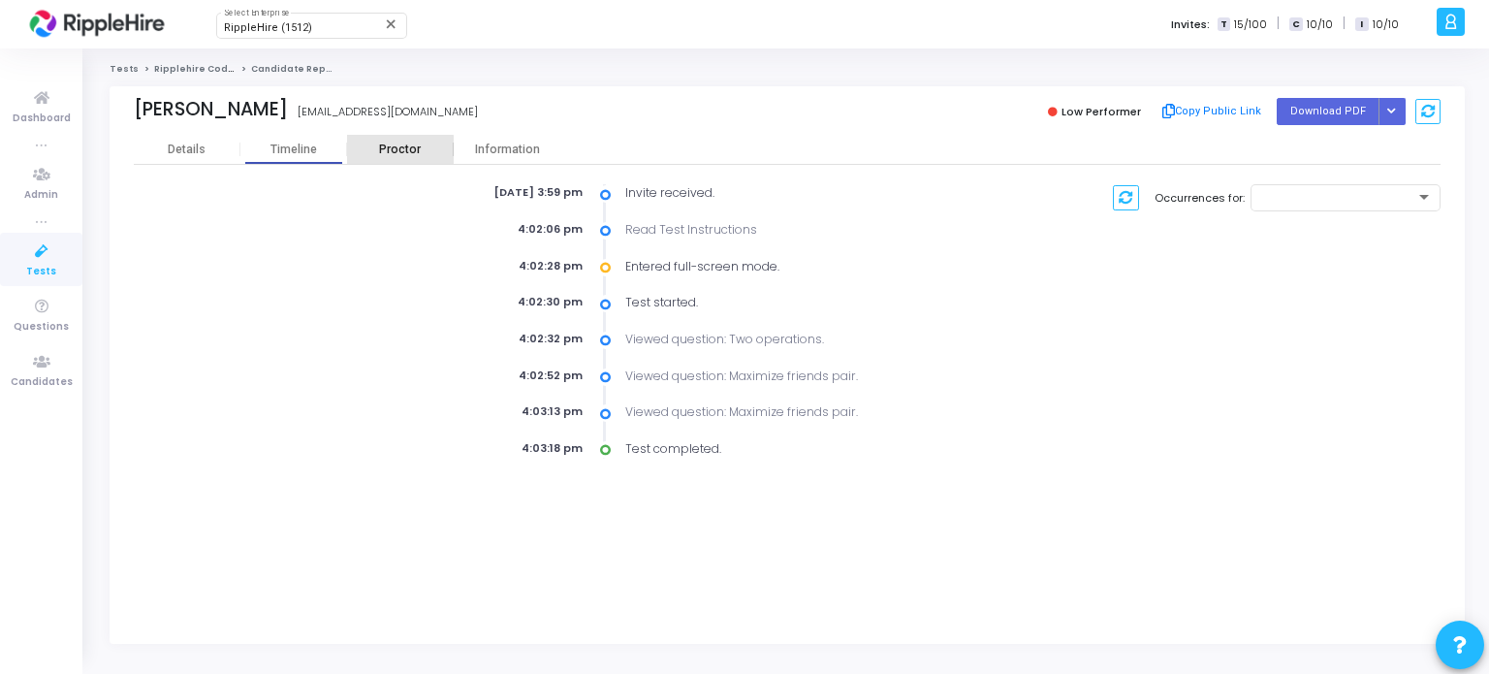
click at [393, 157] on div "Proctor" at bounding box center [400, 149] width 107 height 29
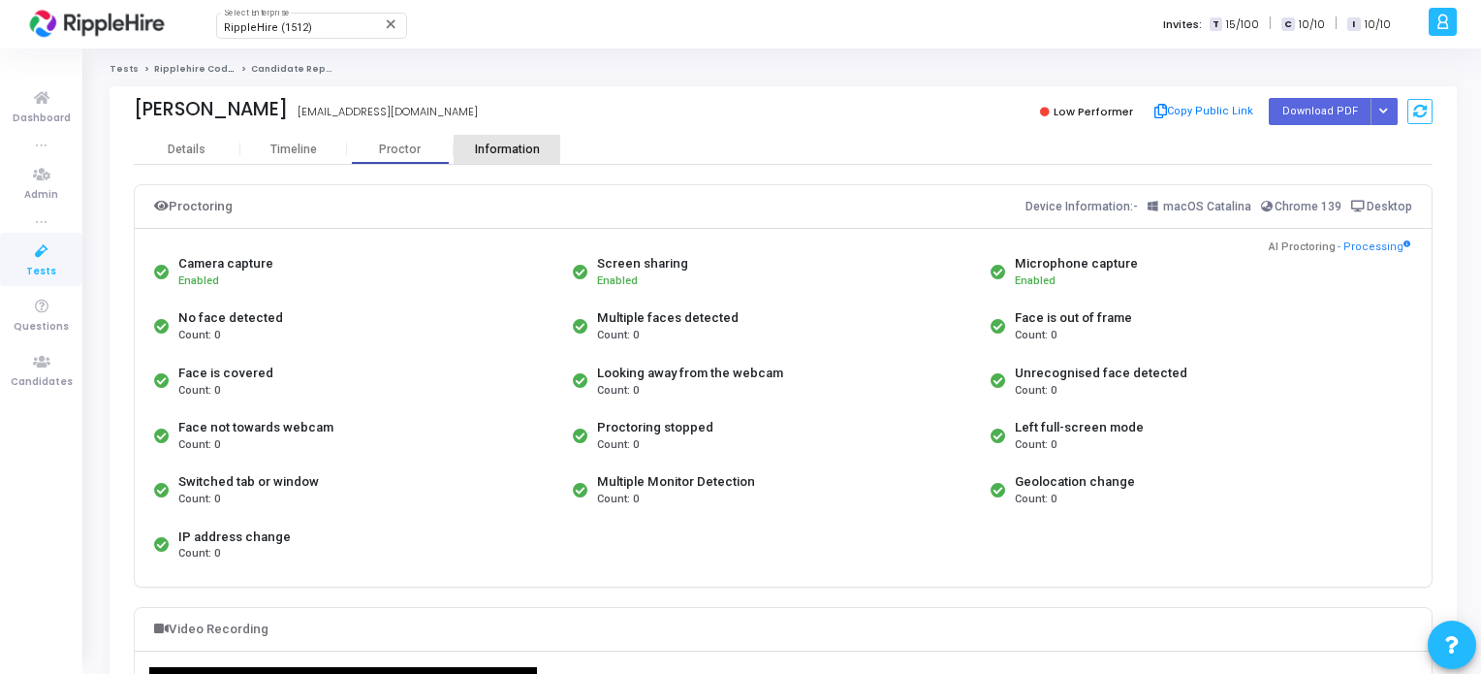
click at [485, 152] on div "Information" at bounding box center [507, 149] width 107 height 15
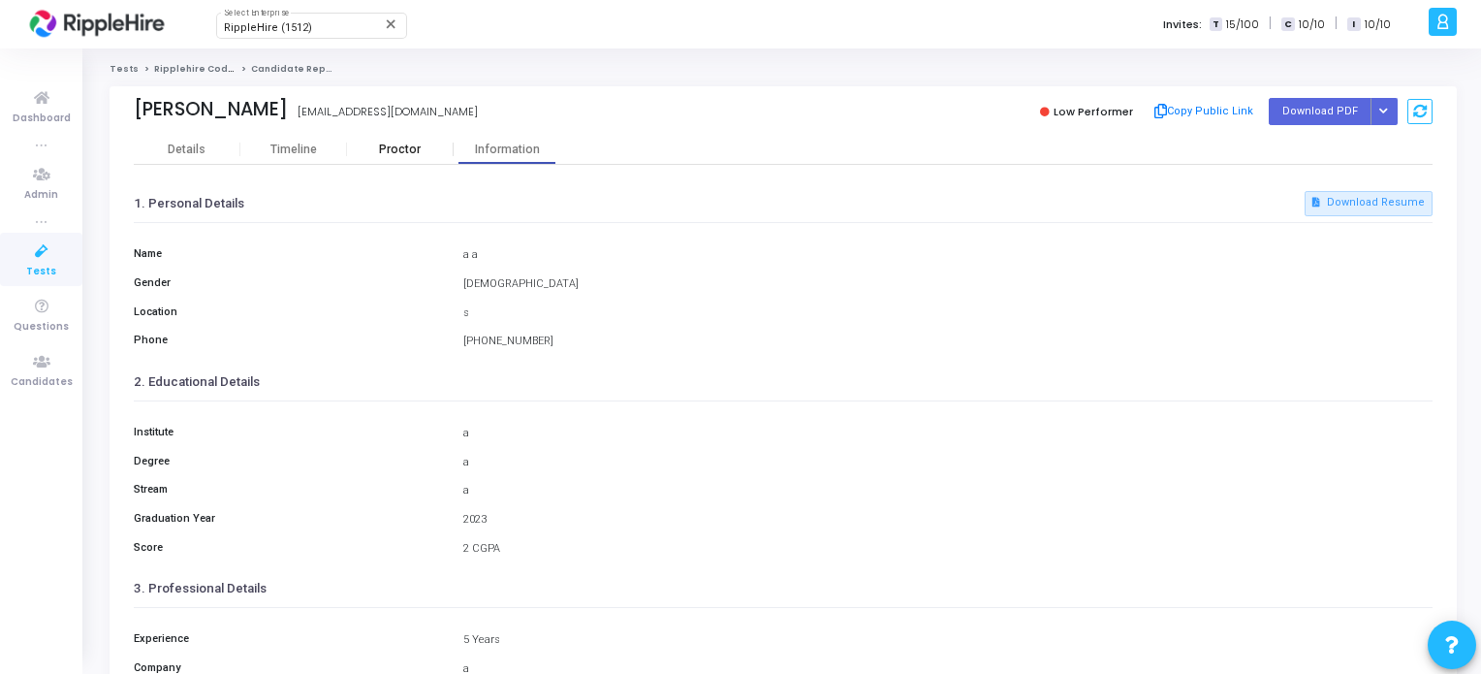
click at [423, 153] on div "Proctor" at bounding box center [400, 149] width 107 height 15
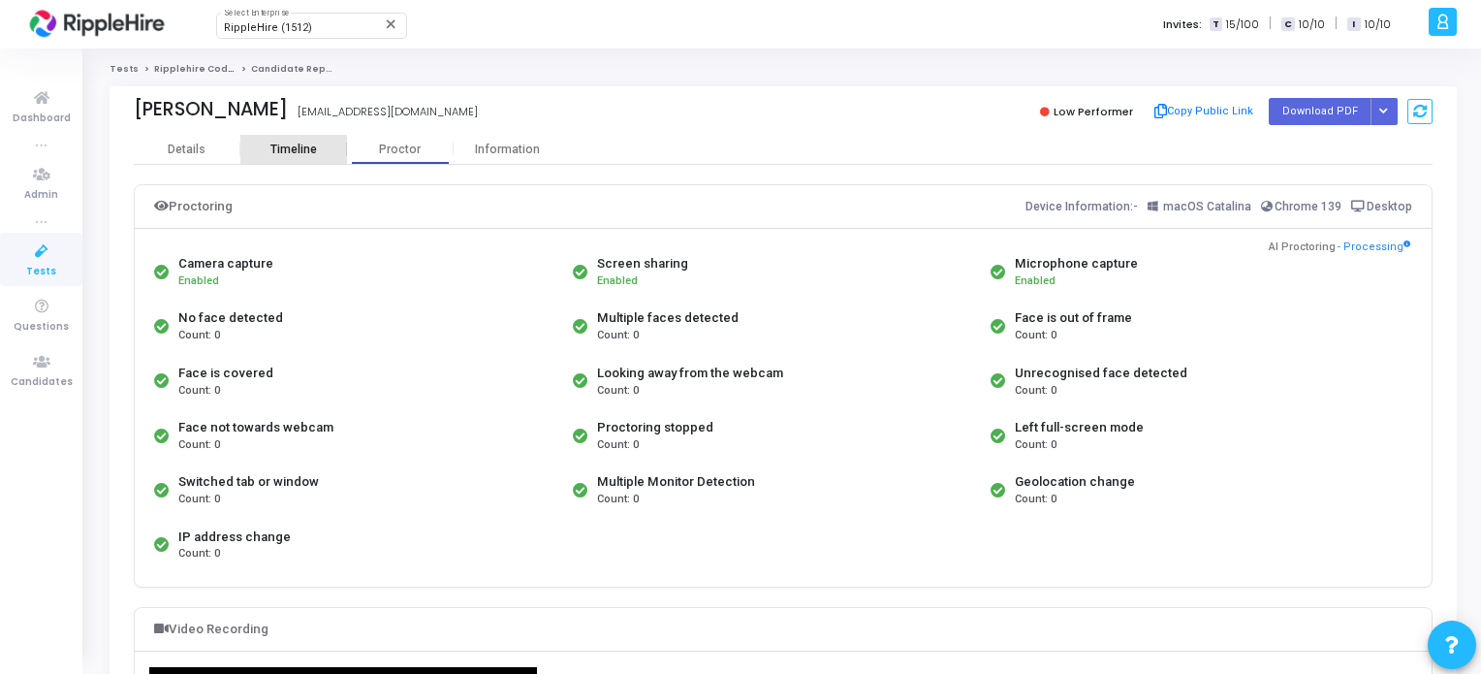
click at [309, 146] on div "Timeline" at bounding box center [293, 149] width 47 height 15
